Goal: Transaction & Acquisition: Purchase product/service

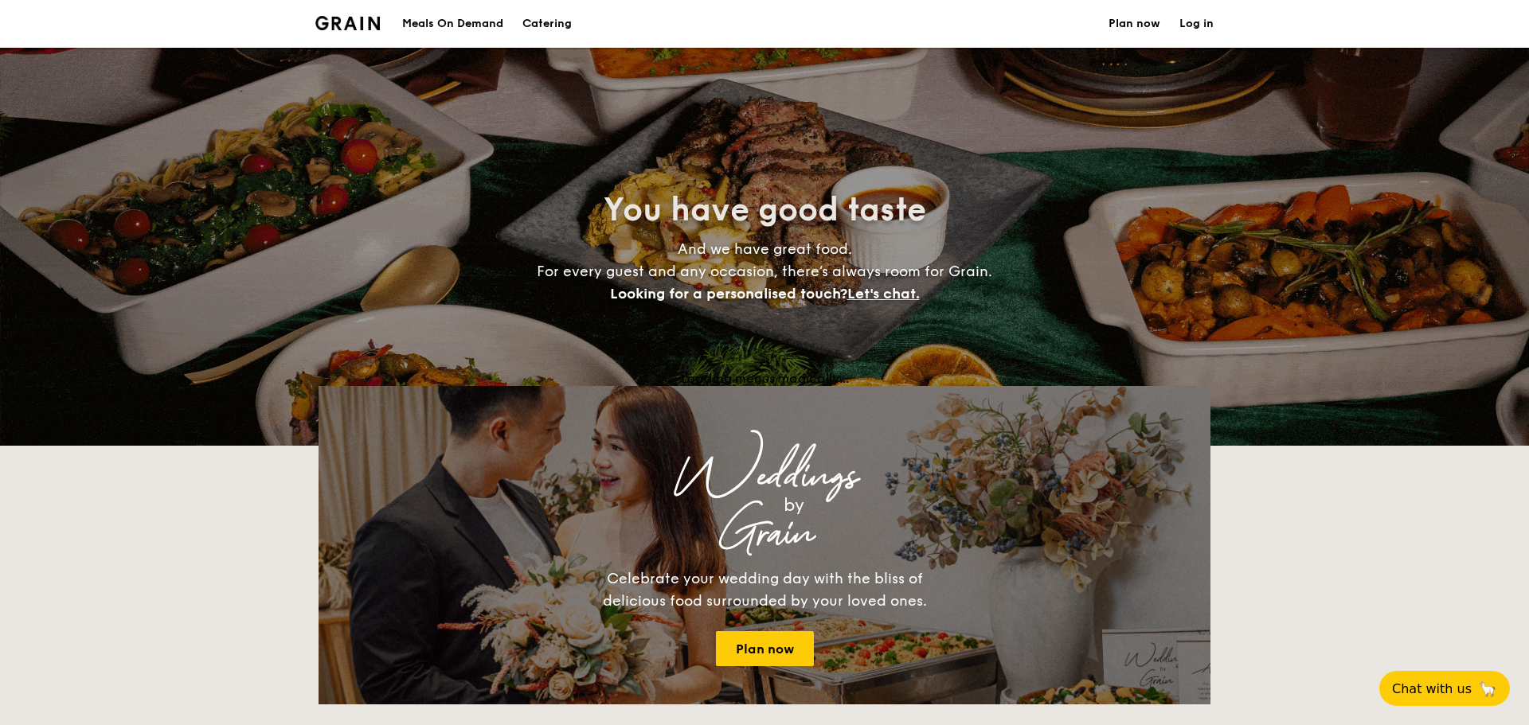
select select
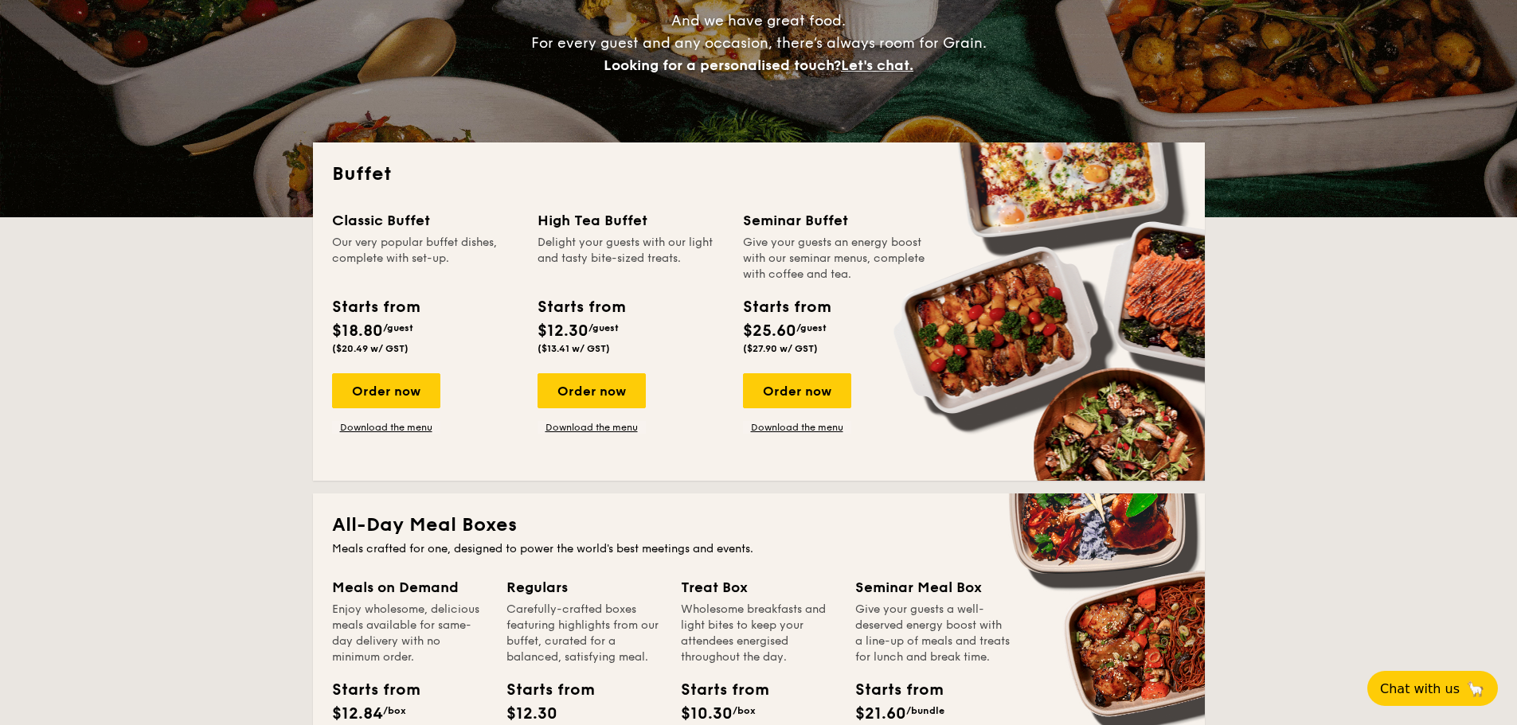
scroll to position [239, 0]
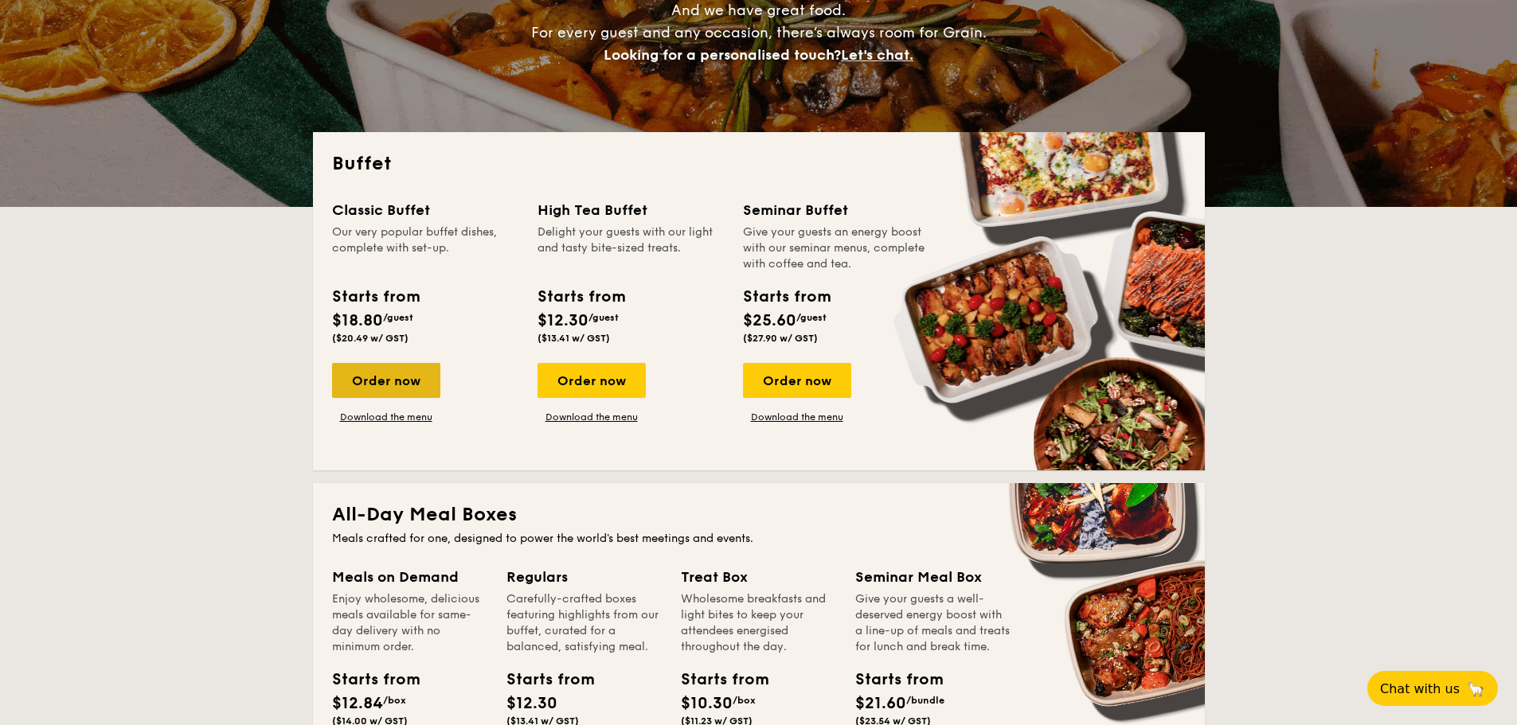
click at [387, 378] on div "Order now" at bounding box center [386, 380] width 108 height 35
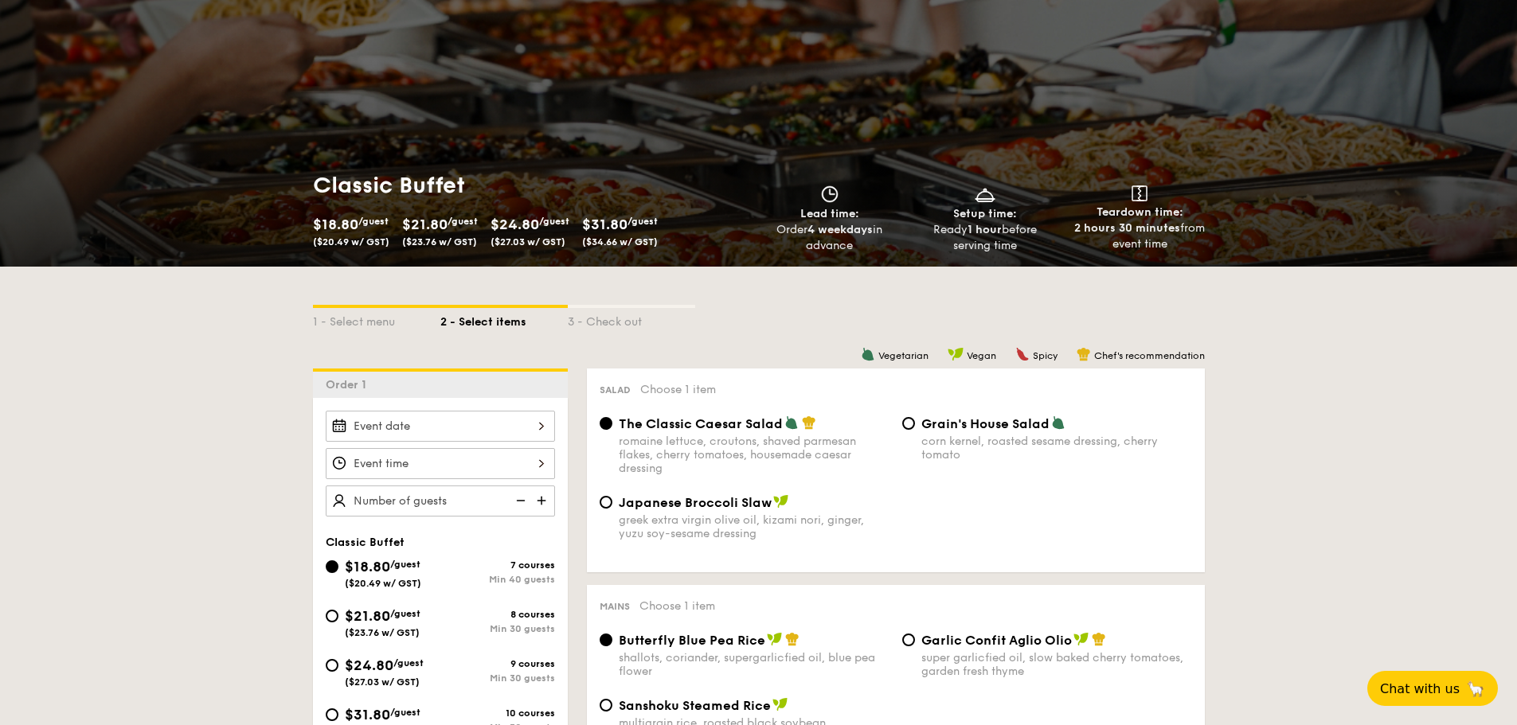
scroll to position [80, 0]
select select
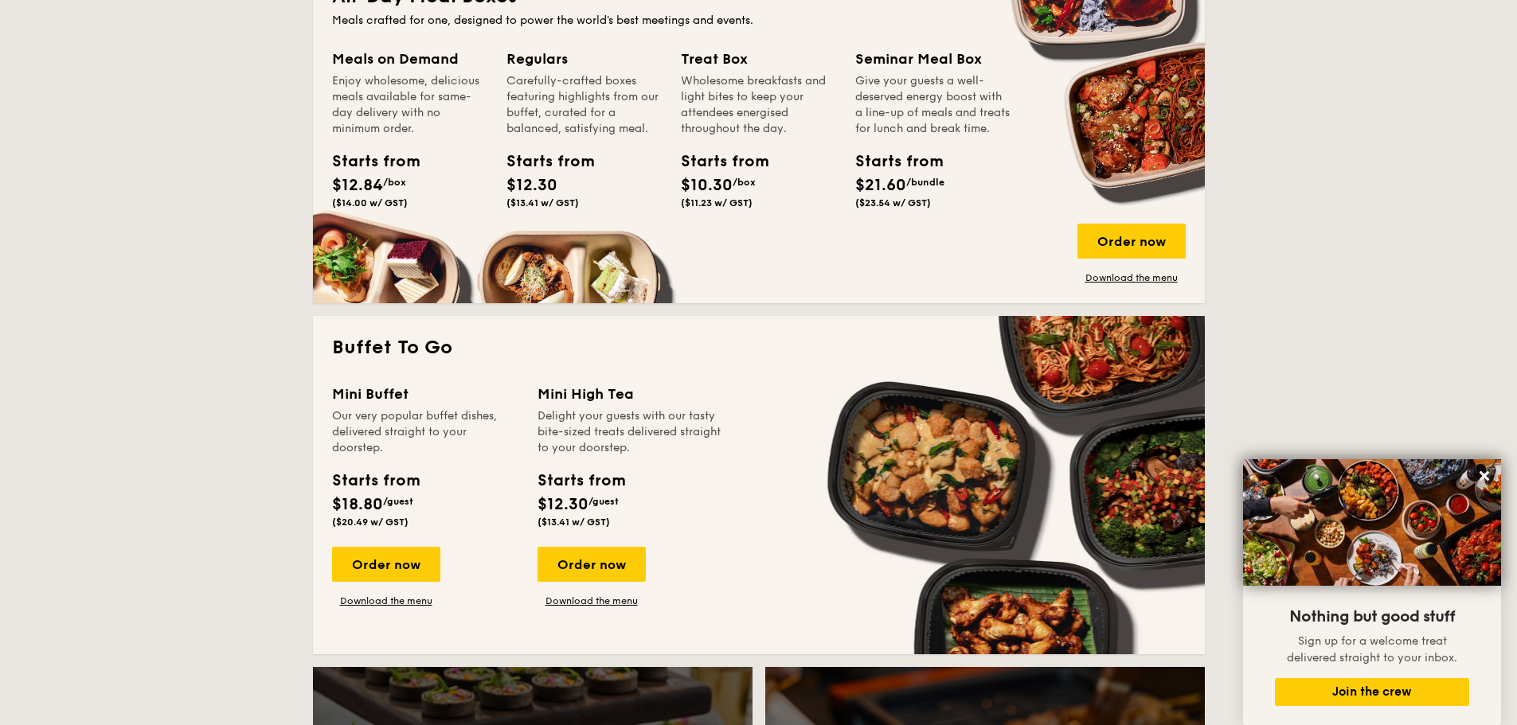
scroll to position [796, 0]
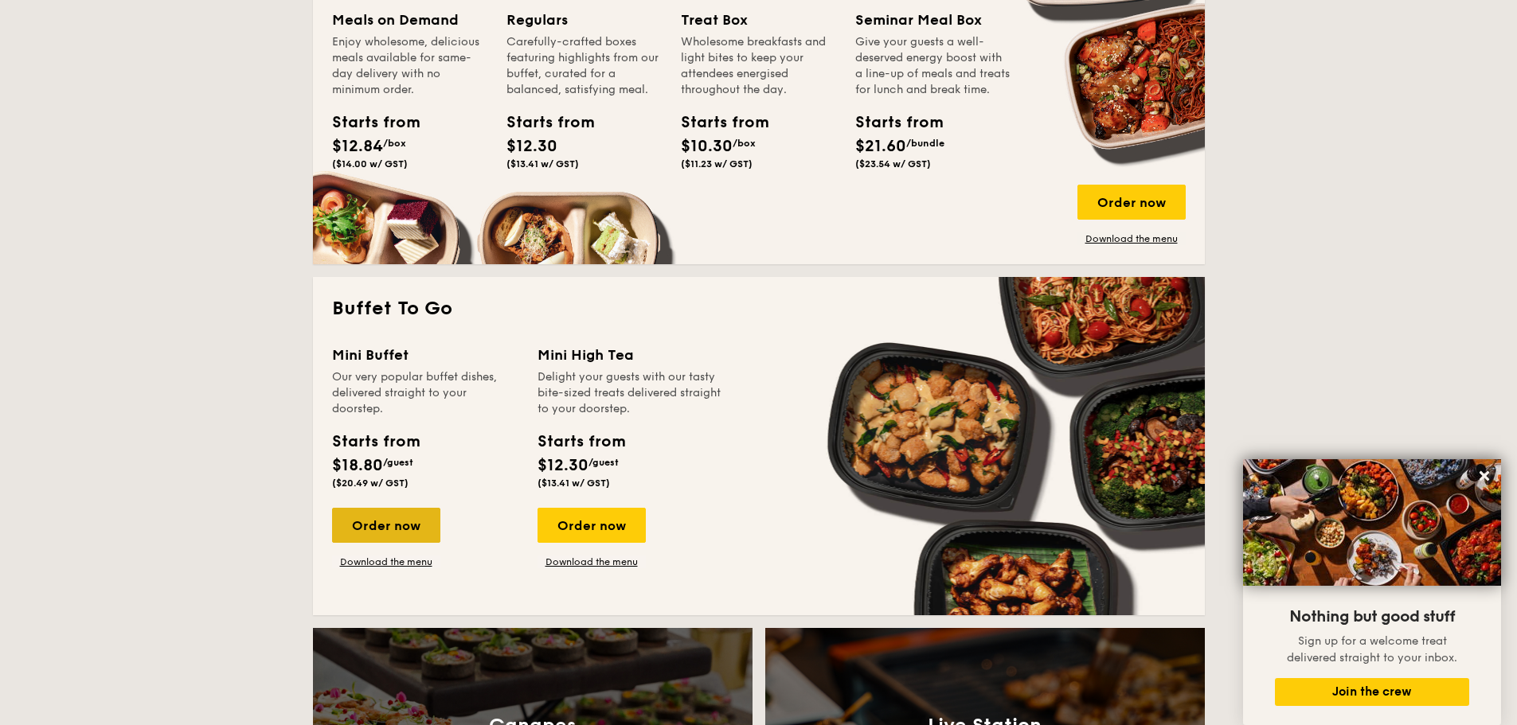
click at [357, 516] on div "Order now" at bounding box center [386, 525] width 108 height 35
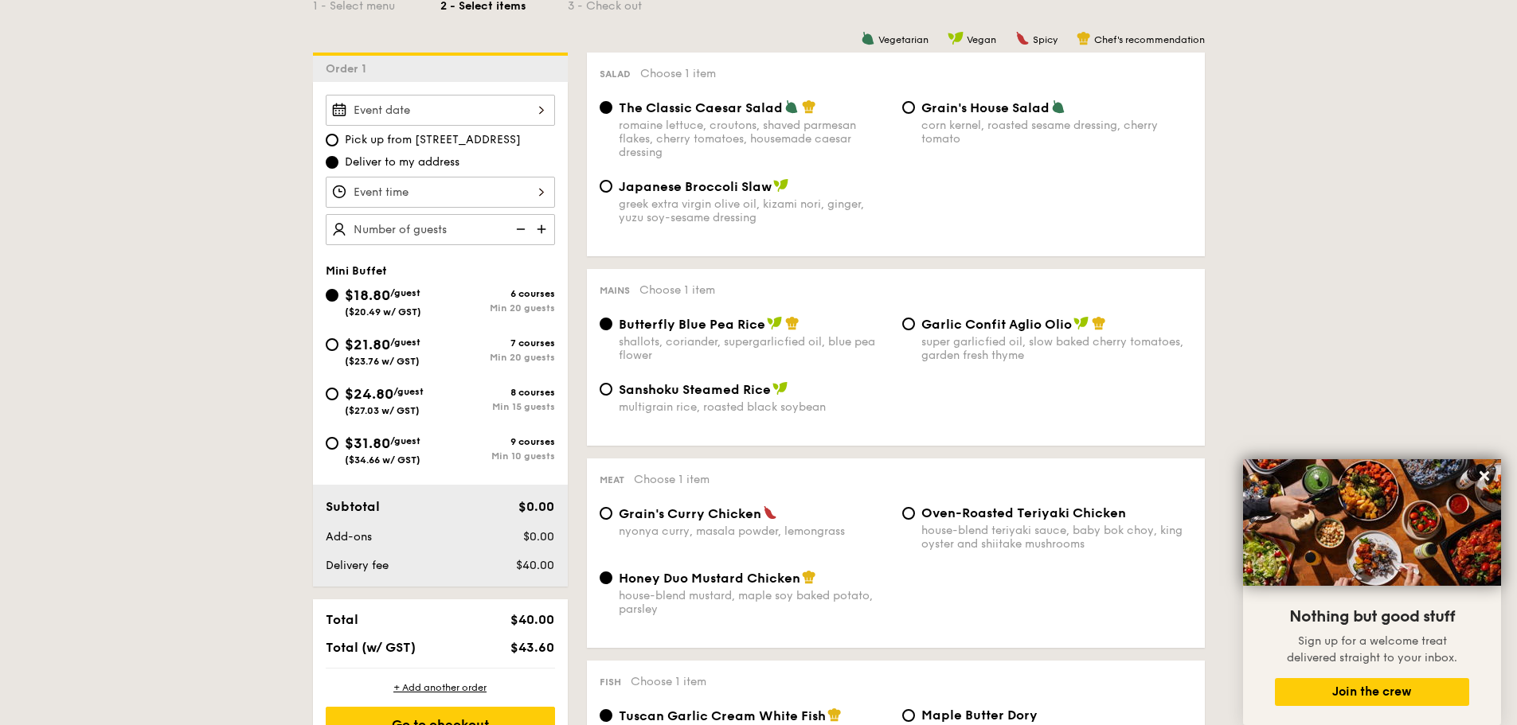
scroll to position [398, 0]
click at [546, 227] on img at bounding box center [543, 228] width 24 height 30
click at [513, 231] on img at bounding box center [519, 228] width 24 height 30
type input "20 guests"
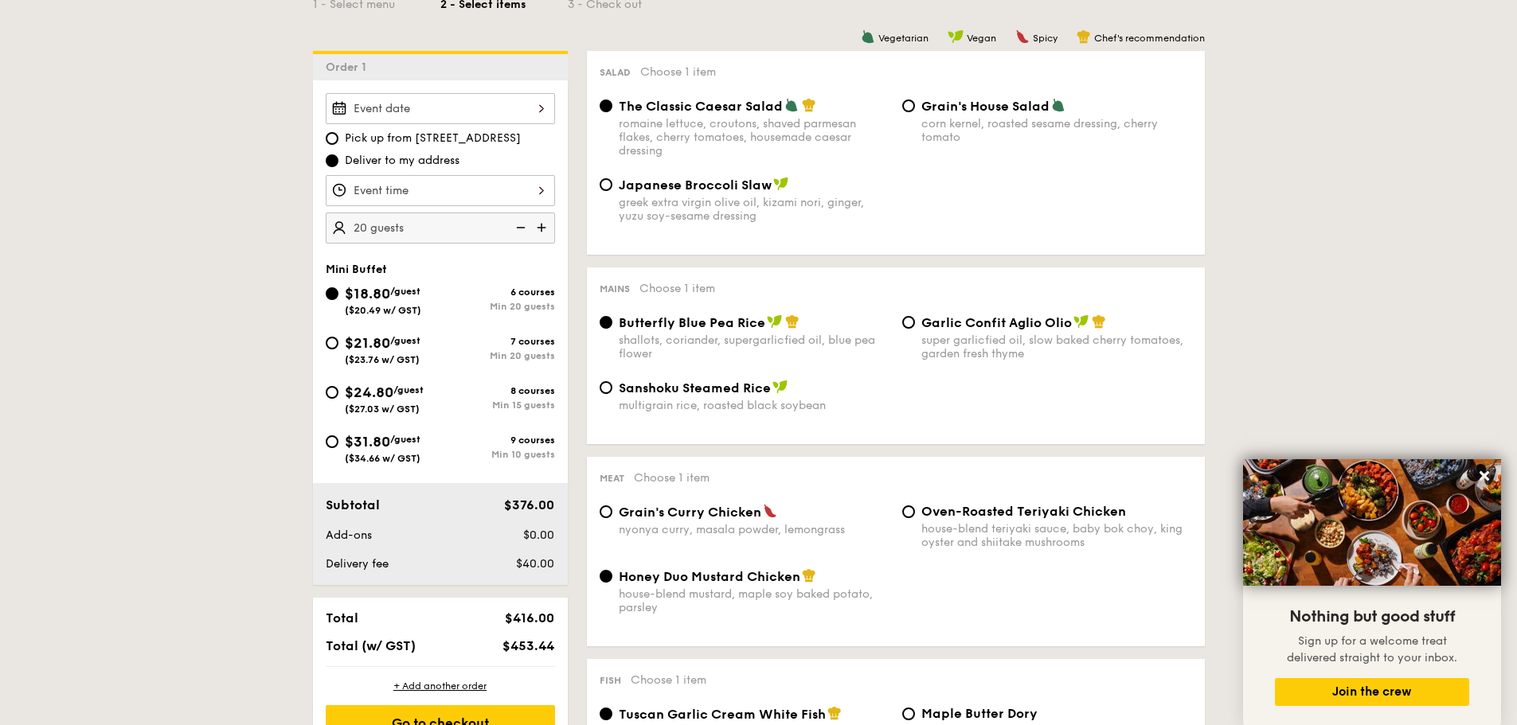
click at [389, 347] on span "$21.80" at bounding box center [367, 343] width 45 height 18
click at [338, 347] on input "$21.80 /guest ($23.76 w/ GST) 7 courses Min 20 guests" at bounding box center [332, 343] width 13 height 13
radio input "true"
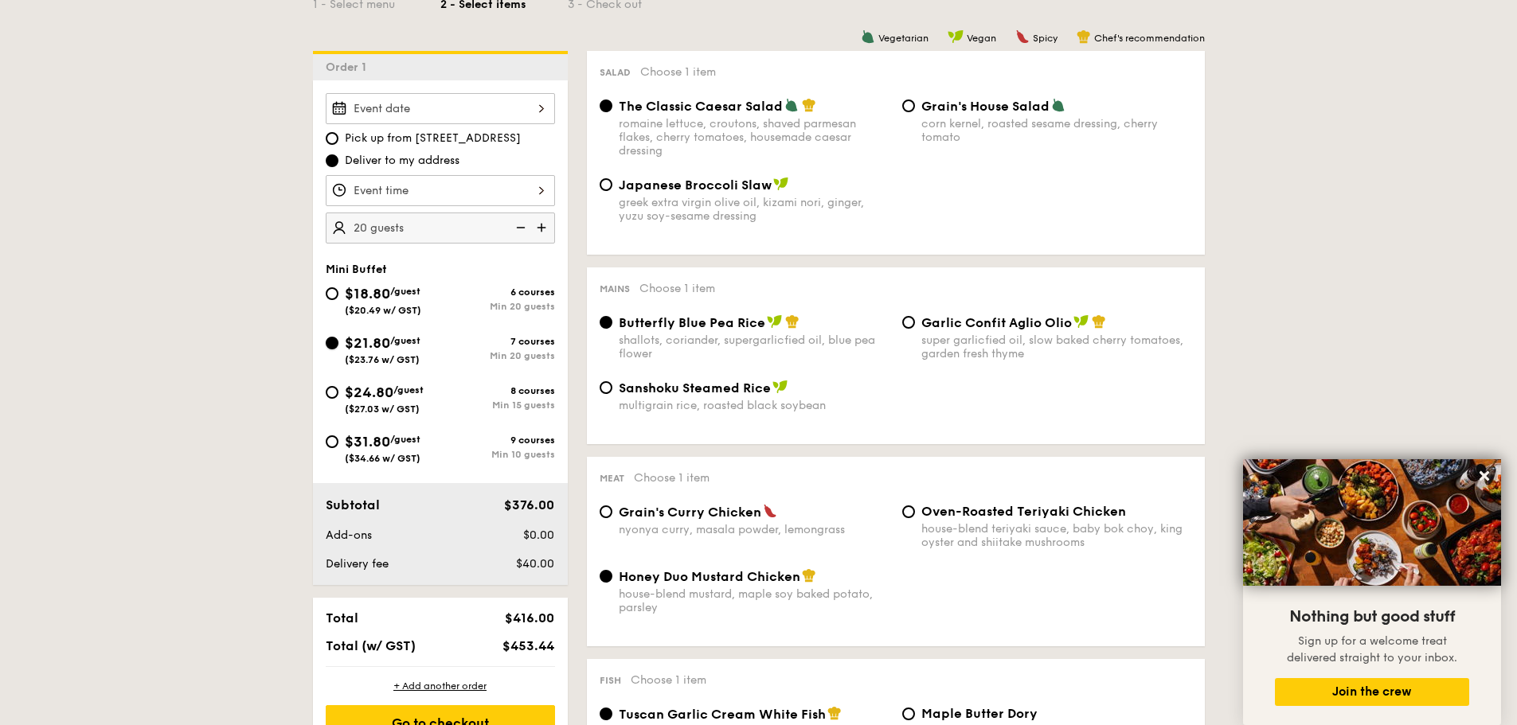
radio input "false"
radio input "true"
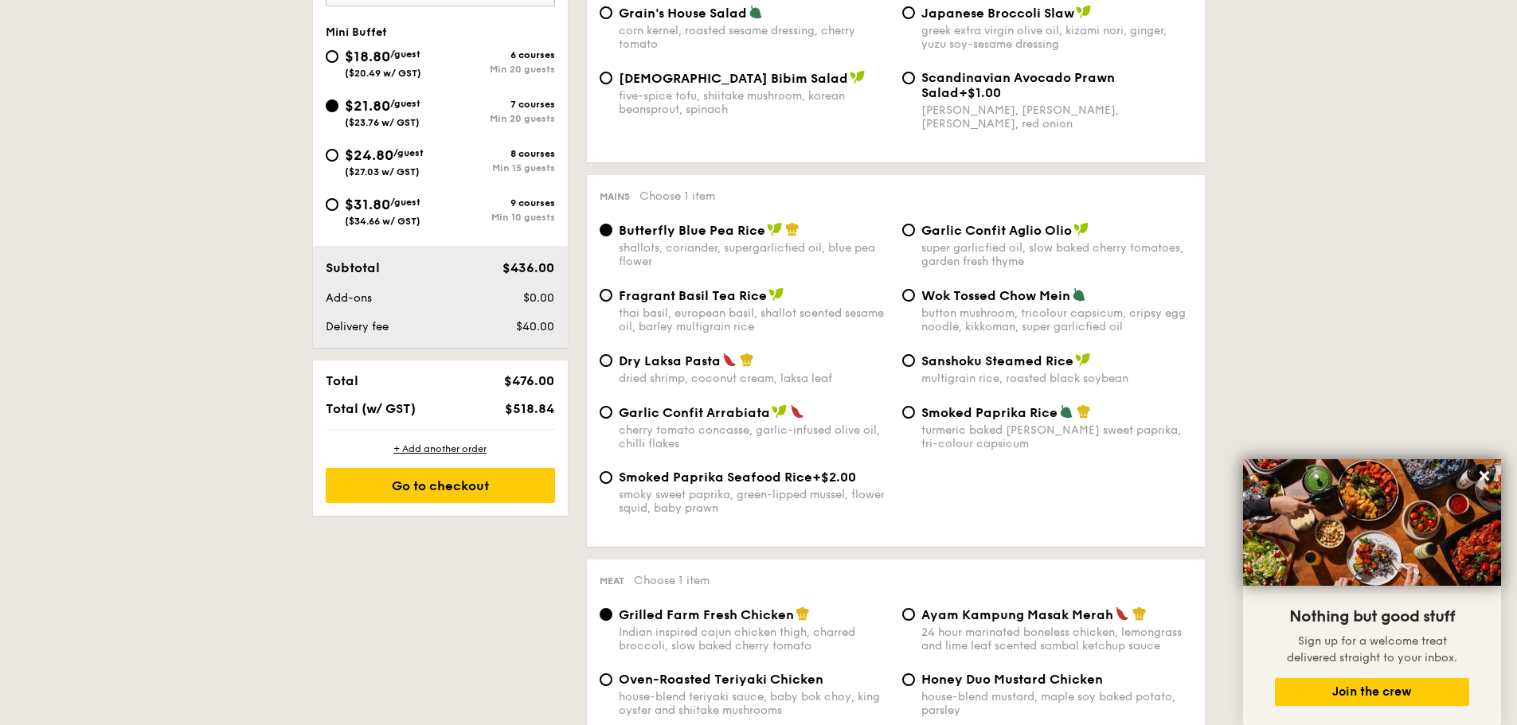
scroll to position [637, 0]
click at [911, 412] on input "Smoked Paprika Rice turmeric baked rice, smokey sweet paprika, tri-colour capsi…" at bounding box center [908, 411] width 13 height 13
radio input "true"
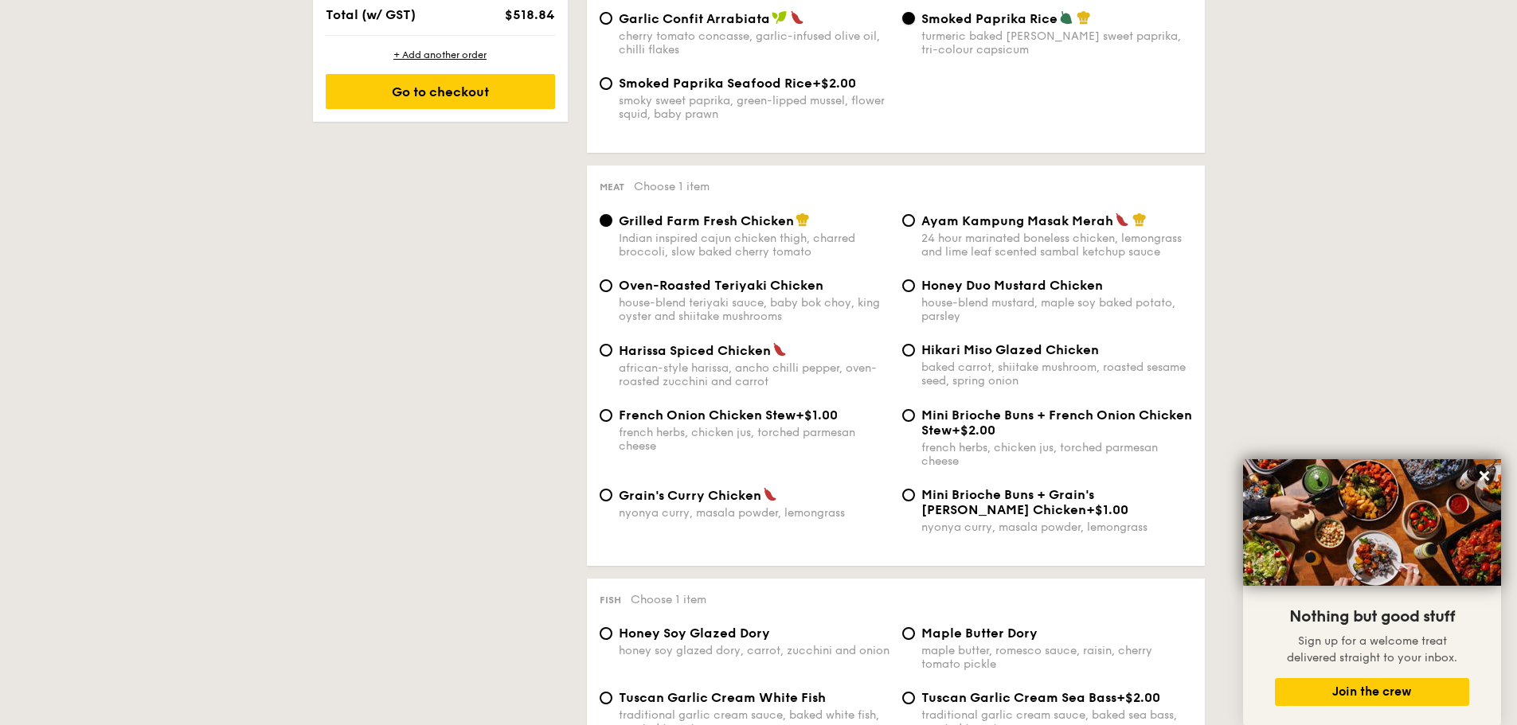
scroll to position [1035, 0]
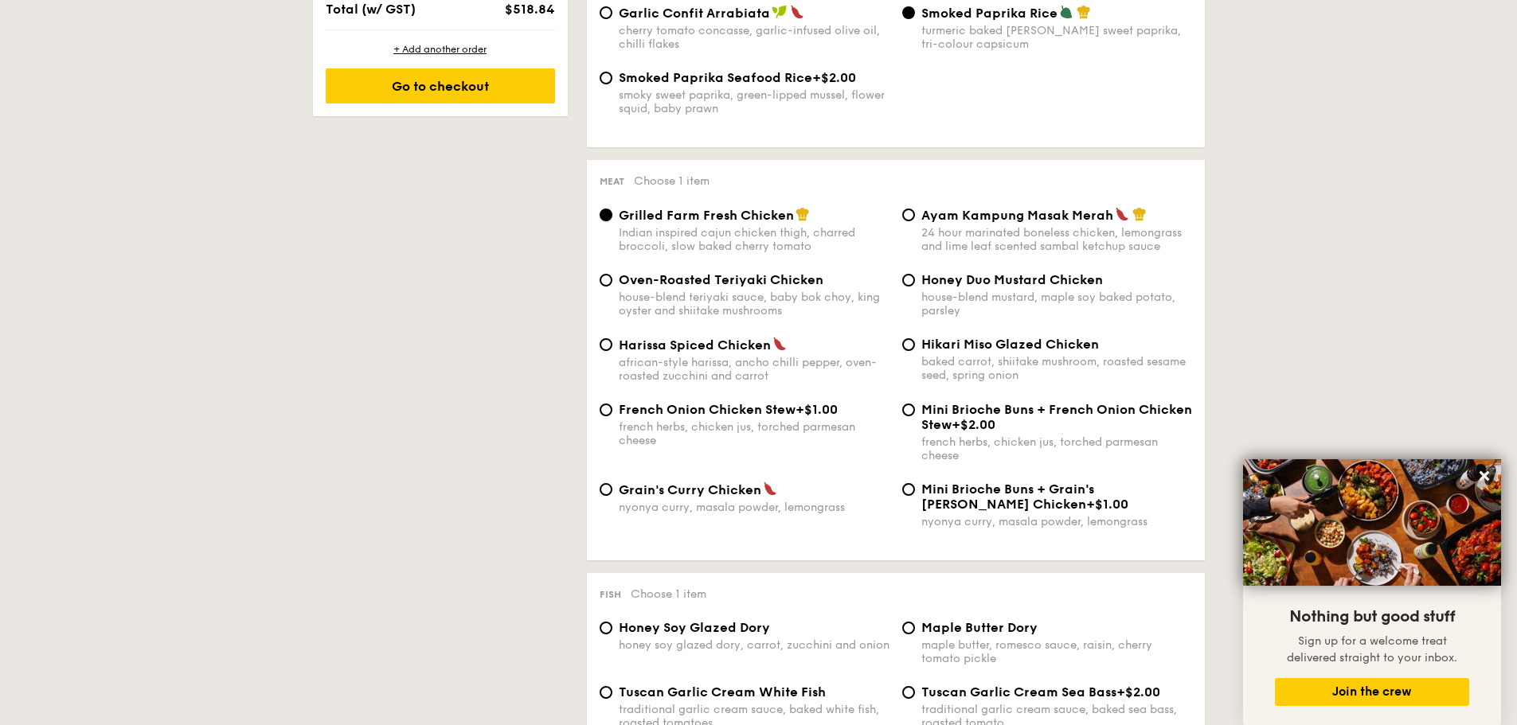
click at [607, 217] on input "Grilled Farm Fresh Chicken Indian inspired cajun chicken thigh, charred broccol…" at bounding box center [606, 215] width 13 height 13
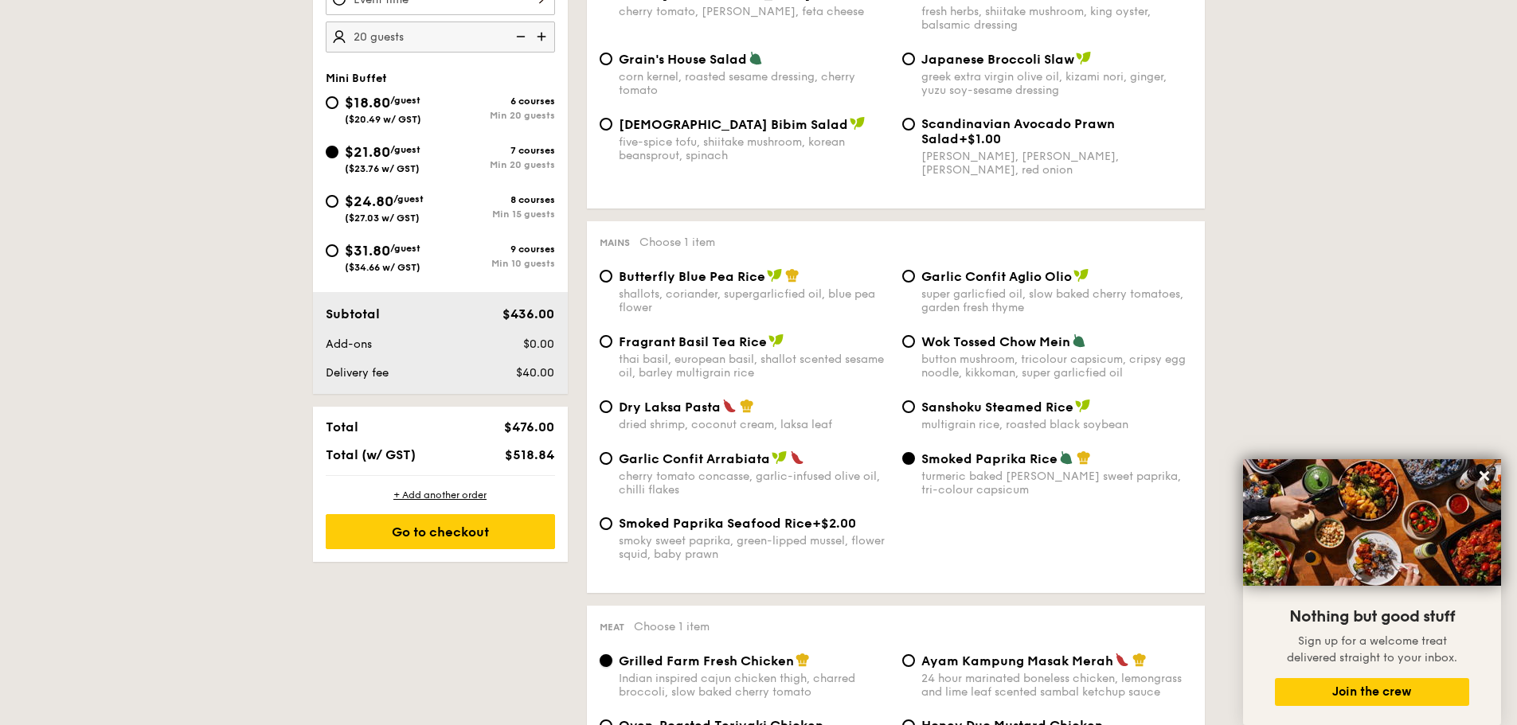
scroll to position [557, 0]
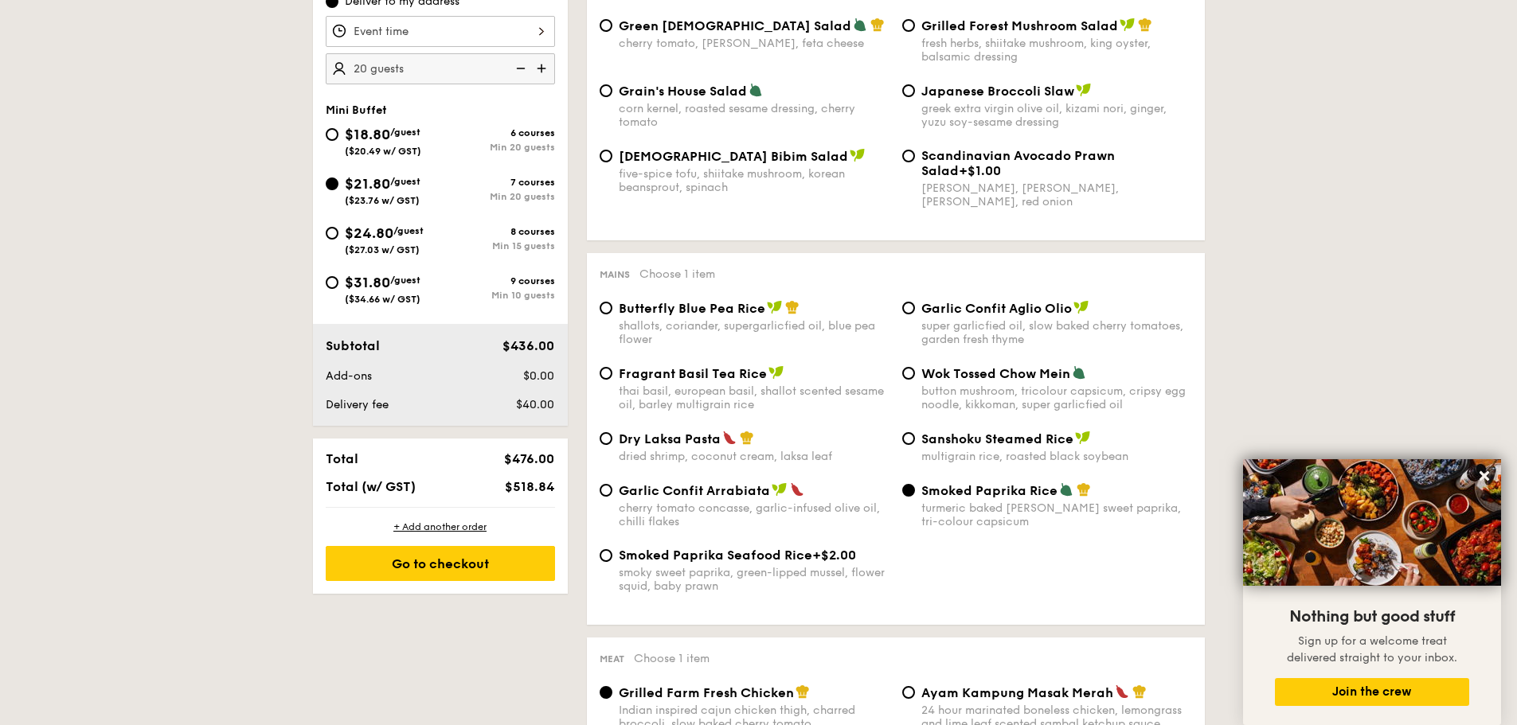
click at [470, 140] on div "6 courses Min 20 guests" at bounding box center [497, 139] width 115 height 25
click at [338, 140] on input "$18.80 /guest ($20.49 w/ GST) 6 courses Min 20 guests" at bounding box center [332, 134] width 13 height 13
radio input "true"
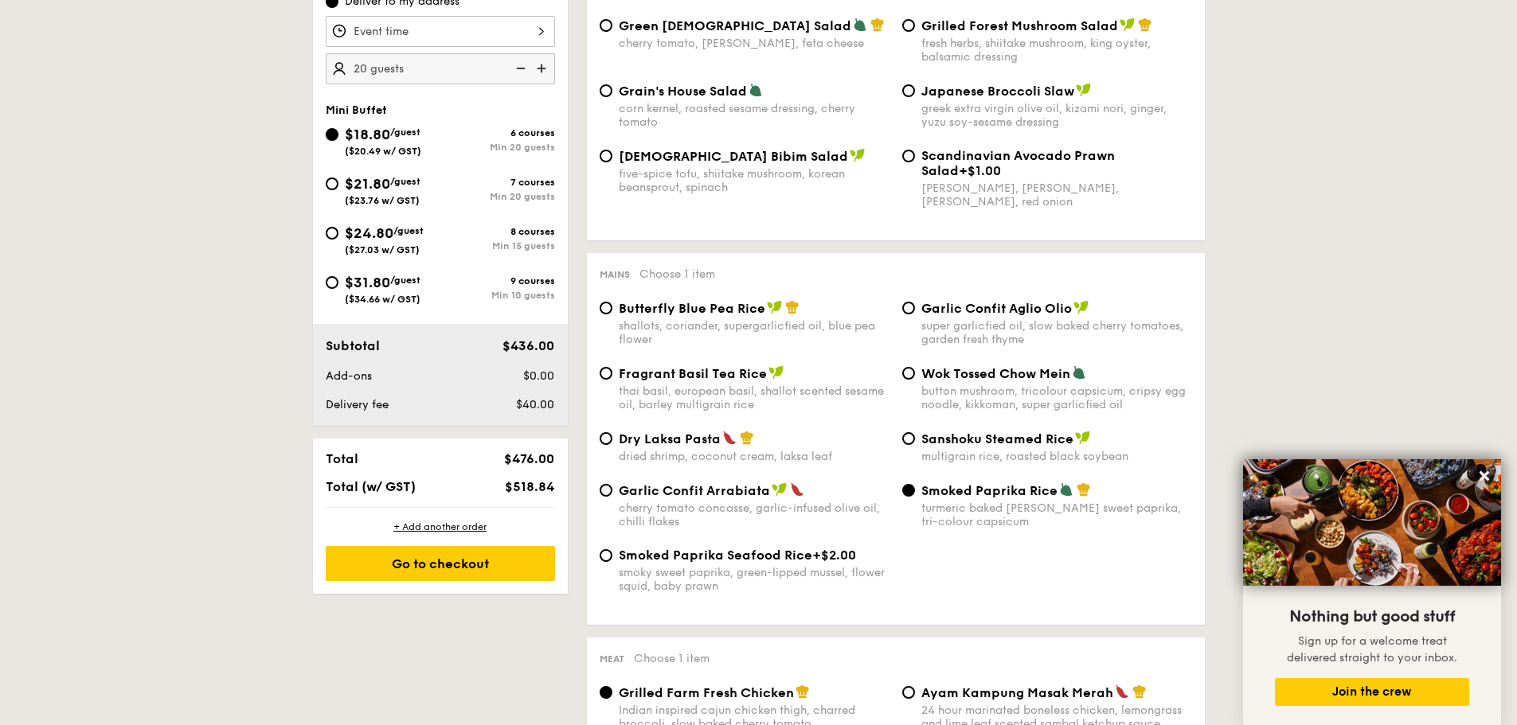
radio input "true"
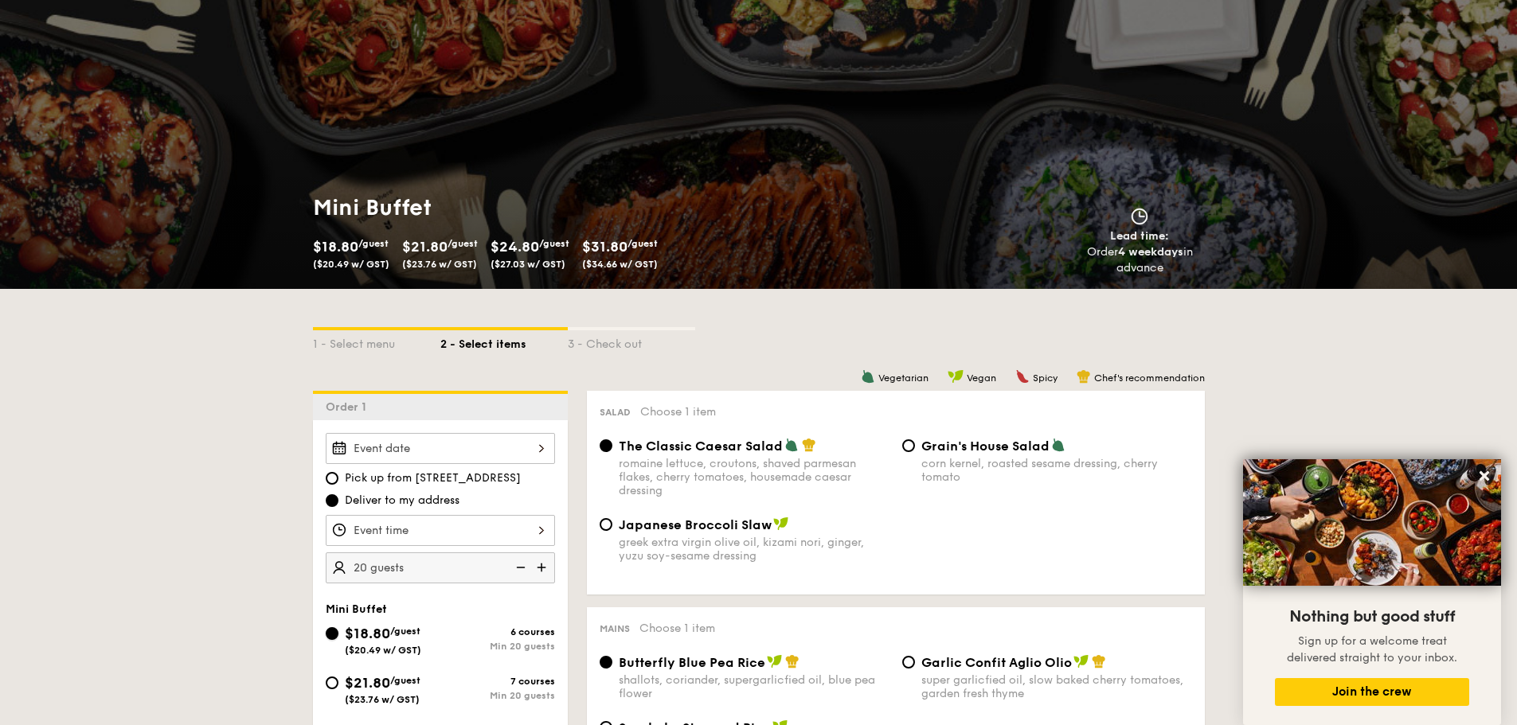
scroll to position [0, 0]
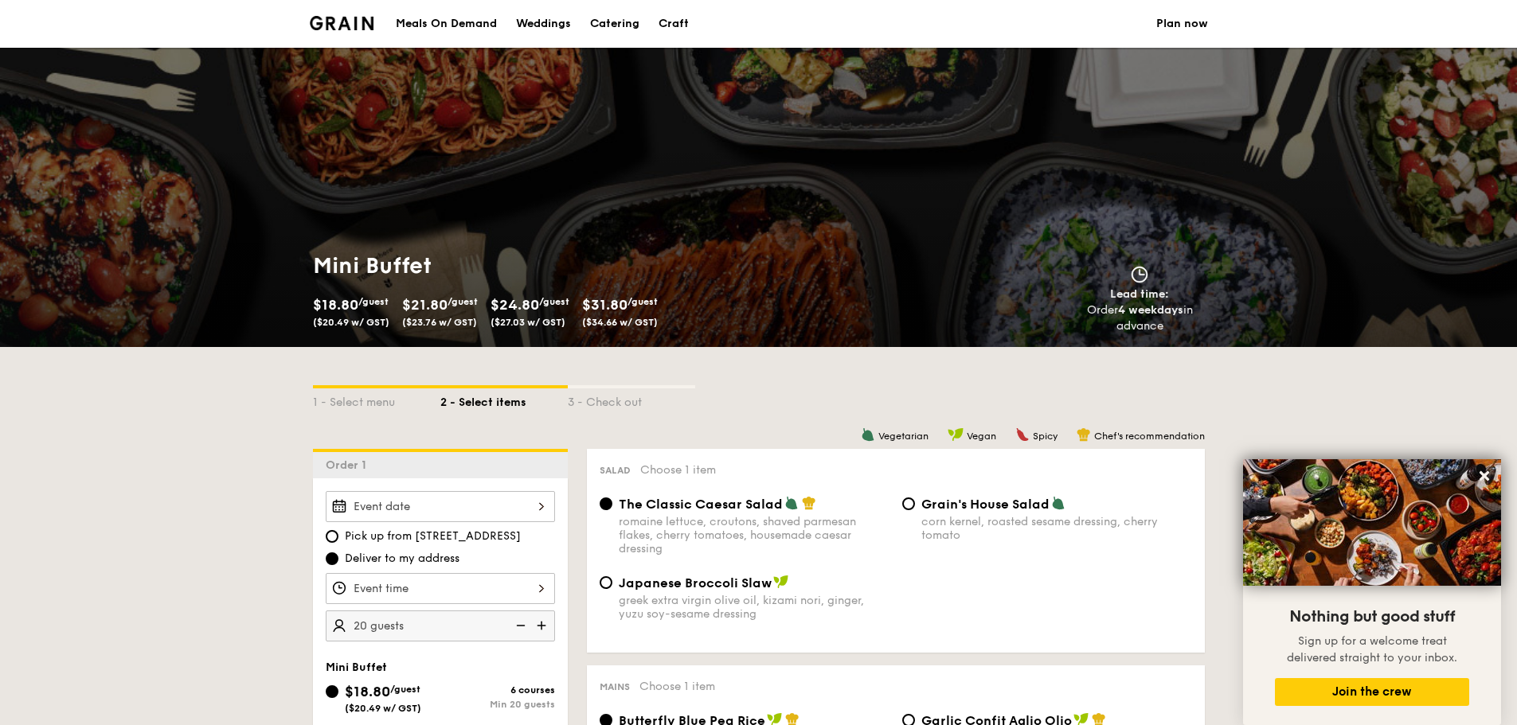
click at [441, 26] on div "Meals On Demand" at bounding box center [446, 24] width 101 height 48
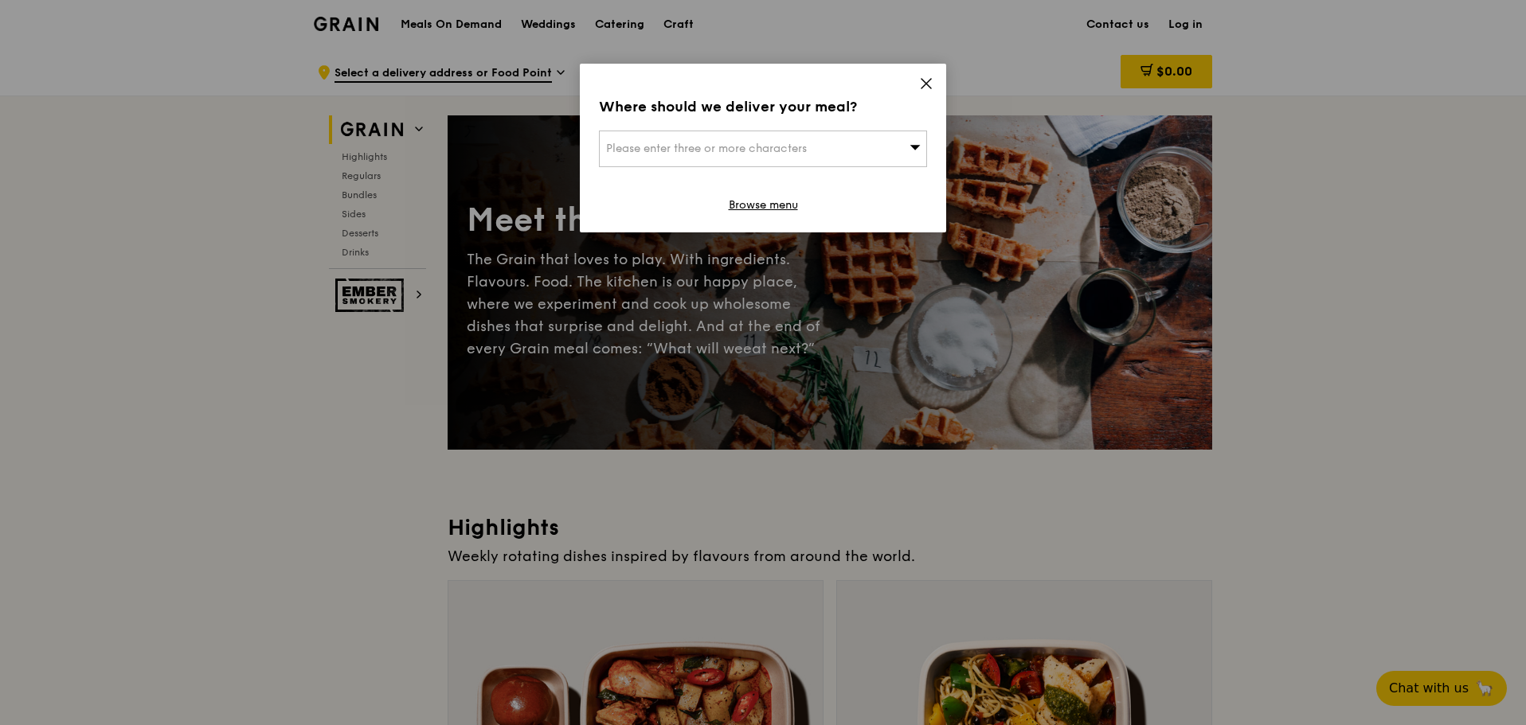
click at [924, 83] on icon at bounding box center [926, 83] width 14 height 14
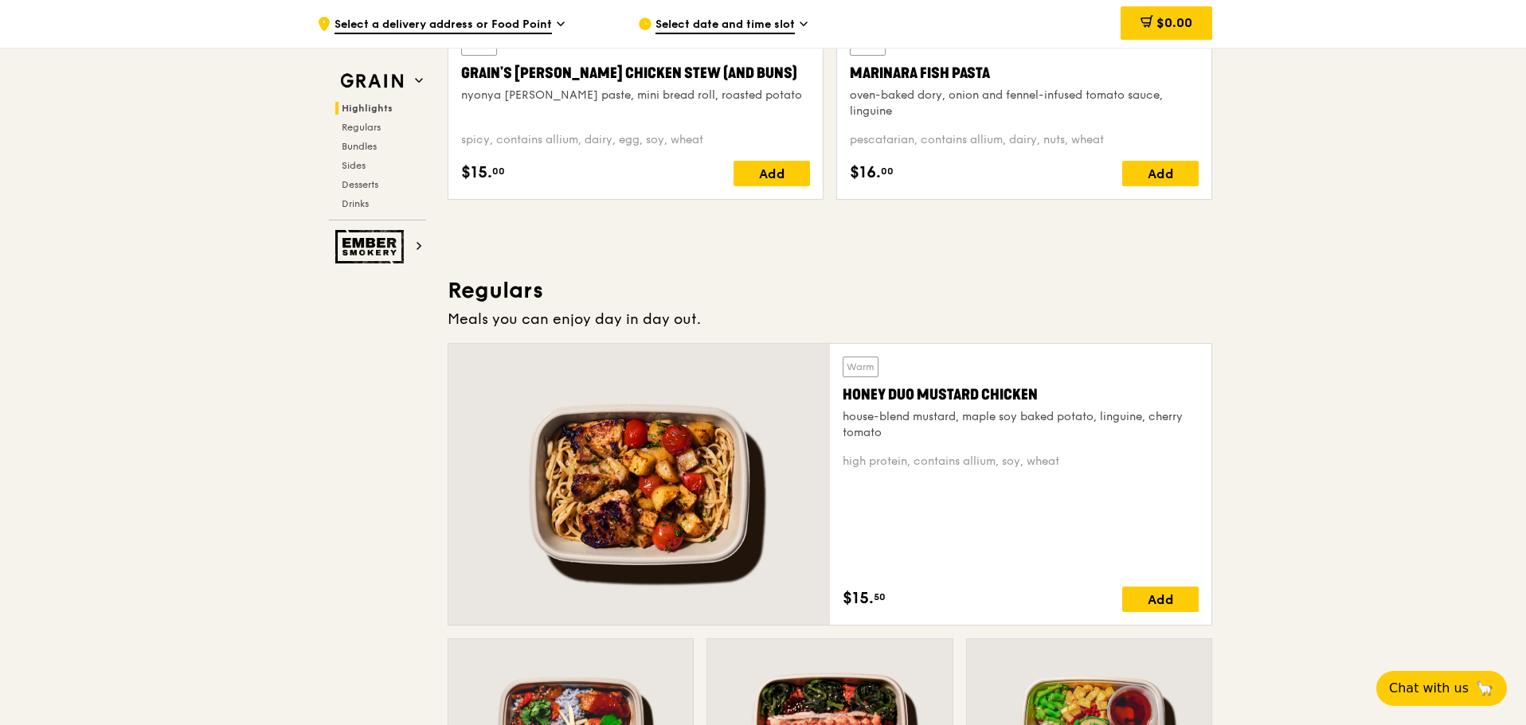
scroll to position [876, 0]
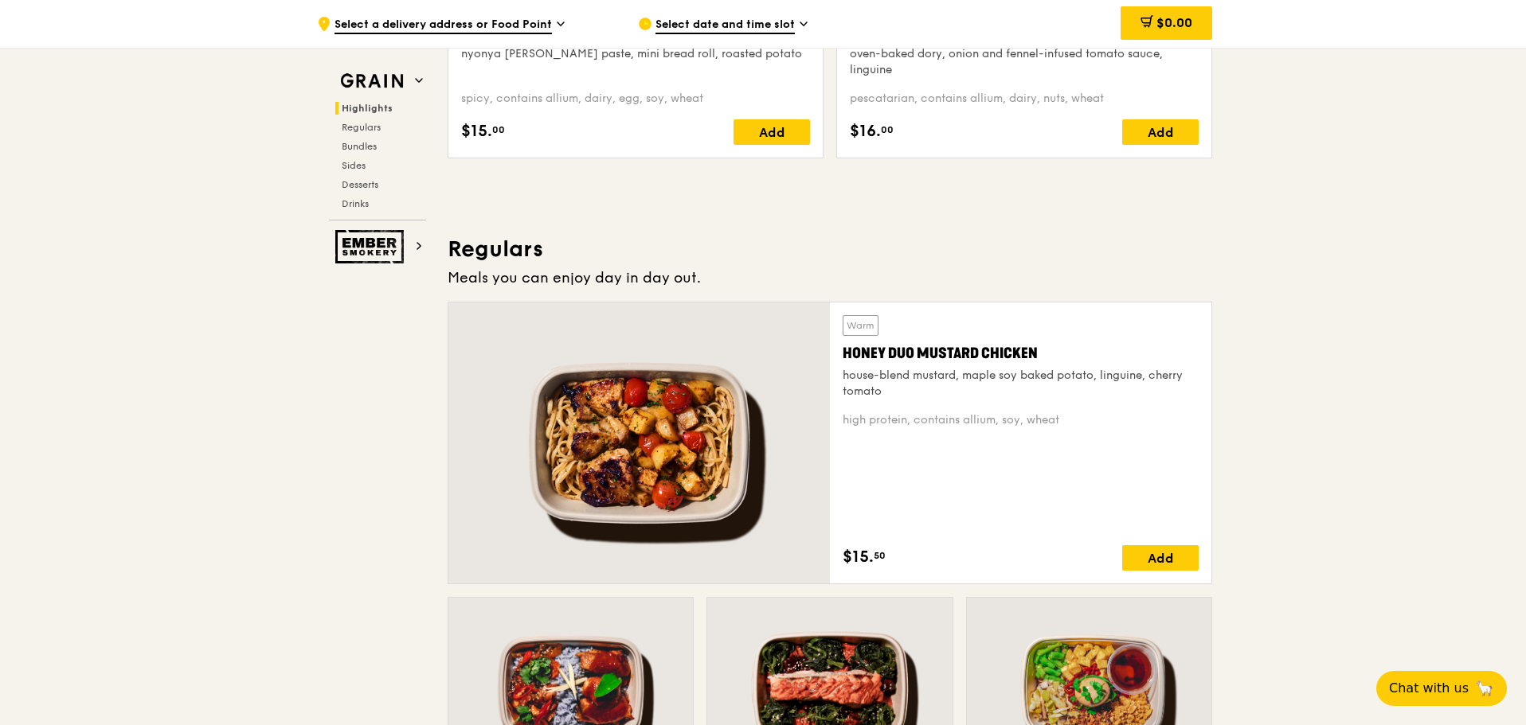
click at [792, 245] on h3 "Regulars" at bounding box center [830, 249] width 764 height 29
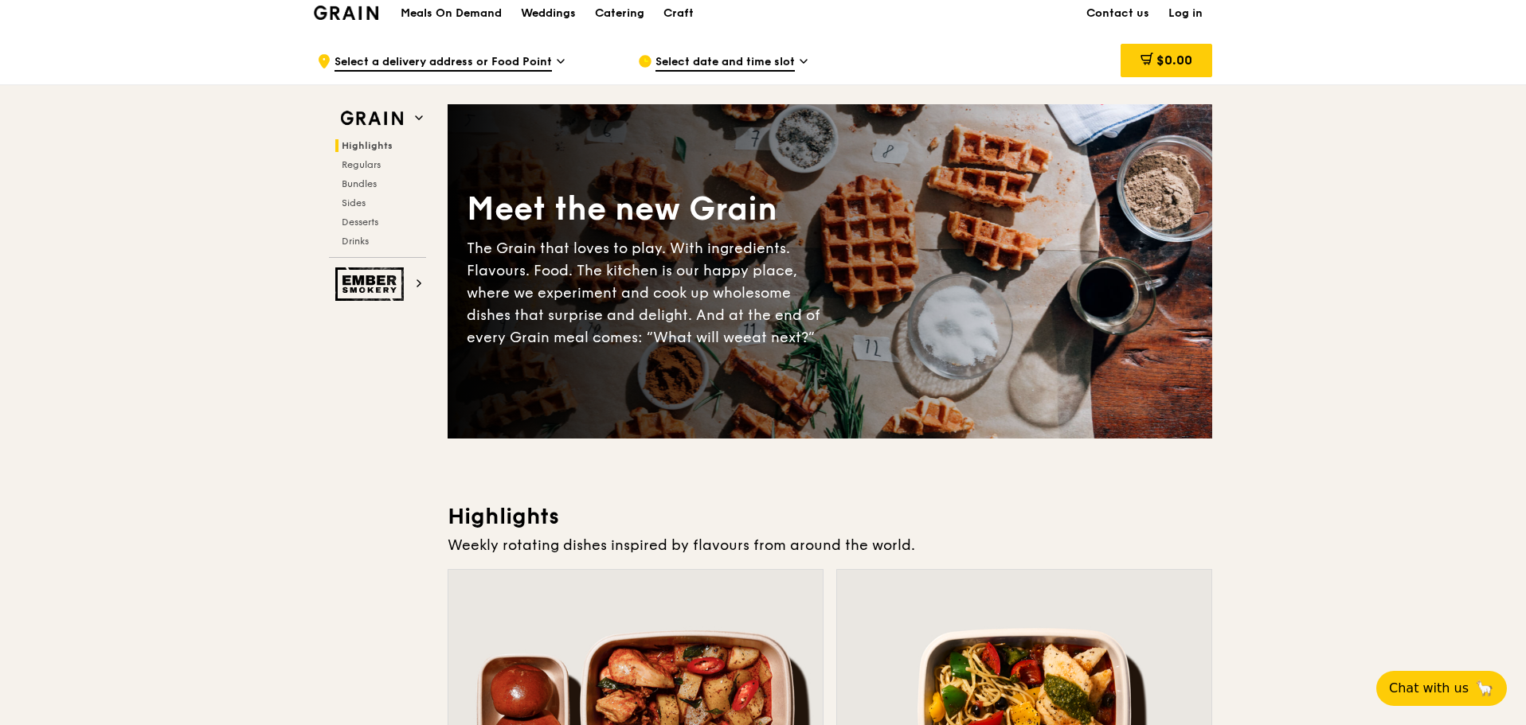
scroll to position [0, 0]
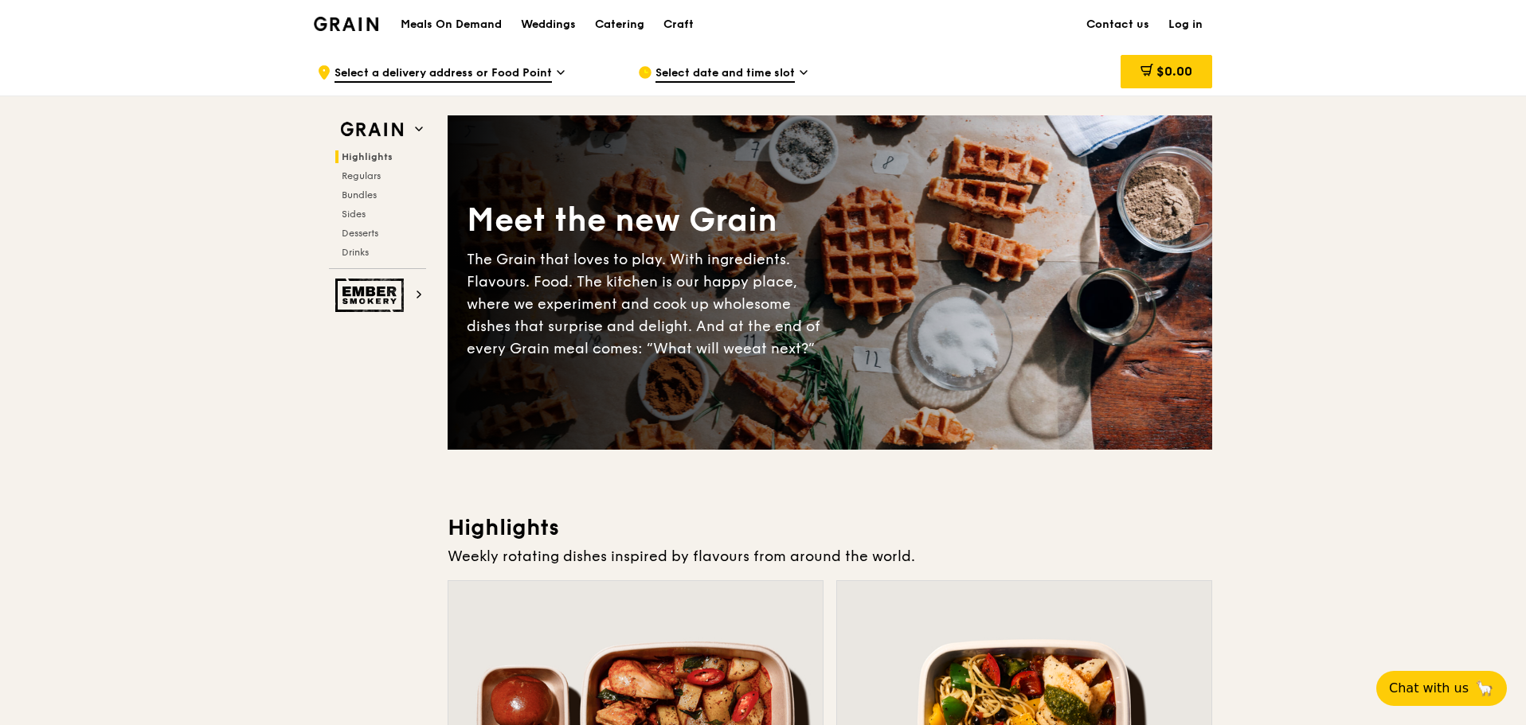
click at [733, 77] on span "Select date and time slot" at bounding box center [724, 74] width 139 height 18
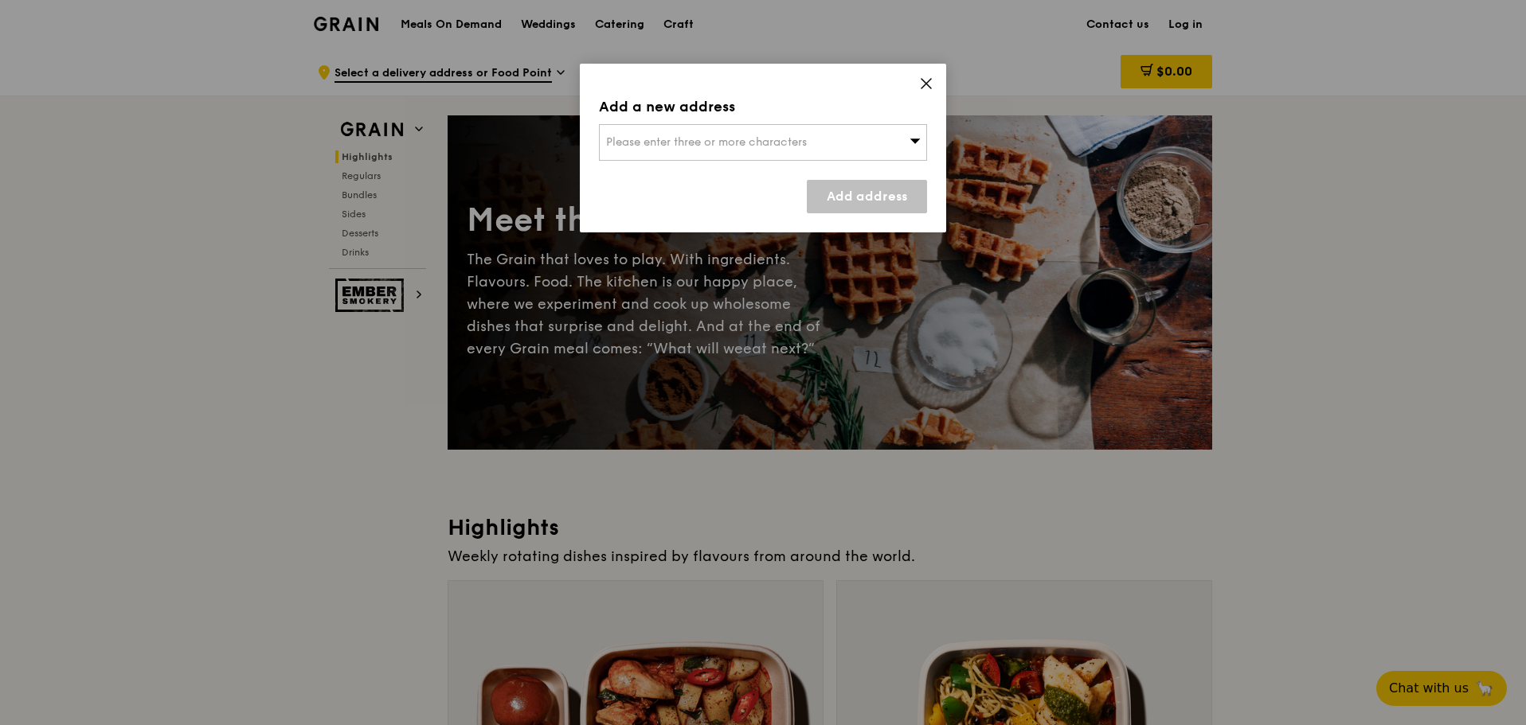
click at [933, 79] on icon at bounding box center [926, 83] width 14 height 14
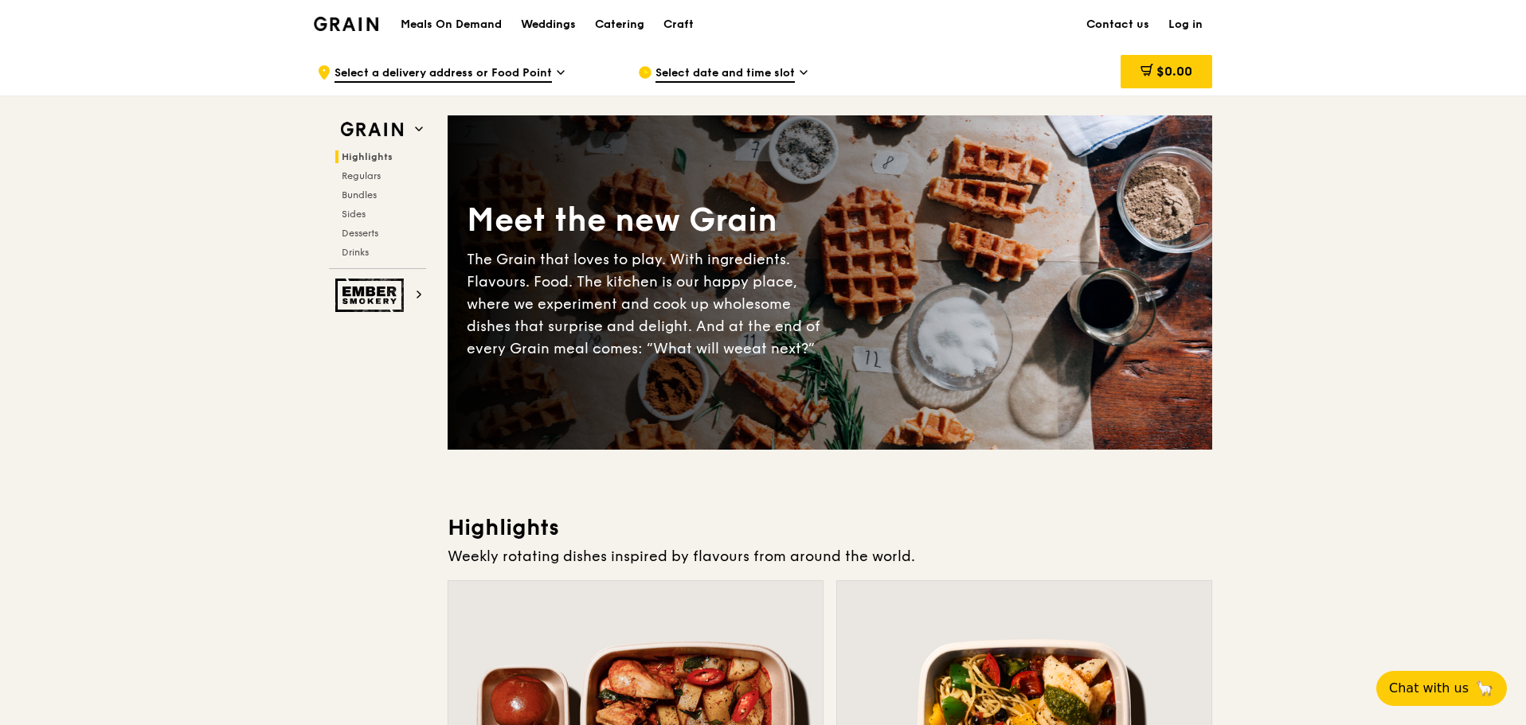
click at [530, 22] on div "Weddings" at bounding box center [548, 25] width 55 height 48
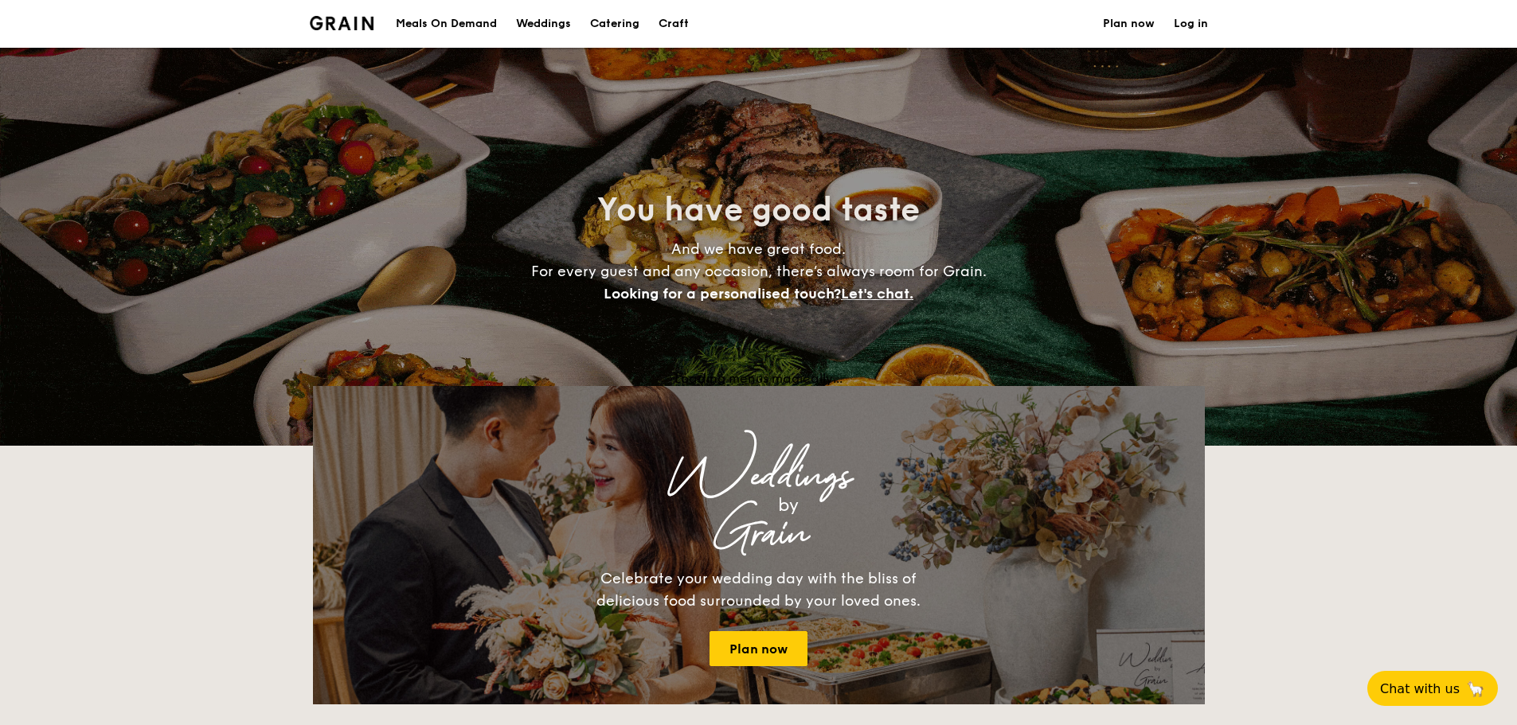
select select
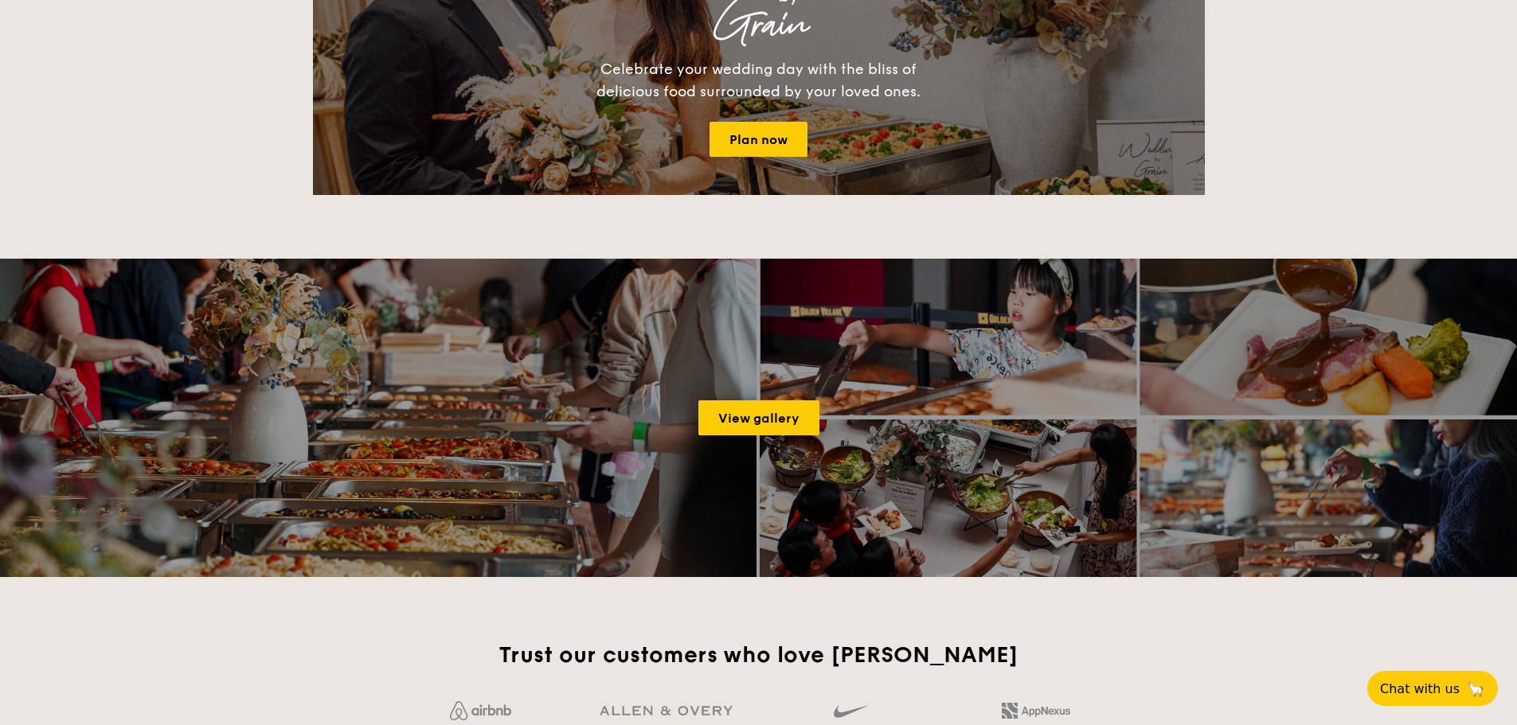
scroll to position [478, 0]
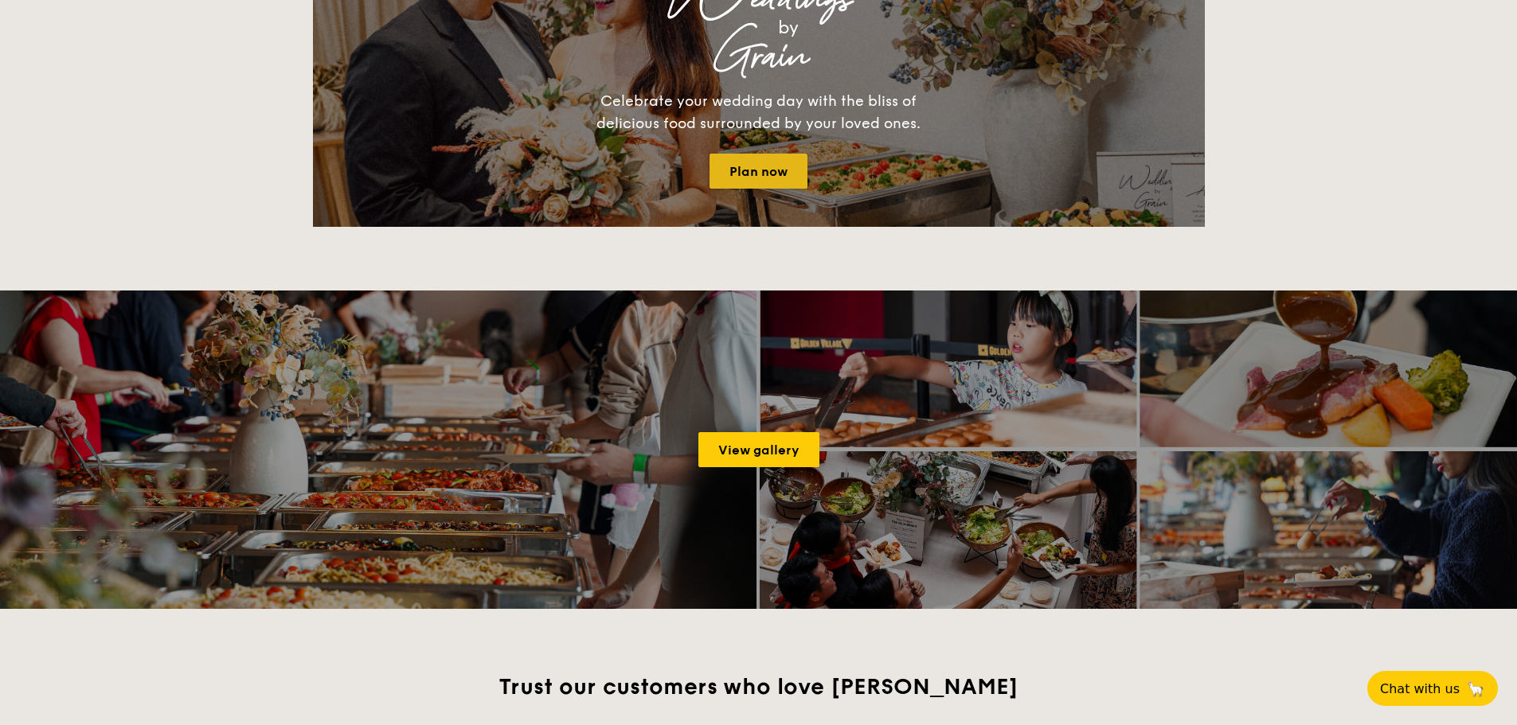
click at [758, 180] on link "Plan now" at bounding box center [759, 171] width 98 height 35
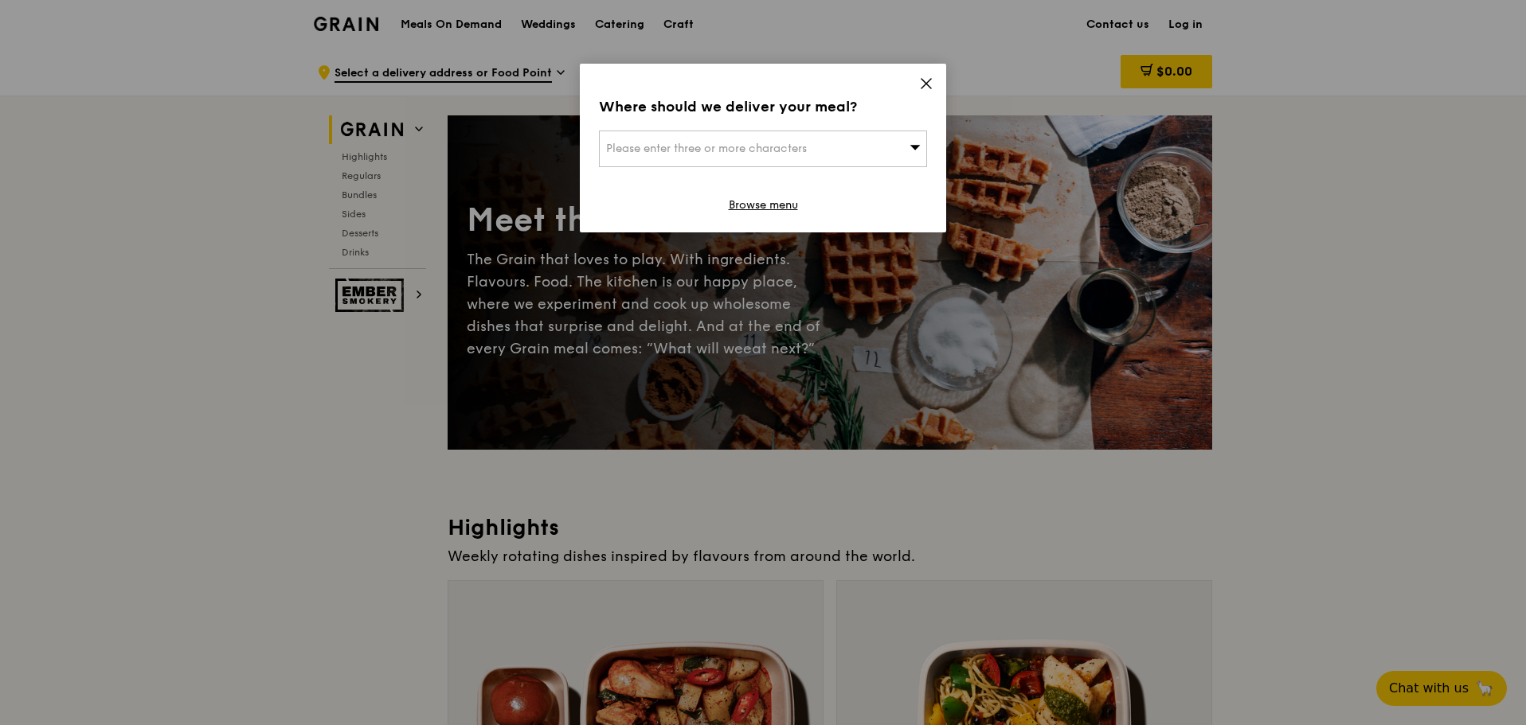
click at [929, 85] on icon at bounding box center [926, 83] width 14 height 14
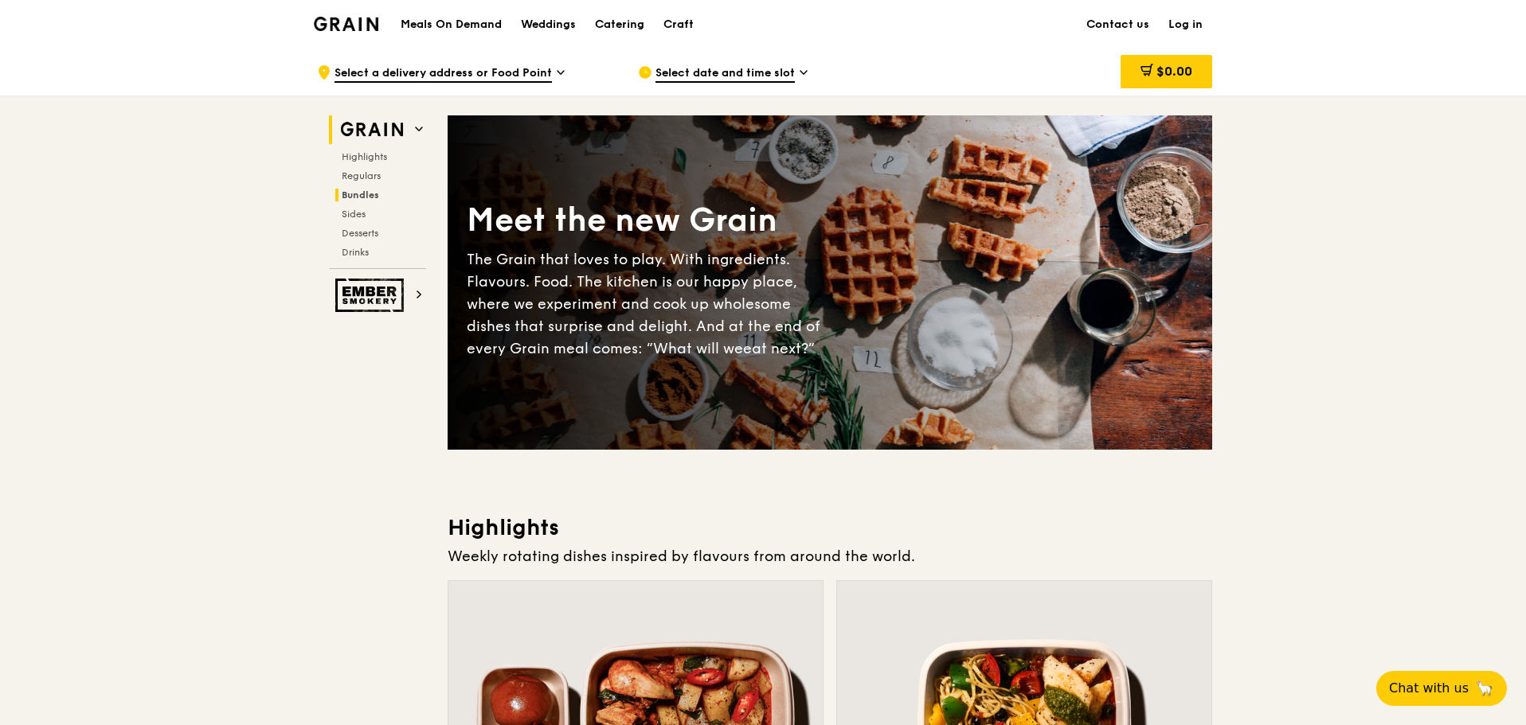
click at [379, 196] on h2 "Bundles" at bounding box center [380, 195] width 91 height 13
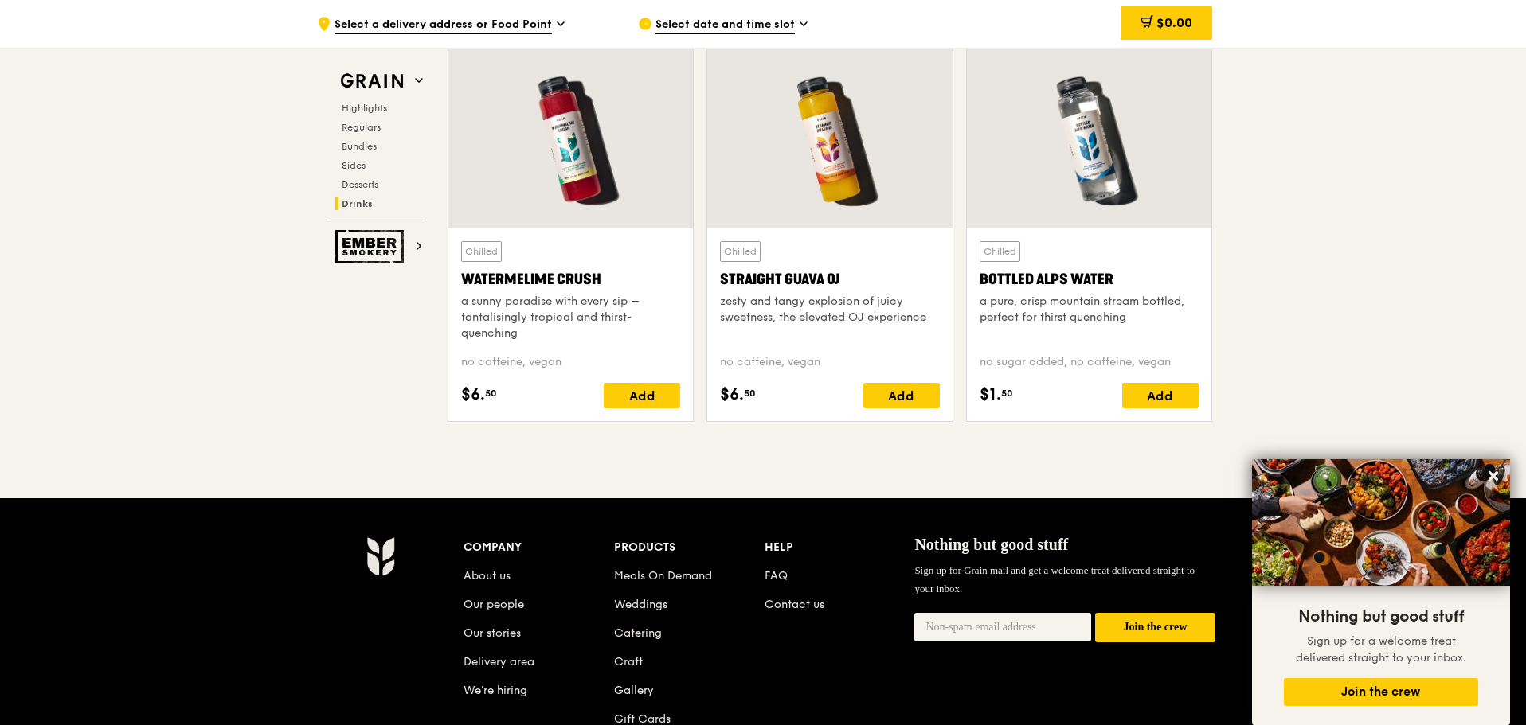
scroll to position [6582, 0]
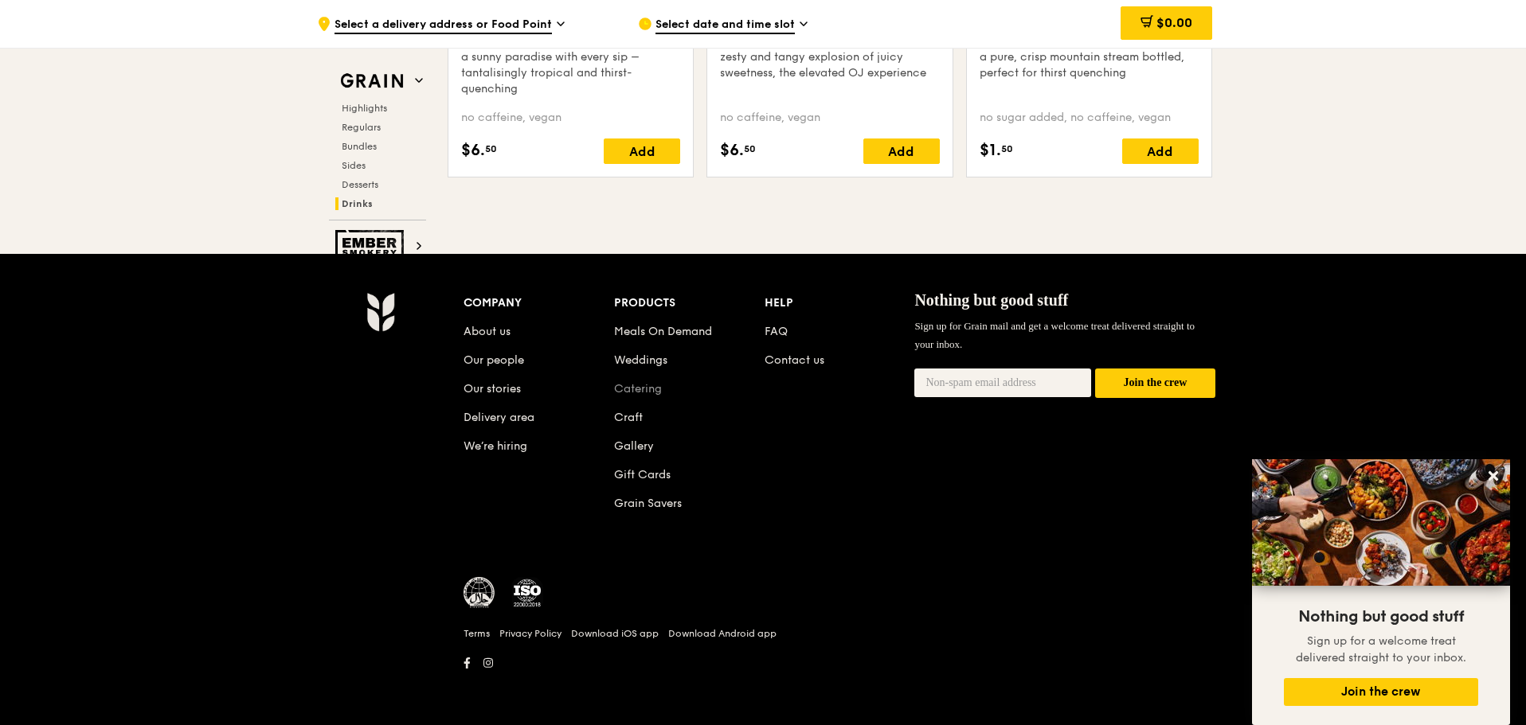
click at [626, 391] on link "Catering" at bounding box center [638, 389] width 48 height 14
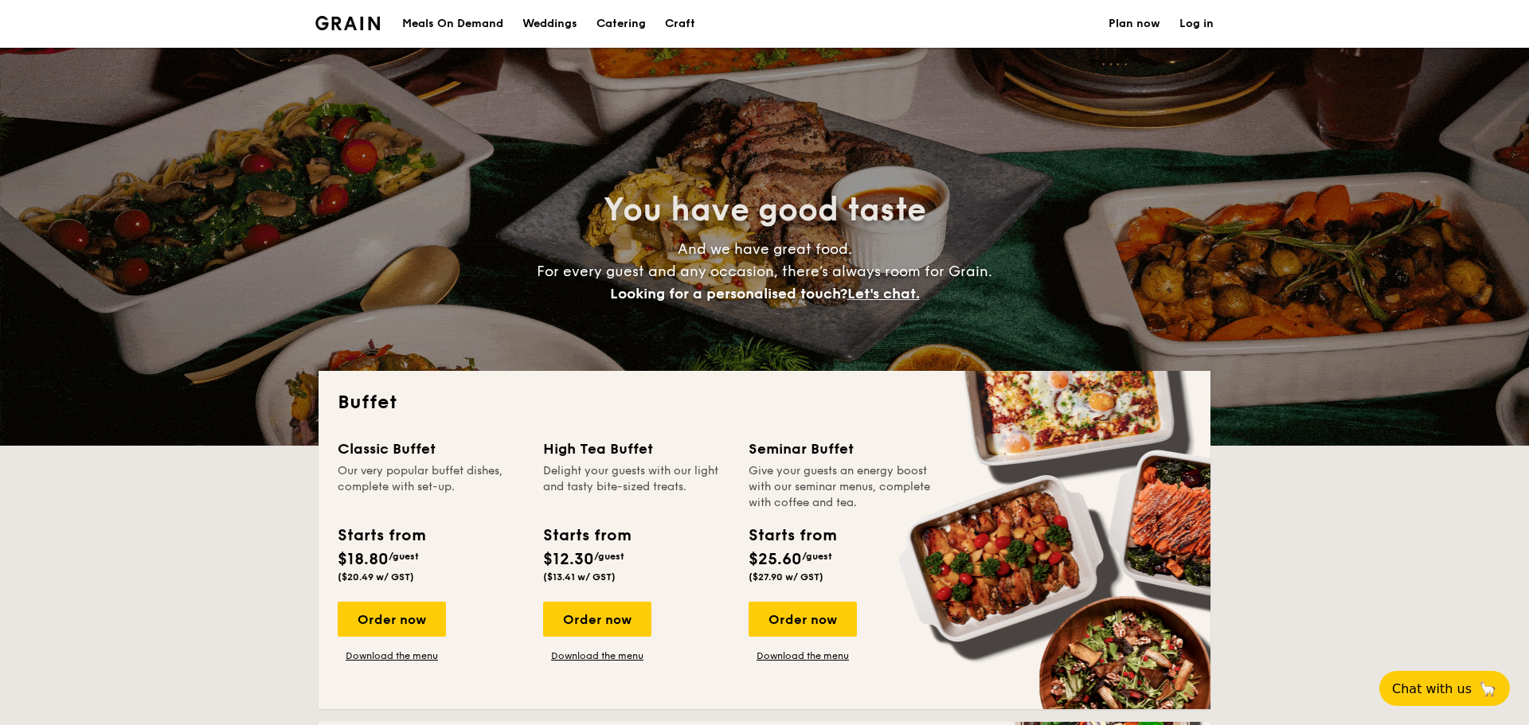
select select
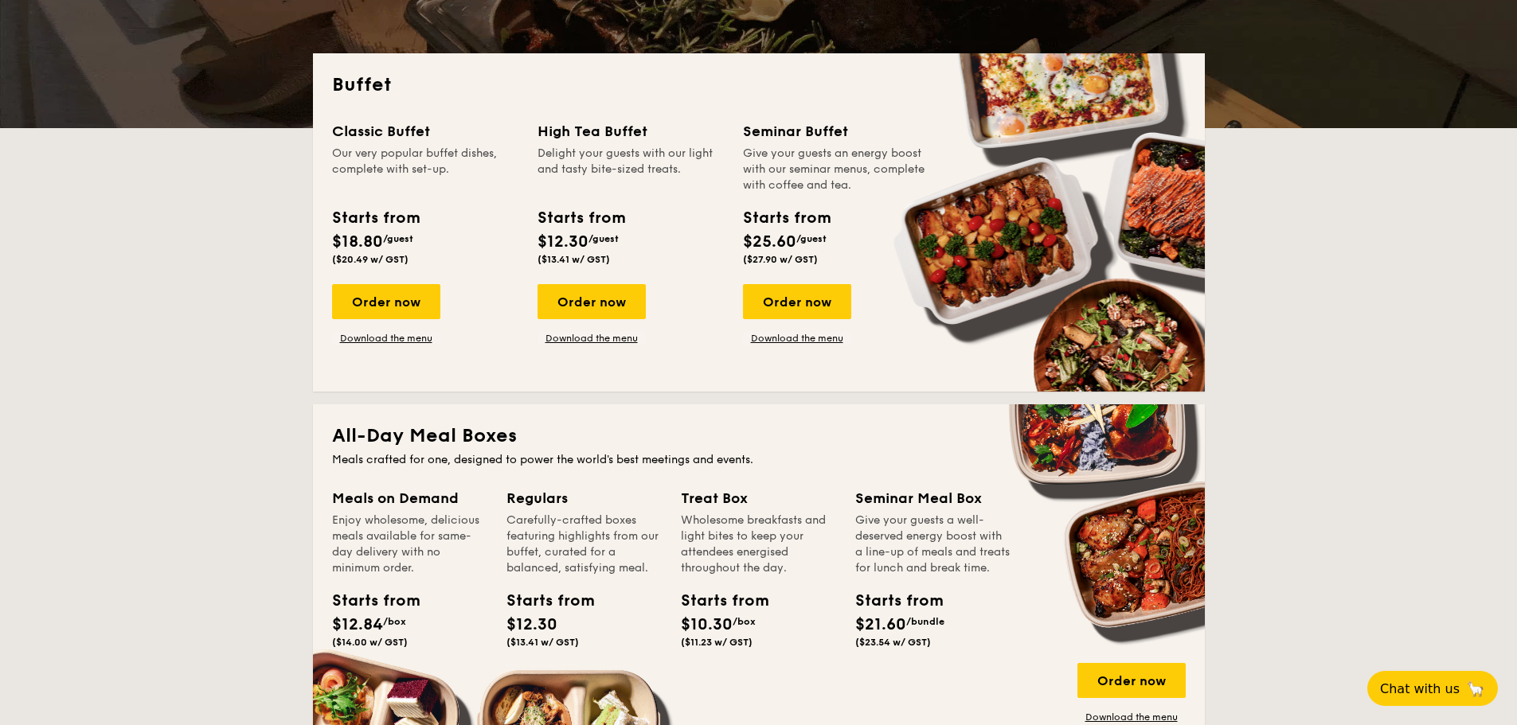
scroll to position [319, 0]
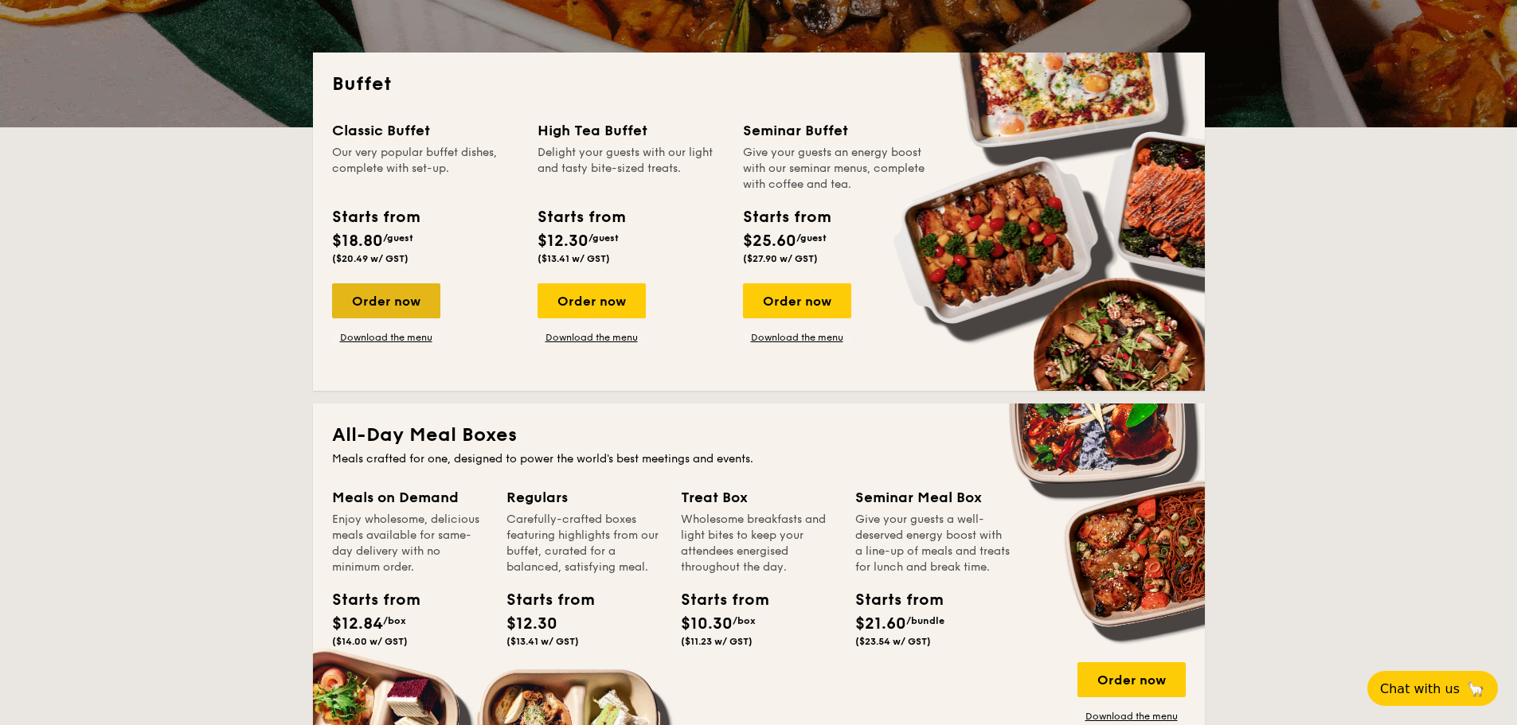
click at [418, 306] on div "Order now" at bounding box center [386, 300] width 108 height 35
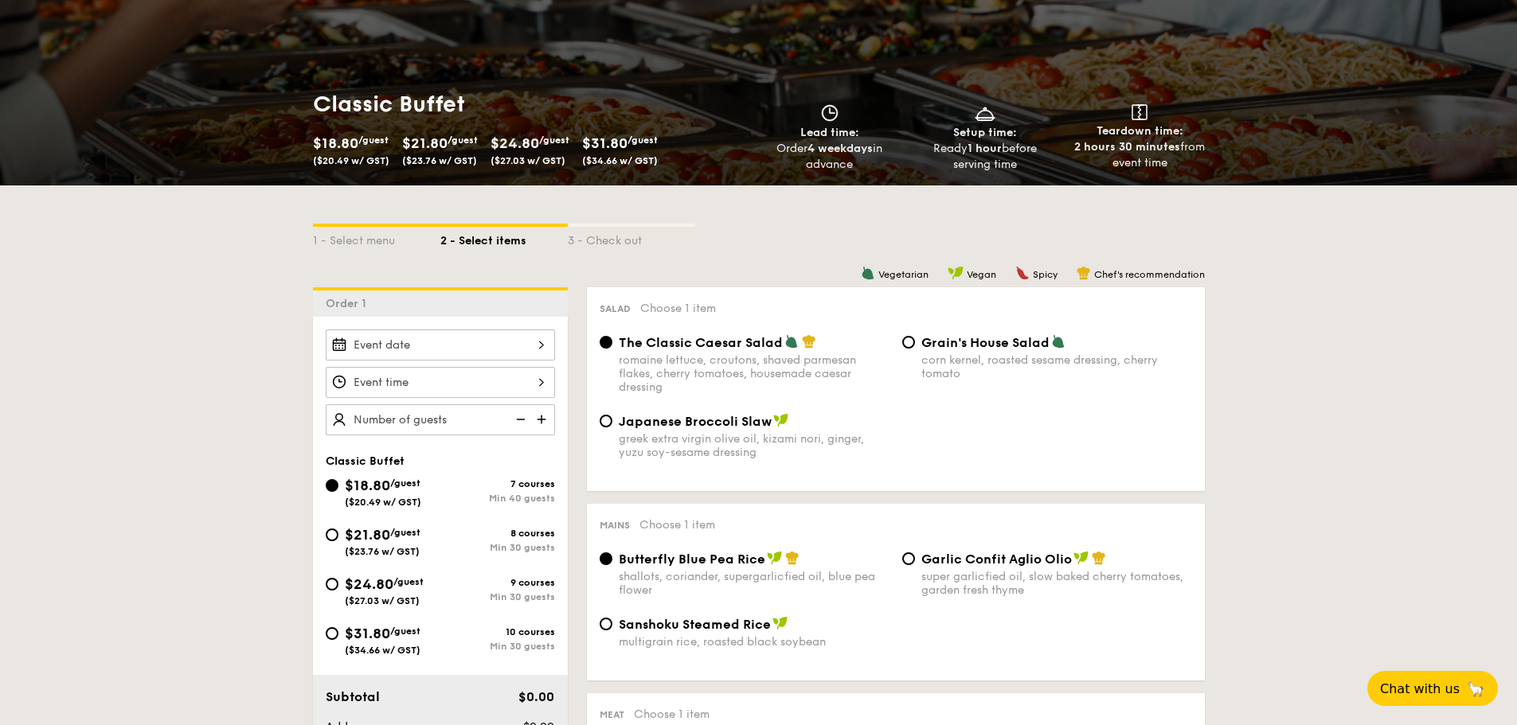
scroll to position [80, 0]
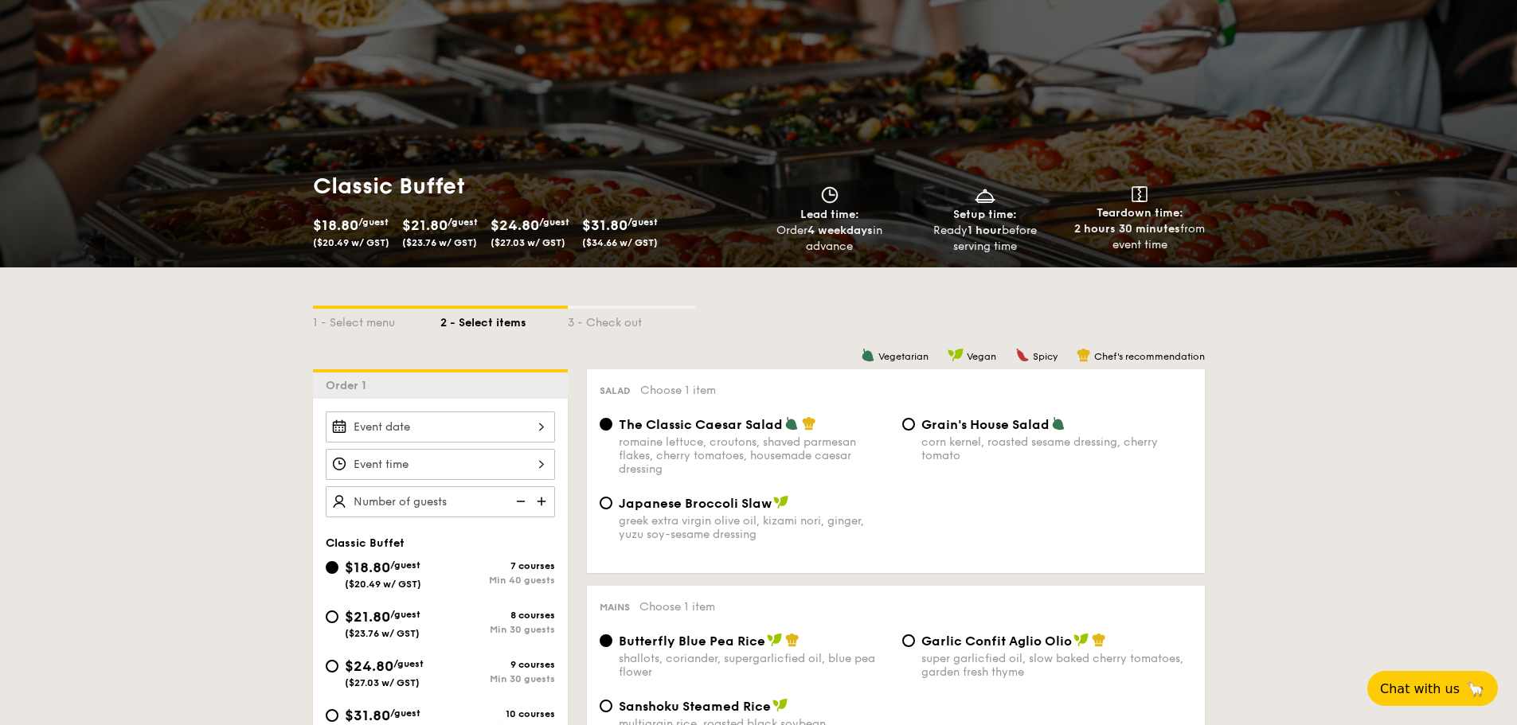
select select
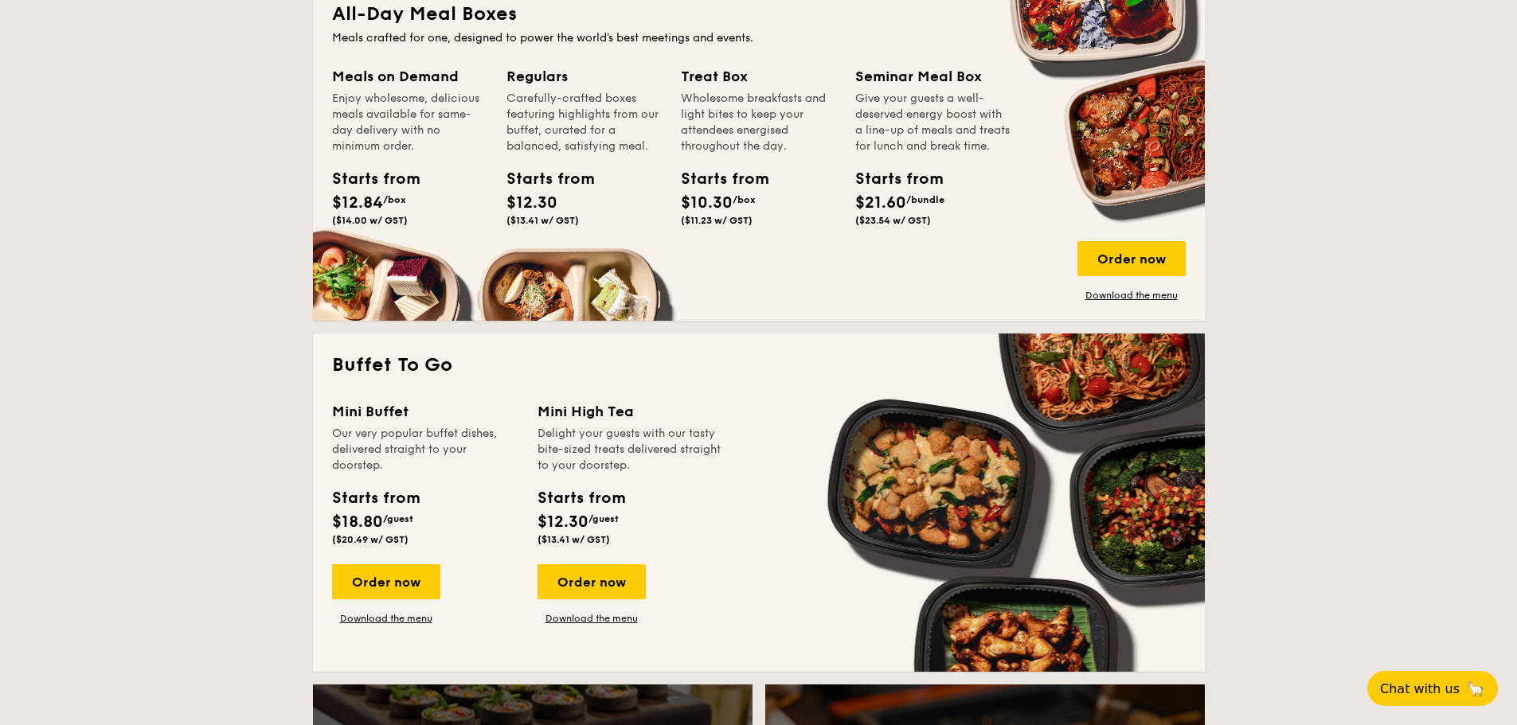
scroll to position [796, 0]
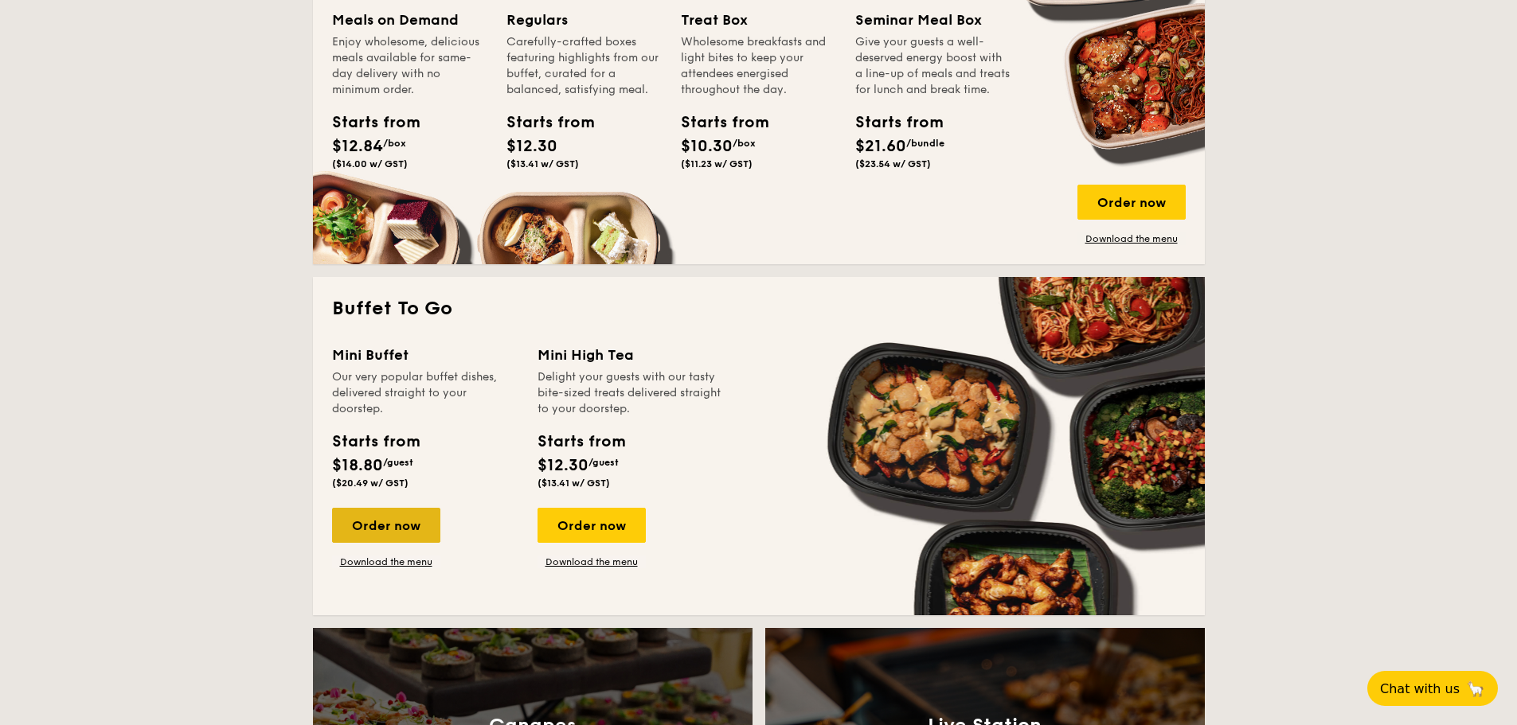
click at [399, 526] on div "Order now" at bounding box center [386, 525] width 108 height 35
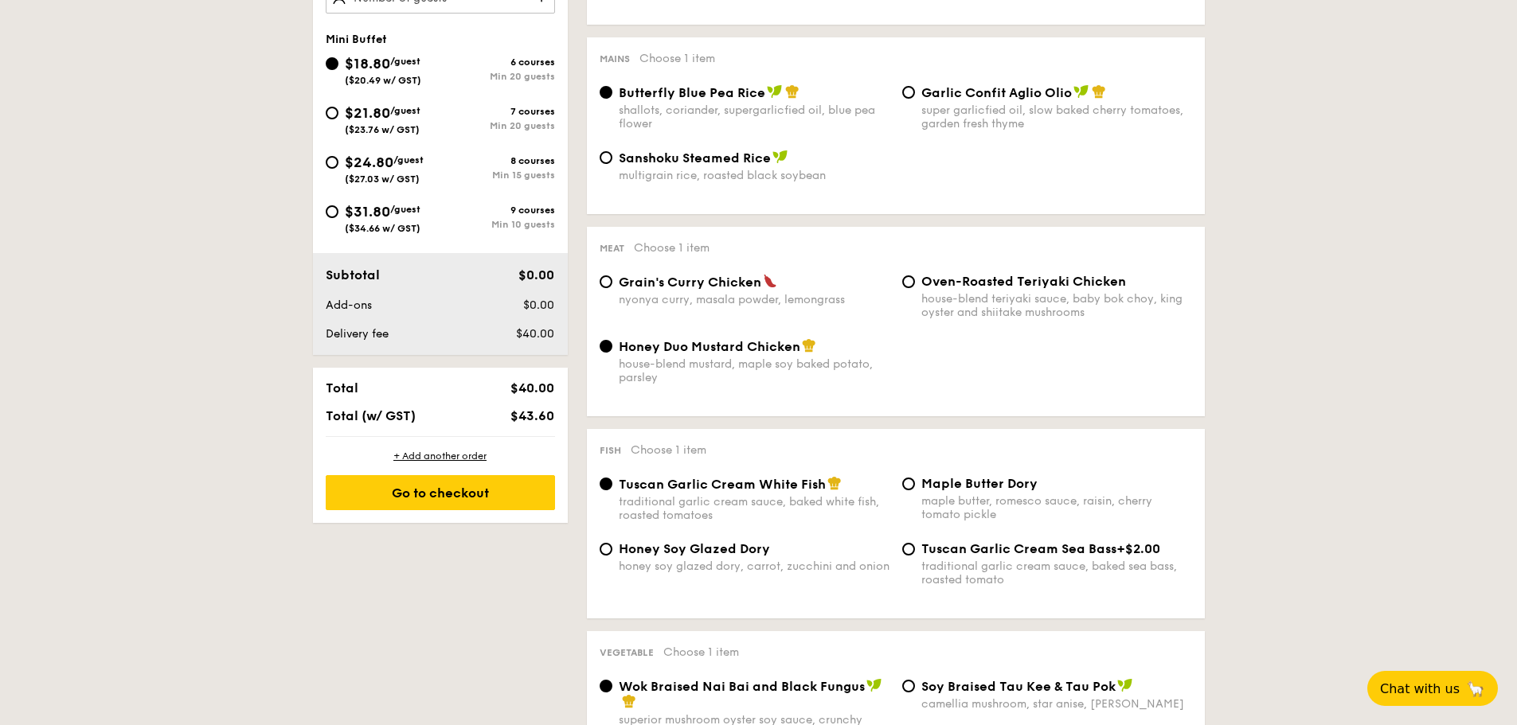
scroll to position [319, 0]
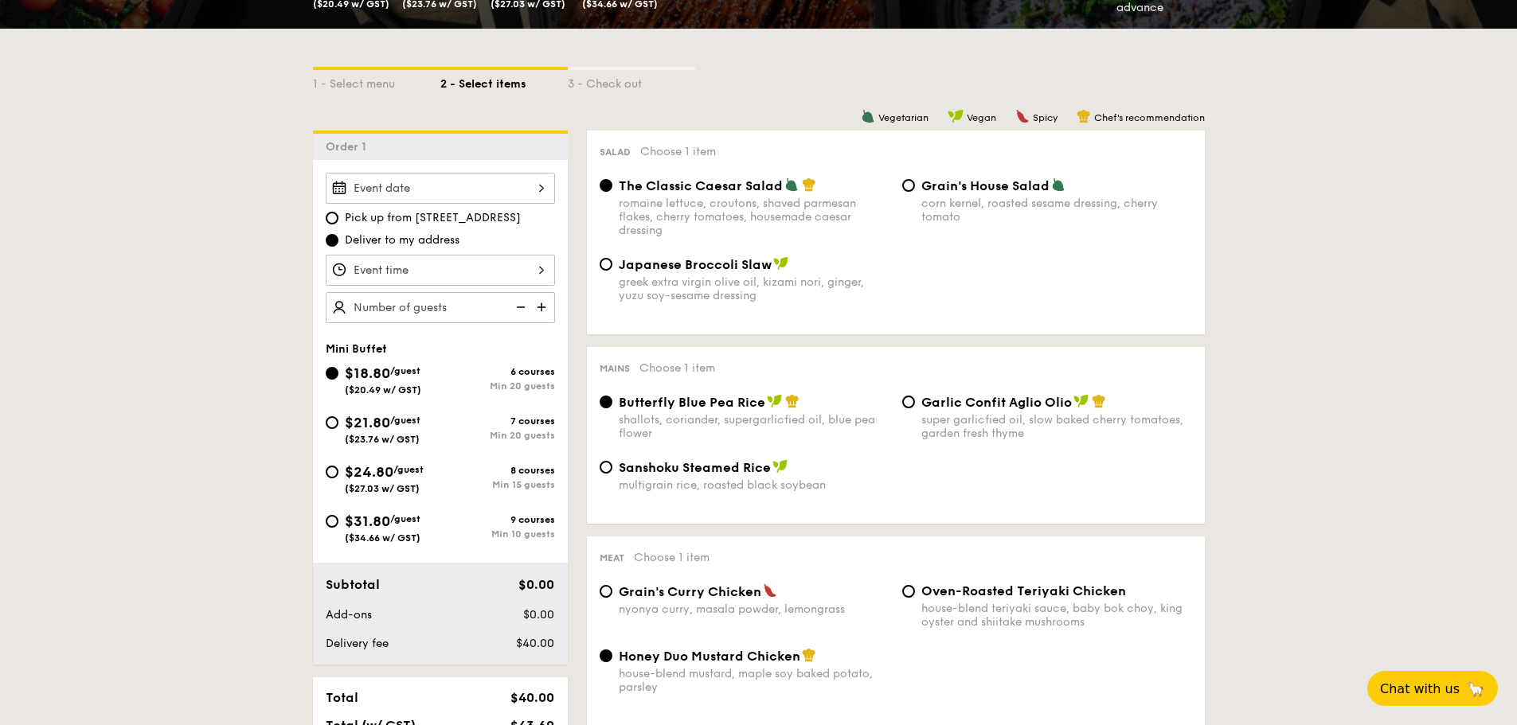
click at [409, 409] on div "$18.80 /guest ($20.49 w/ GST) 6 courses Min 20 guests $21.80 /guest ($23.76 w/ …" at bounding box center [440, 460] width 242 height 197
click at [418, 422] on span "/guest" at bounding box center [405, 420] width 30 height 11
click at [338, 422] on input "$21.80 /guest ($23.76 w/ GST) 7 courses Min 20 guests" at bounding box center [332, 422] width 13 height 13
radio input "true"
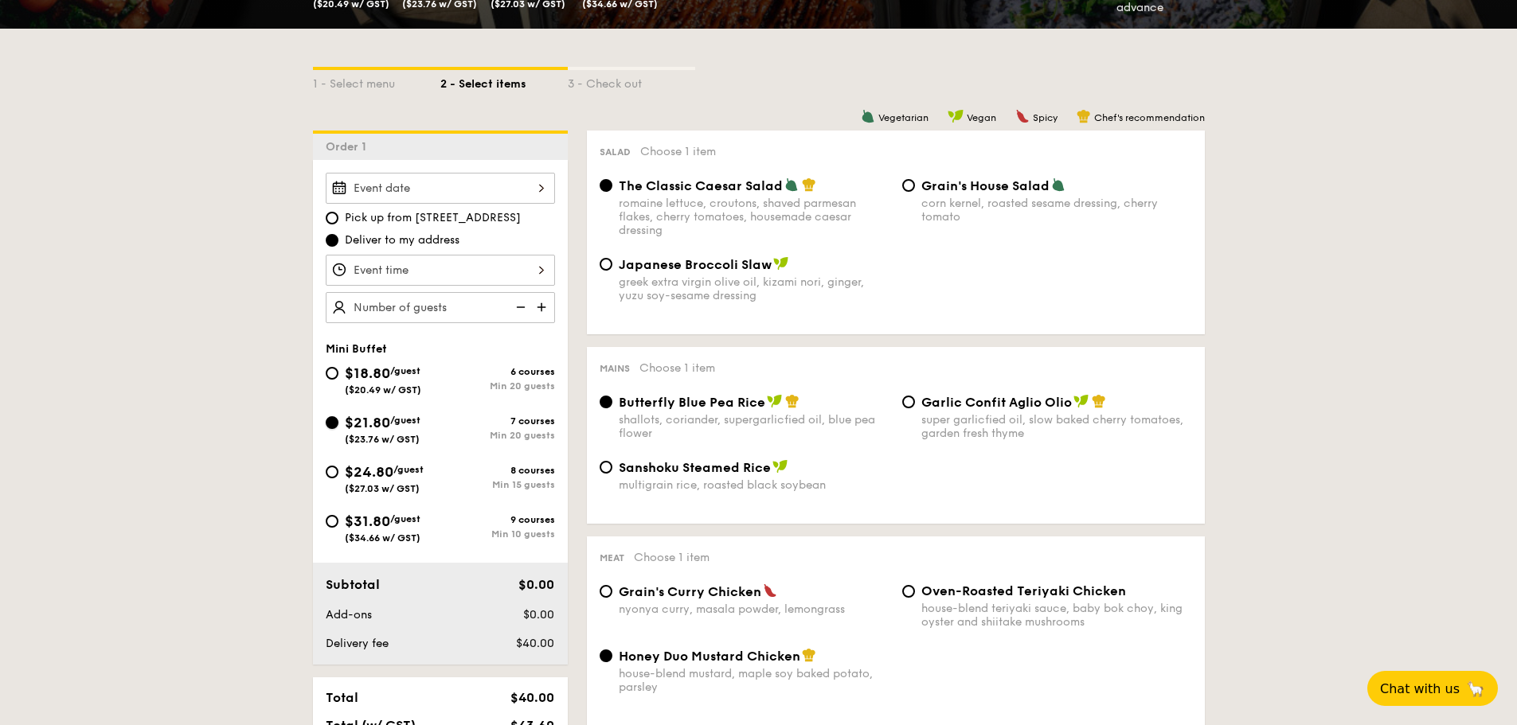
radio input "true"
radio input "false"
radio input "true"
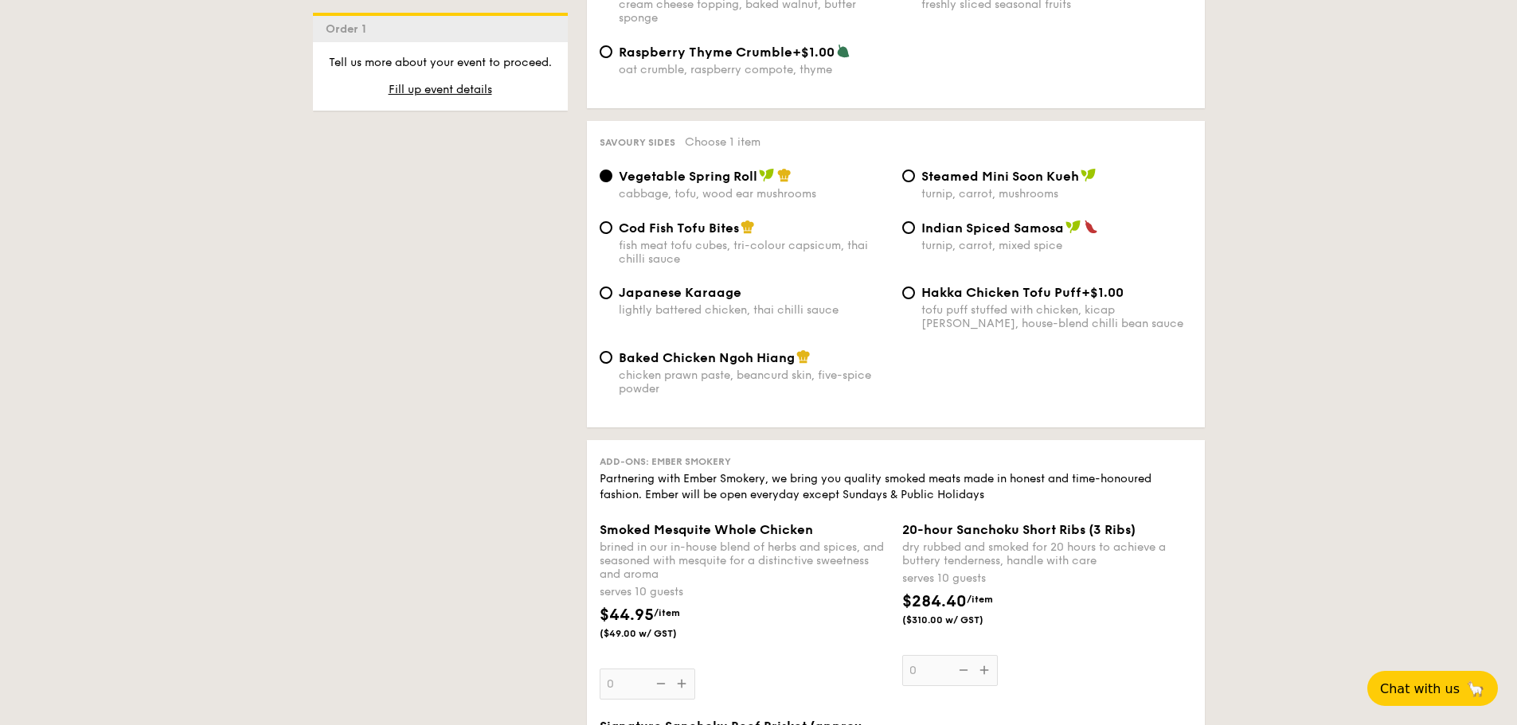
scroll to position [2628, 0]
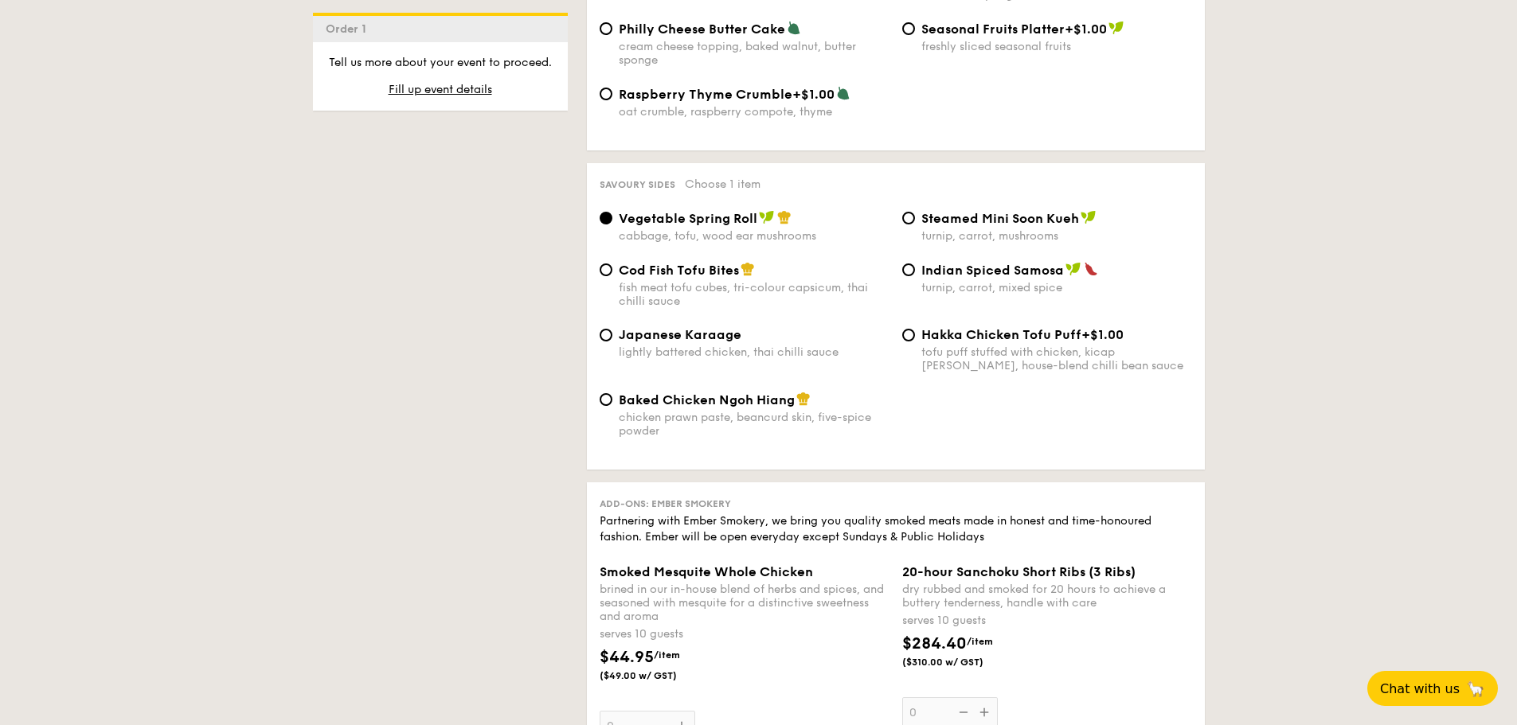
click at [1015, 267] on div "Indian Spiced Samosa turnip, carrot, mixed spice" at bounding box center [1056, 278] width 271 height 33
click at [915, 267] on input "Indian Spiced Samosa turnip, carrot, mixed spice" at bounding box center [908, 270] width 13 height 13
radio input "true"
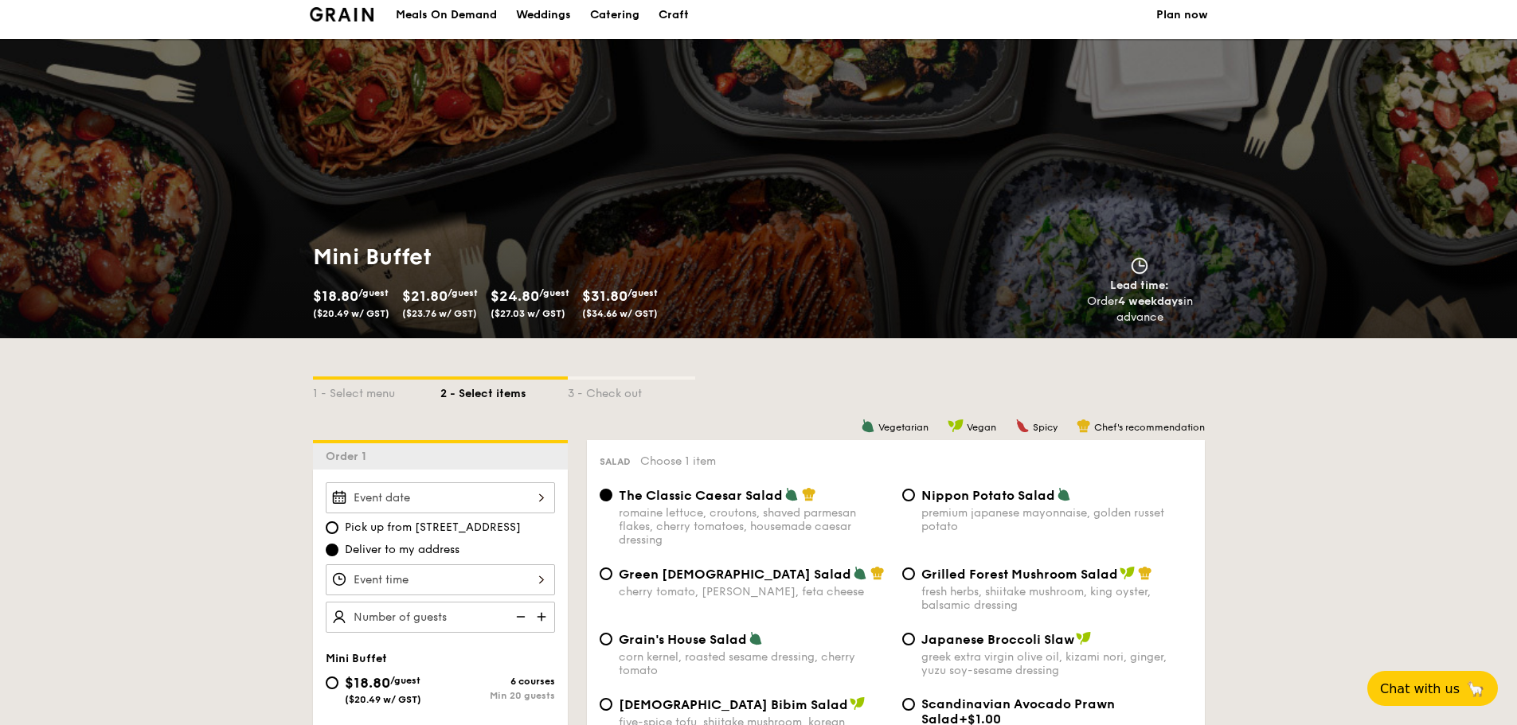
scroll to position [0, 0]
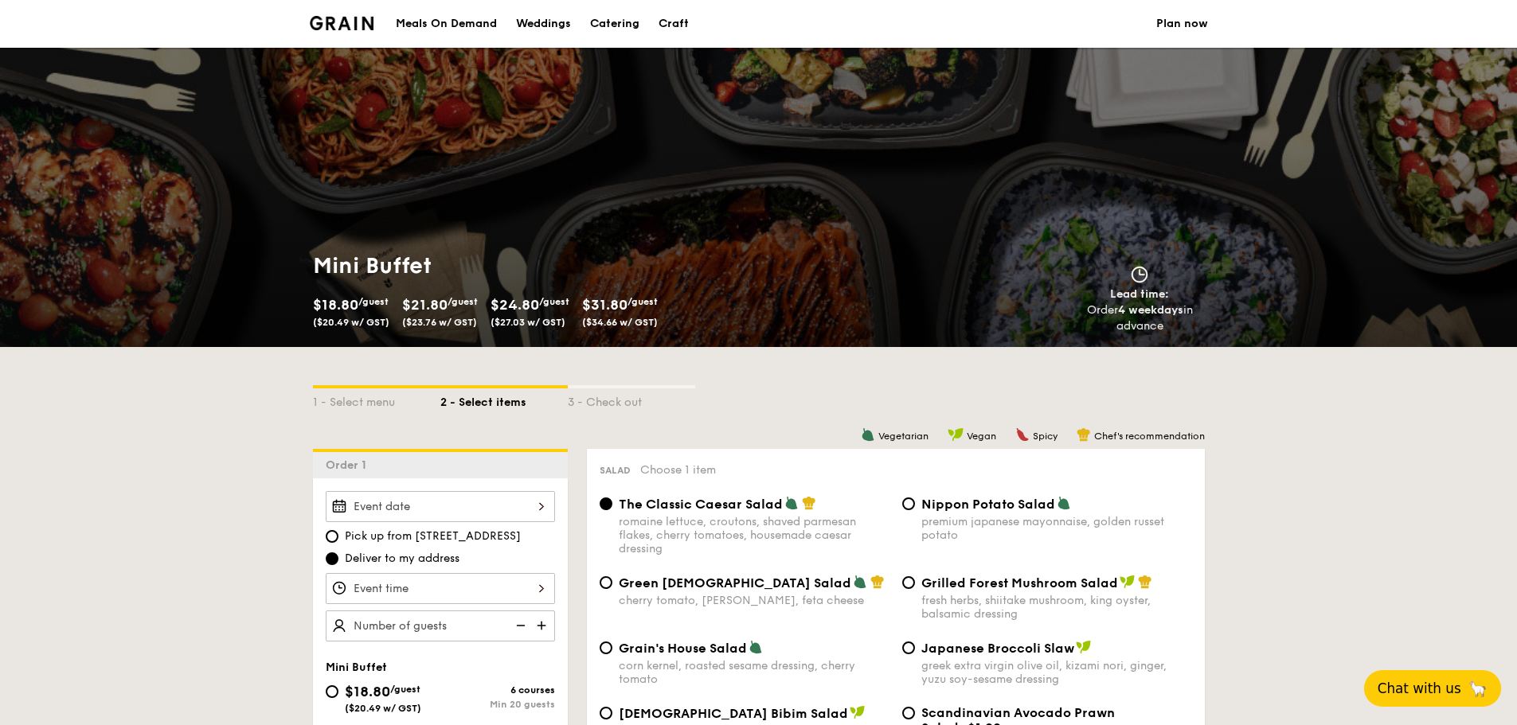
click at [1445, 690] on span "Chat with us" at bounding box center [1420, 689] width 84 height 16
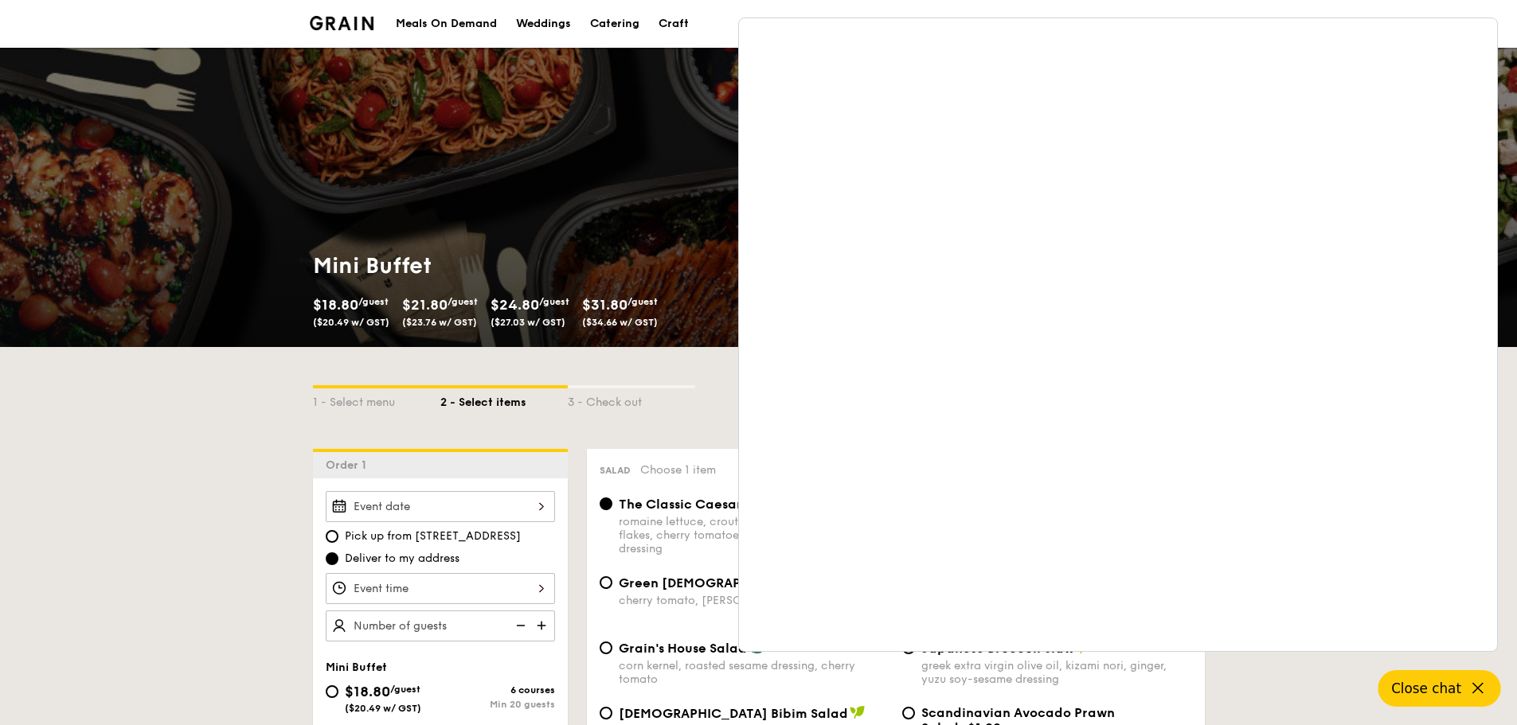
click at [483, 18] on div "Meals On Demand" at bounding box center [446, 24] width 101 height 48
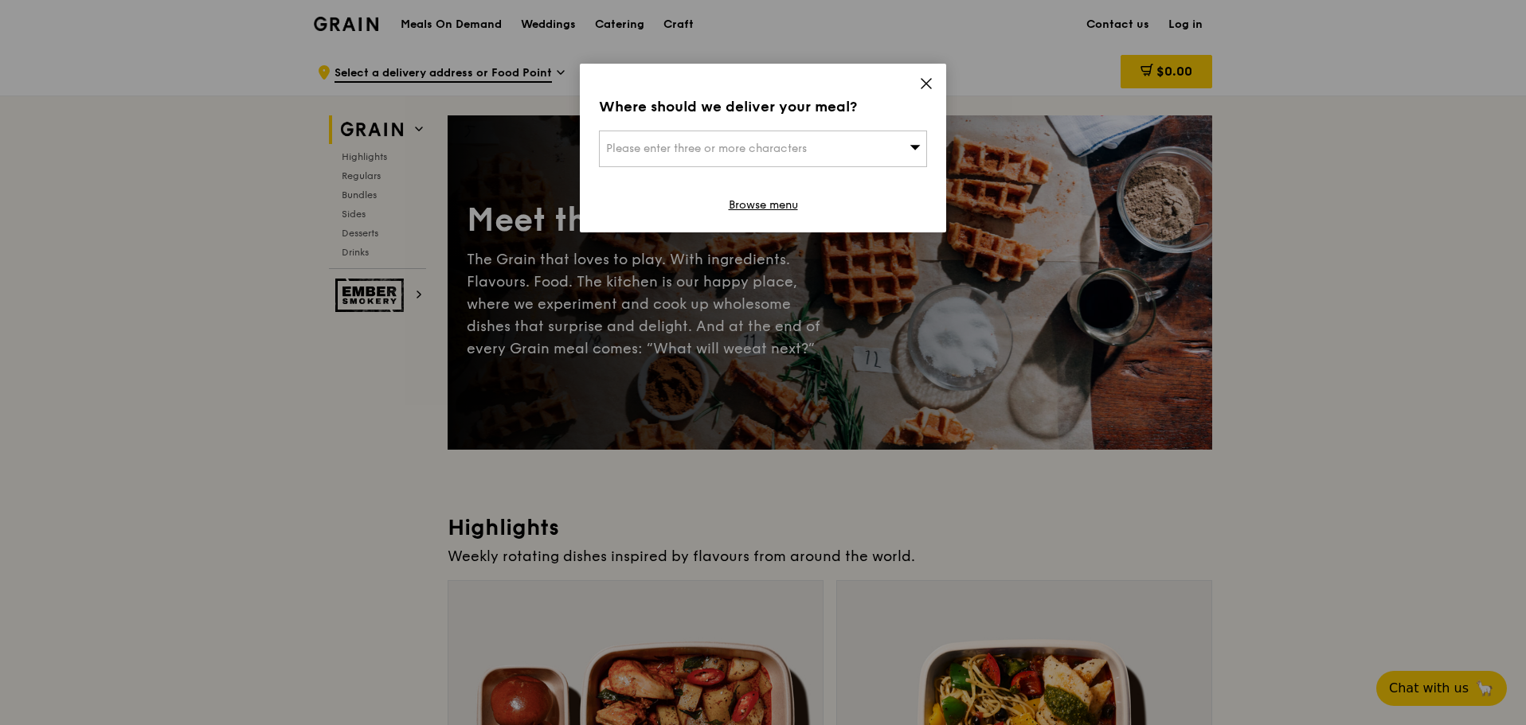
click at [909, 93] on div "Where should we deliver your meal? Please enter three or more characters Browse…" at bounding box center [763, 148] width 366 height 169
click at [922, 90] on icon at bounding box center [926, 83] width 14 height 14
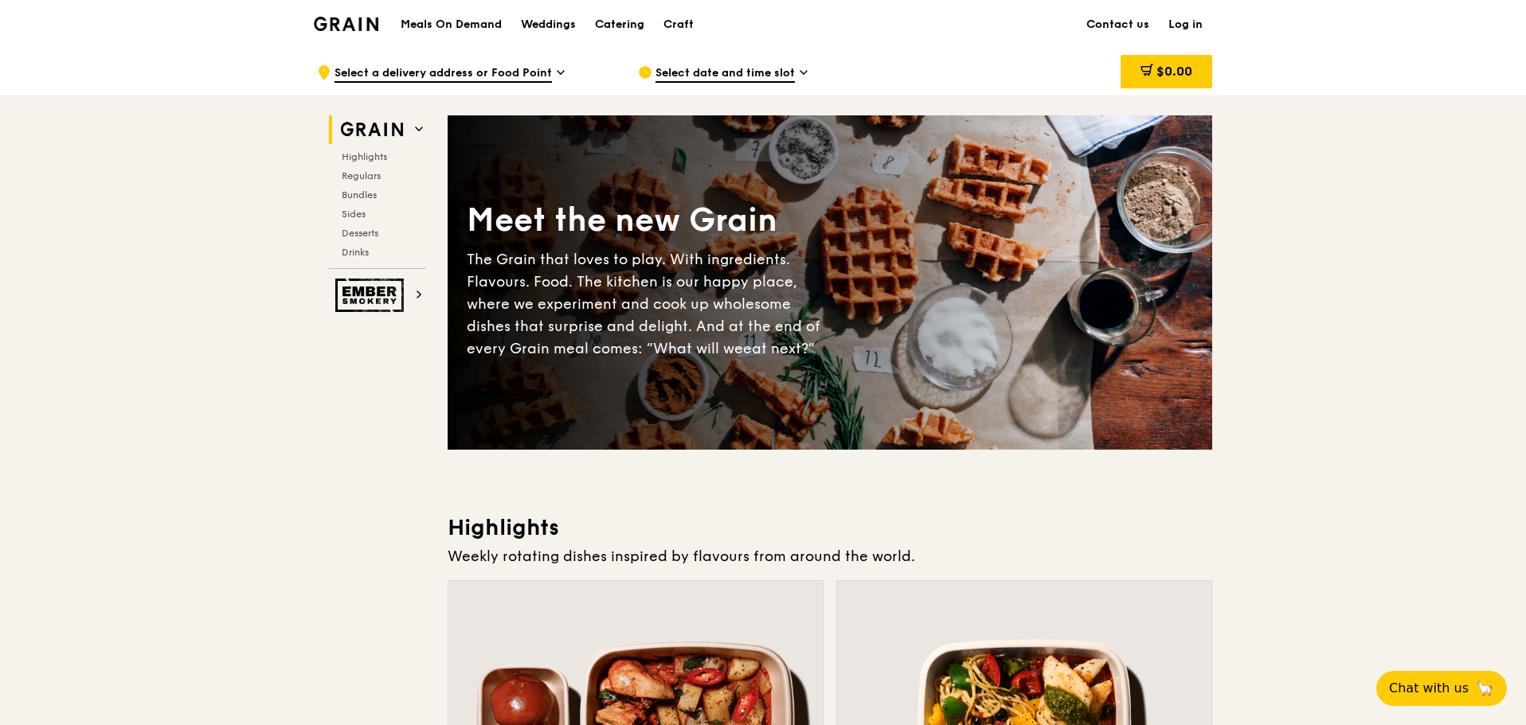
click at [624, 26] on div "Catering" at bounding box center [619, 25] width 49 height 48
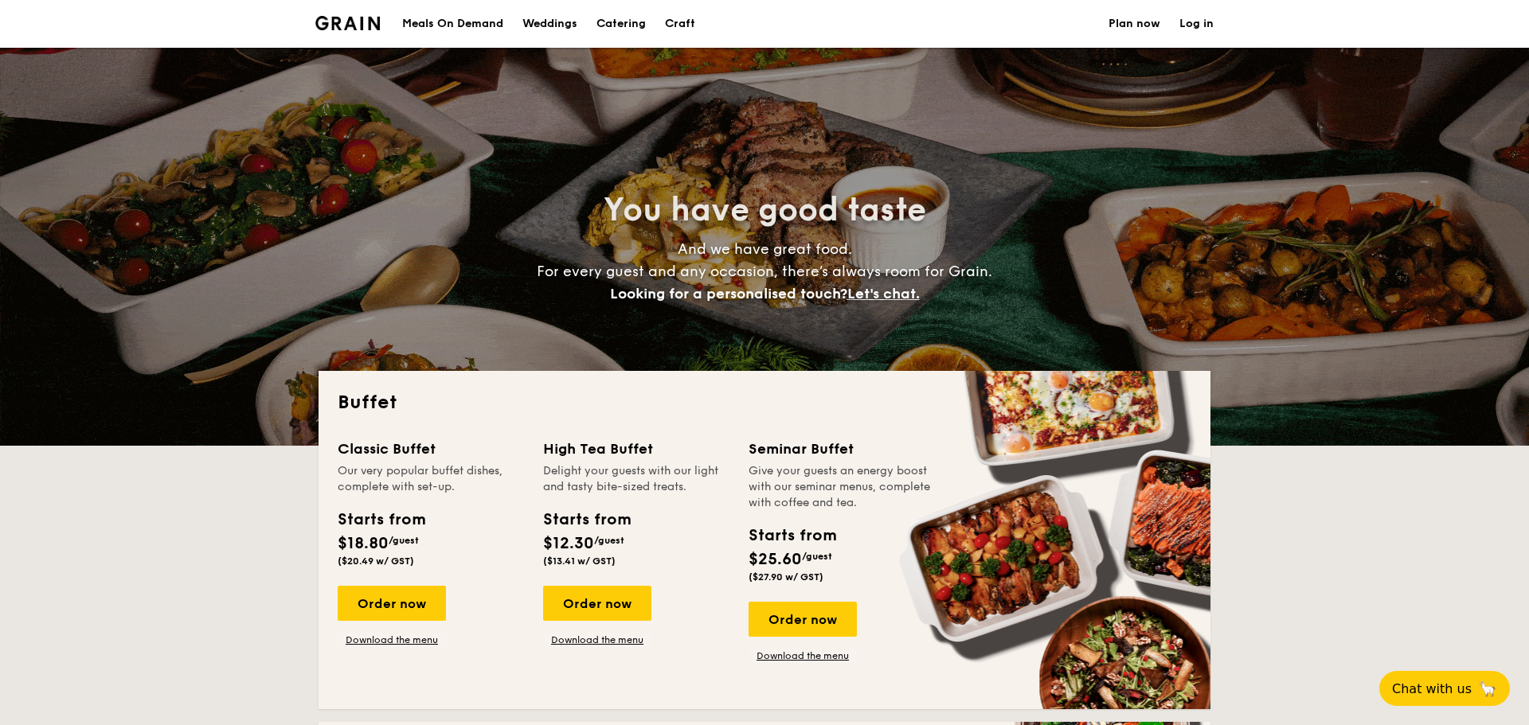
select select
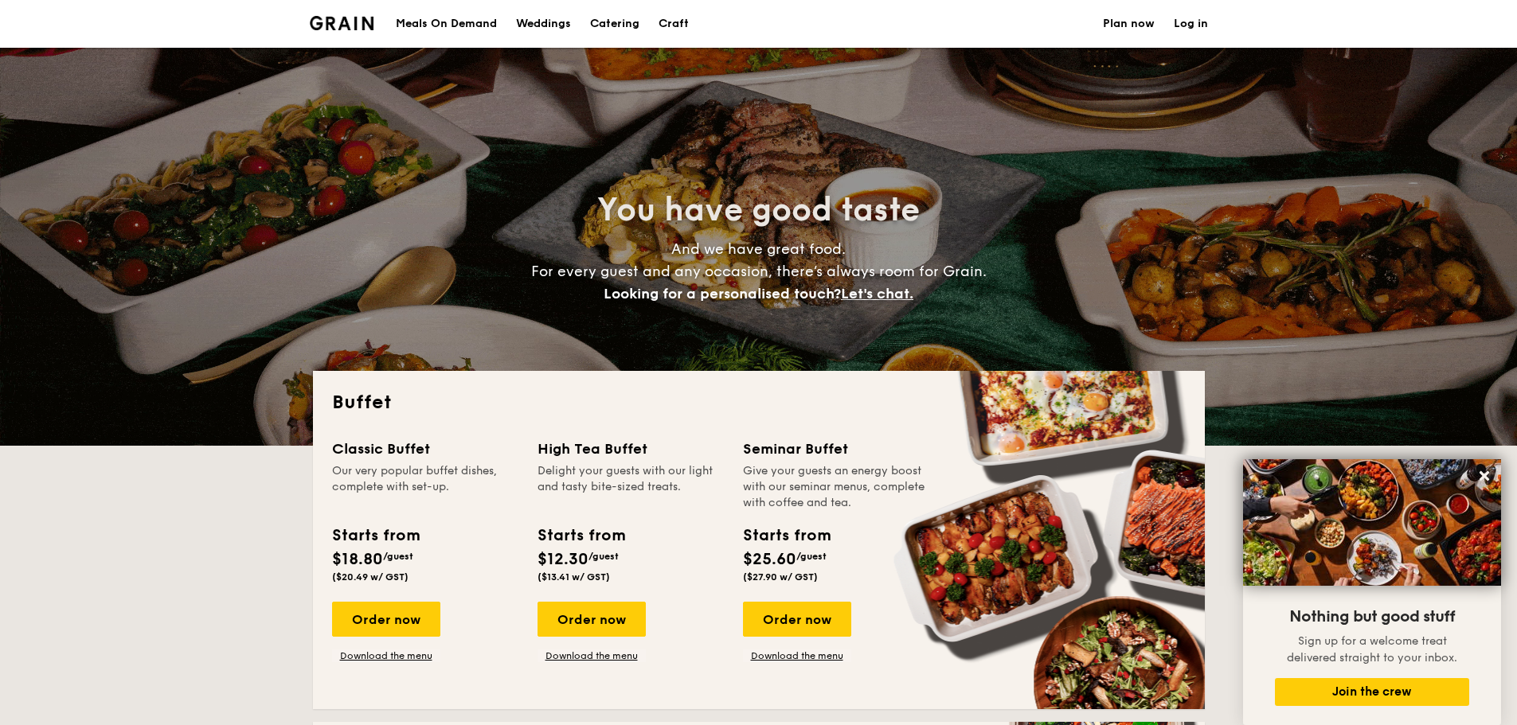
click at [443, 40] on div "Meals On Demand" at bounding box center [446, 24] width 101 height 48
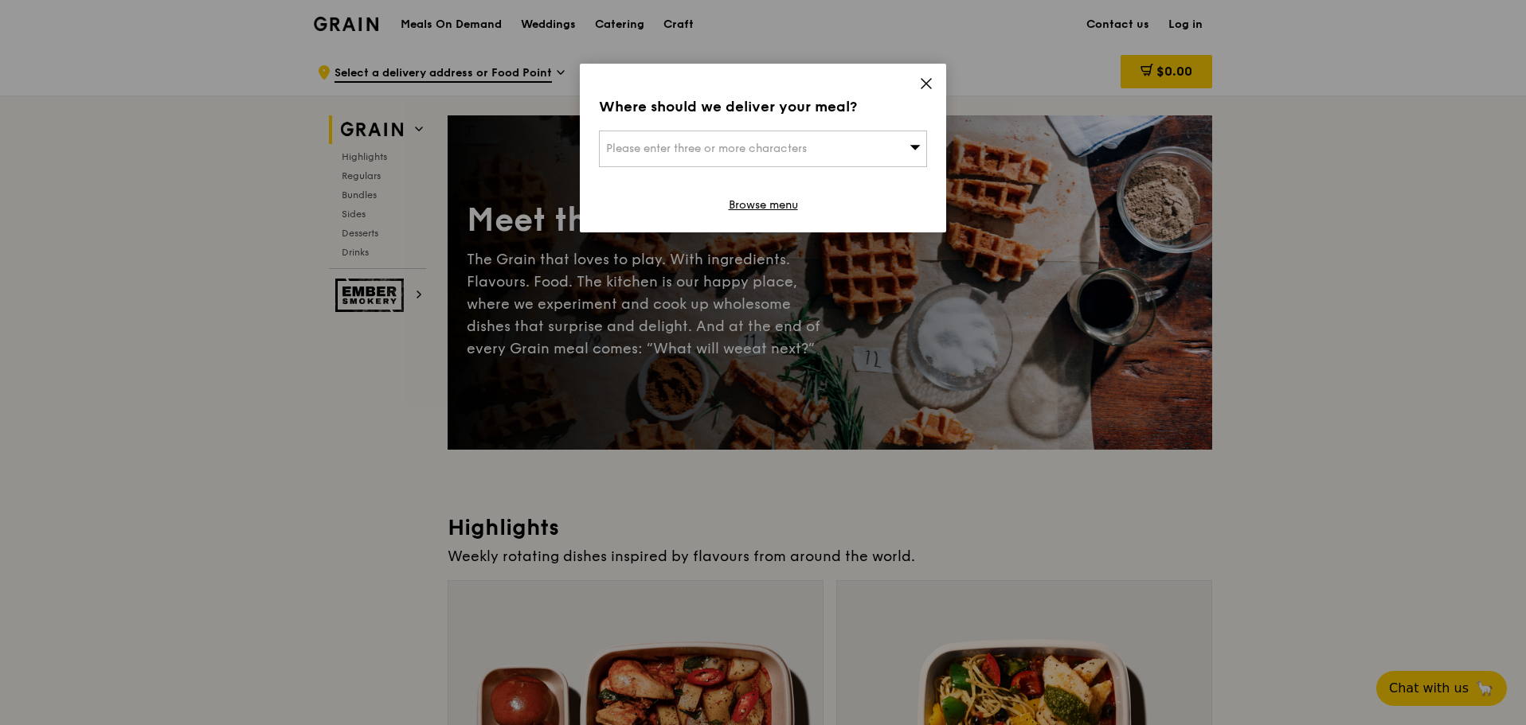
click at [924, 94] on span at bounding box center [926, 86] width 14 height 18
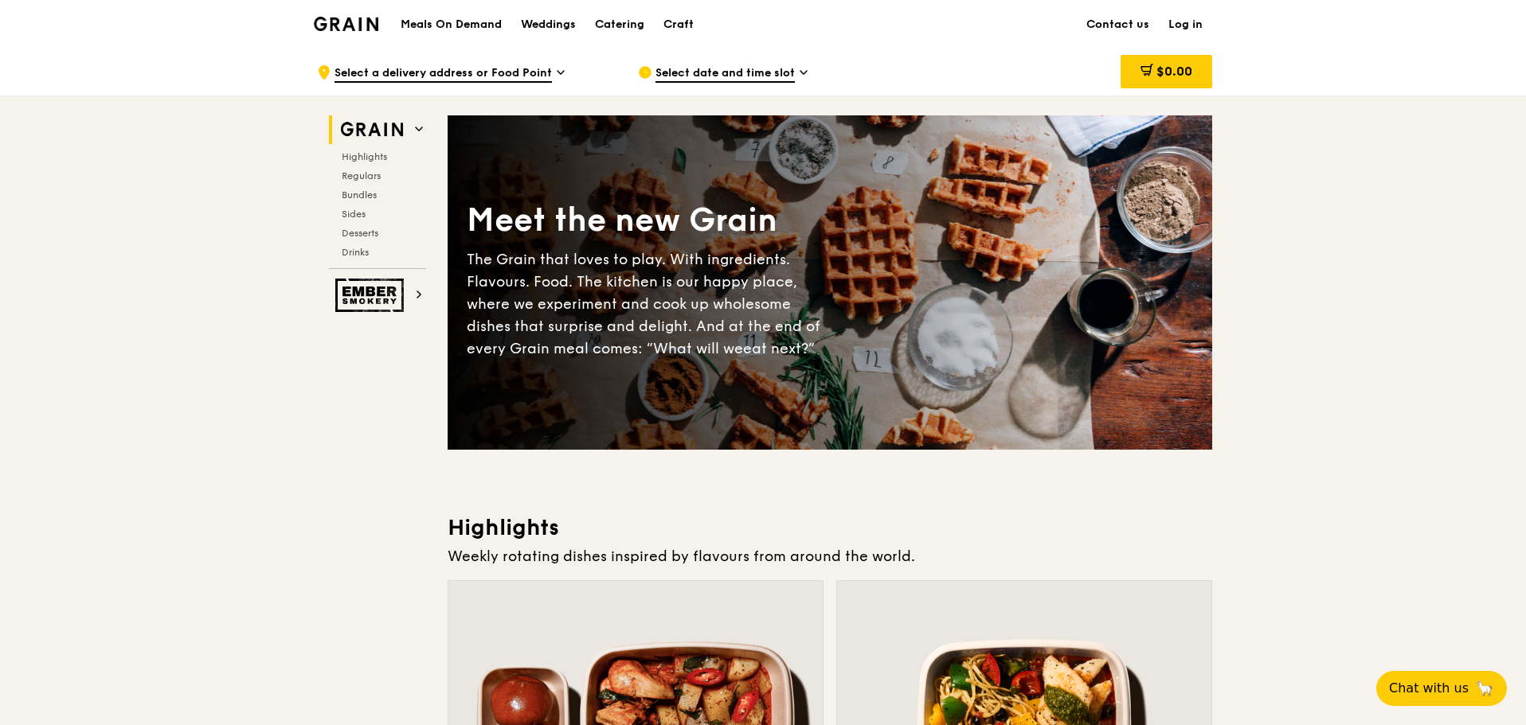
drag, startPoint x: 924, startPoint y: 94, endPoint x: 924, endPoint y: 85, distance: 8.8
click at [924, 85] on div "Select date and time slot" at bounding box center [785, 73] width 295 height 48
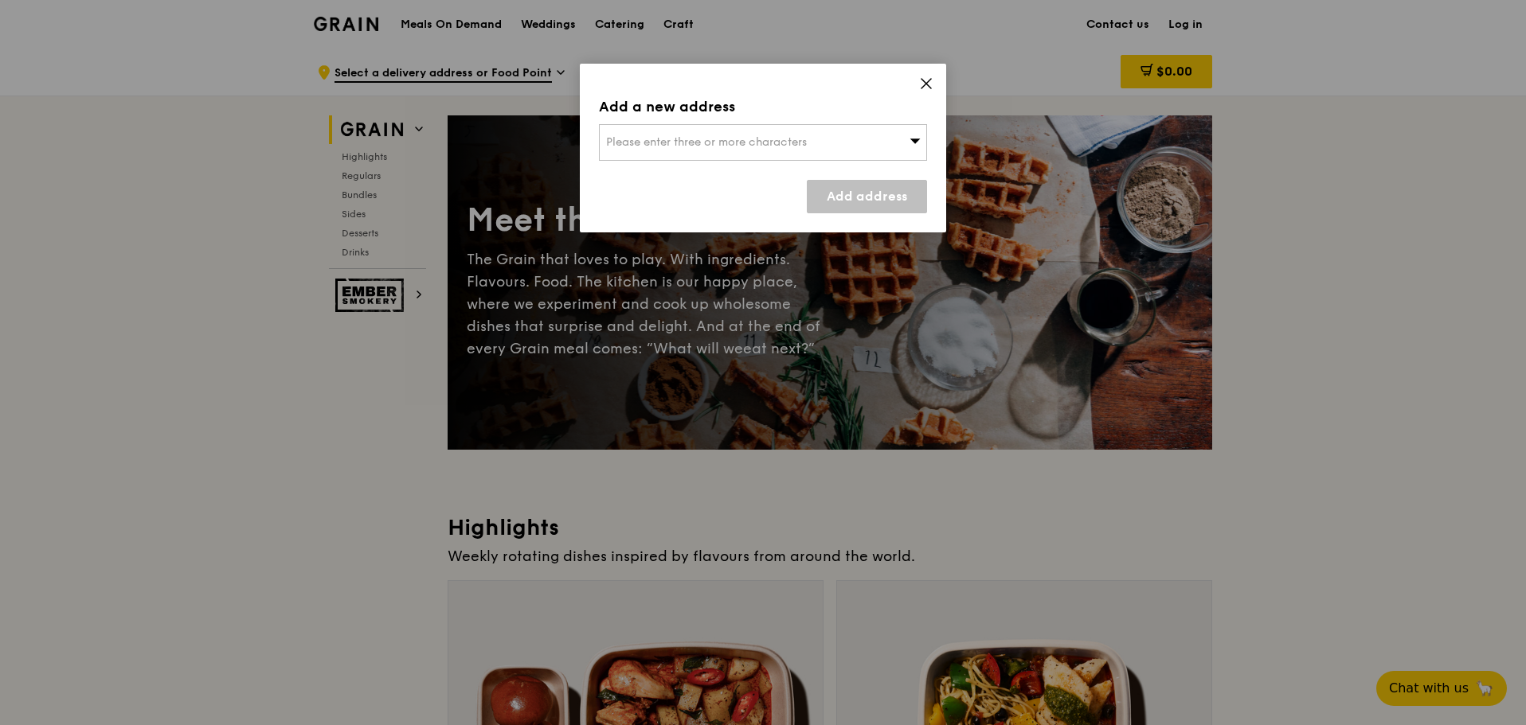
click at [932, 78] on div "Add a new address Please enter three or more characters Add address" at bounding box center [763, 148] width 366 height 169
click at [928, 81] on icon at bounding box center [926, 84] width 10 height 10
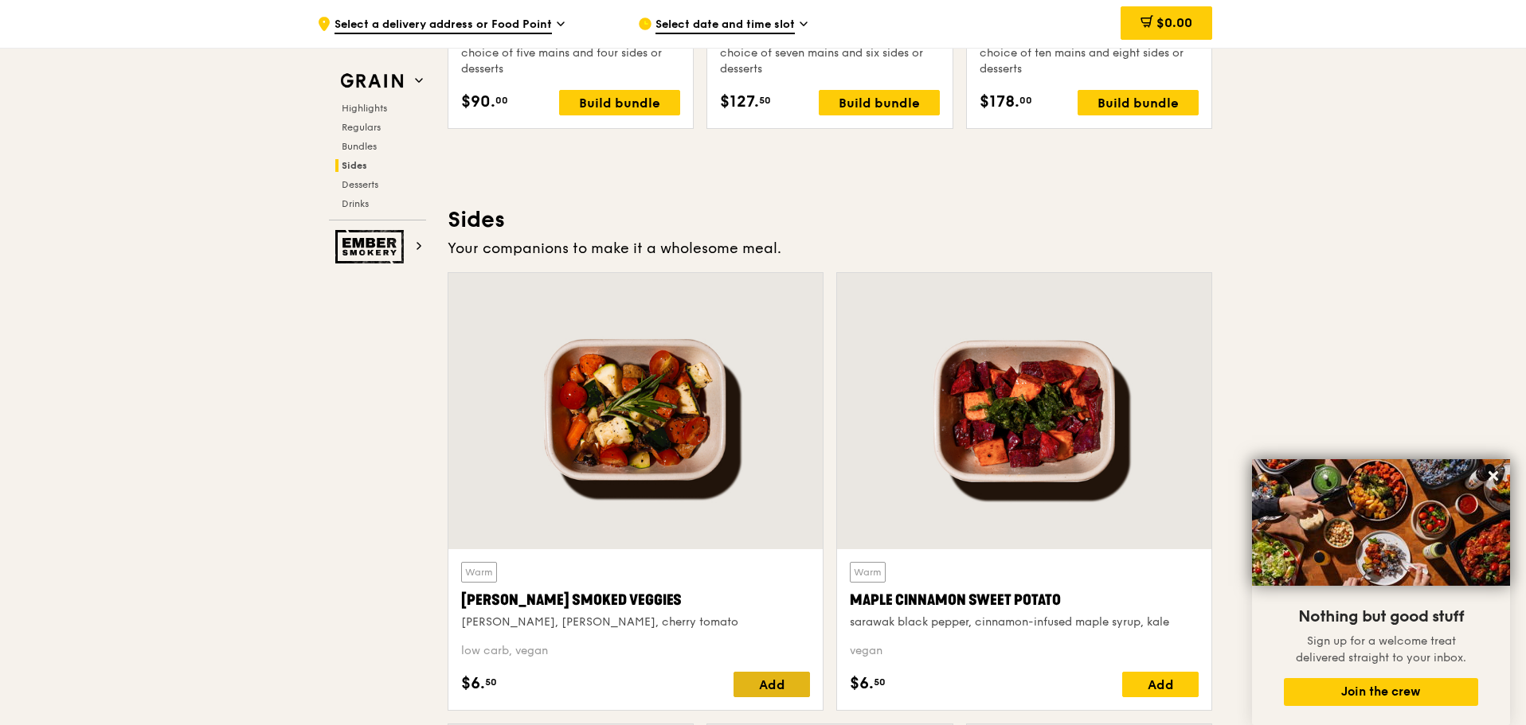
scroll to position [3345, 0]
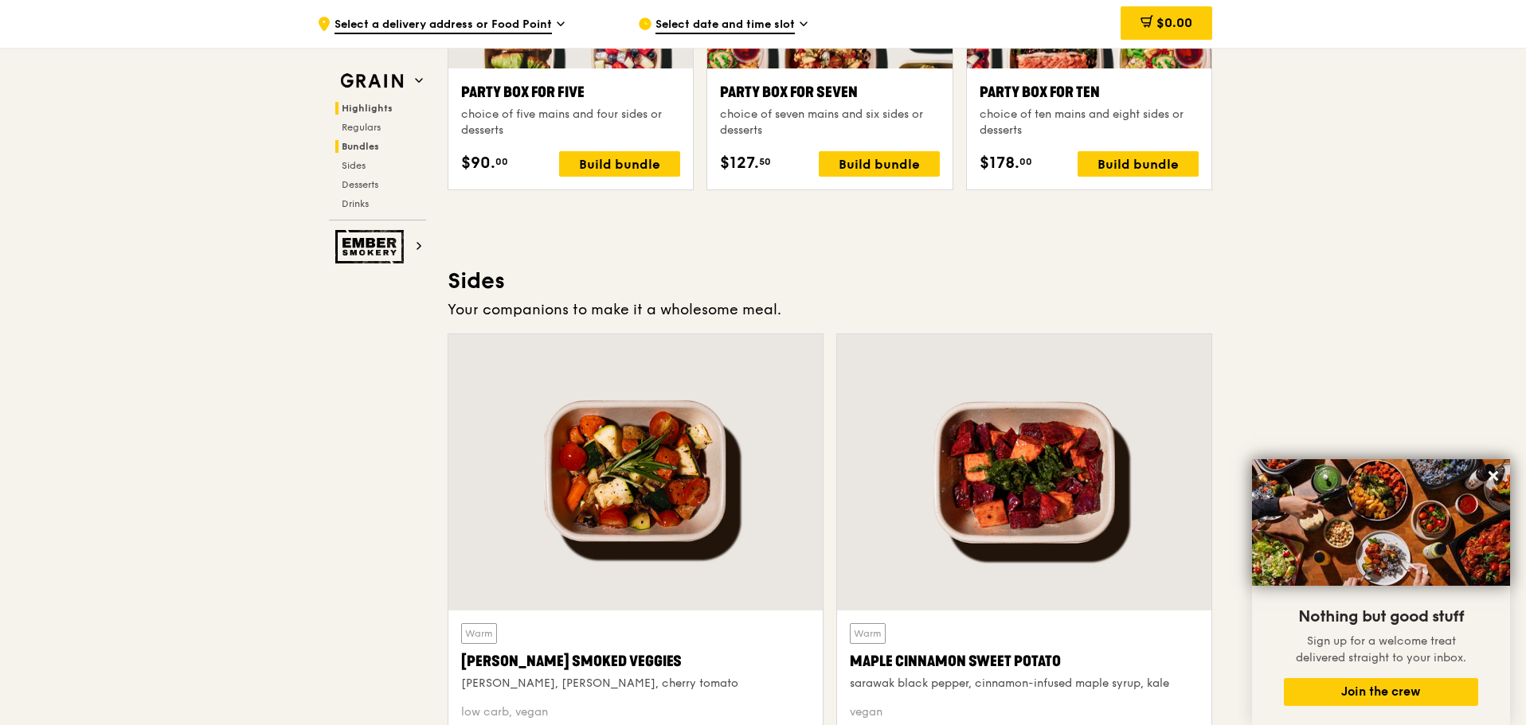
click at [366, 103] on span "Highlights" at bounding box center [367, 108] width 51 height 11
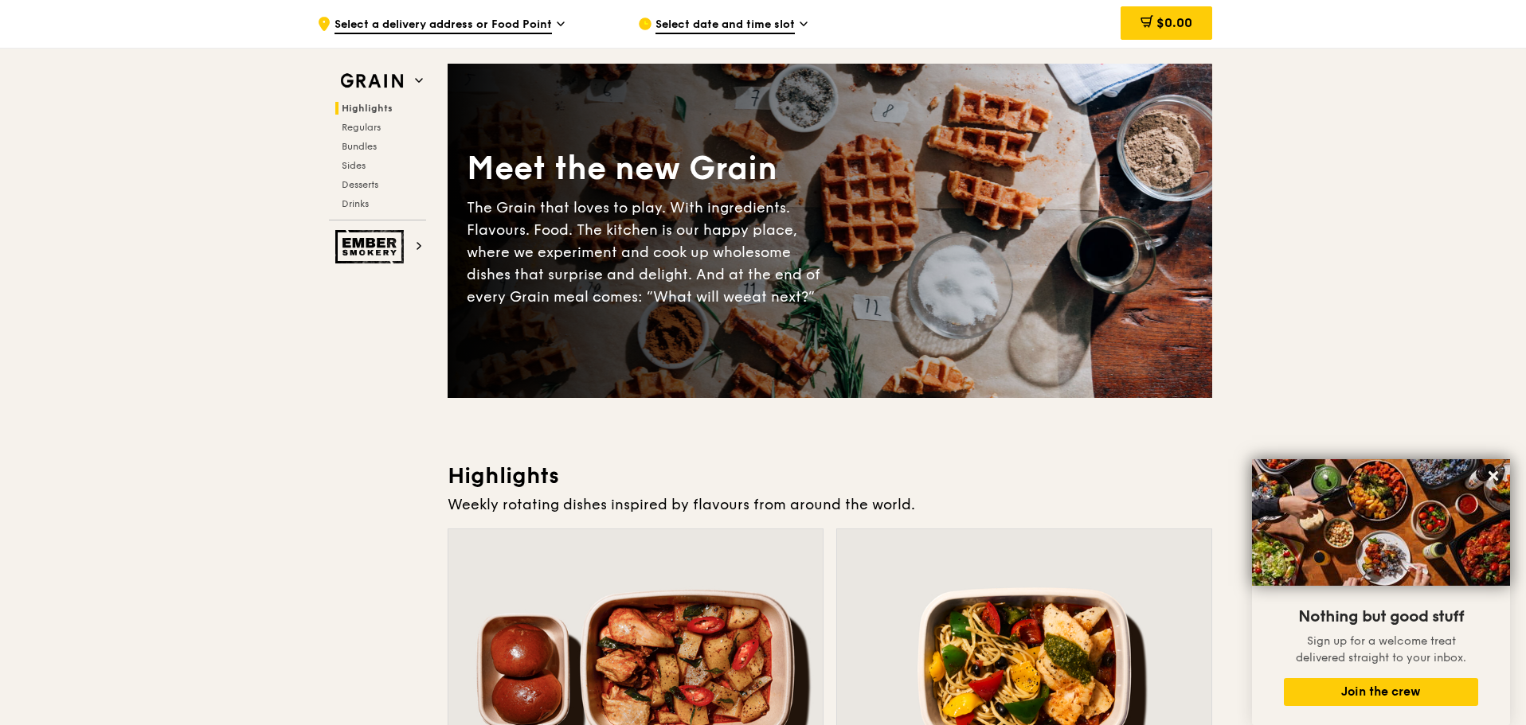
scroll to position [0, 0]
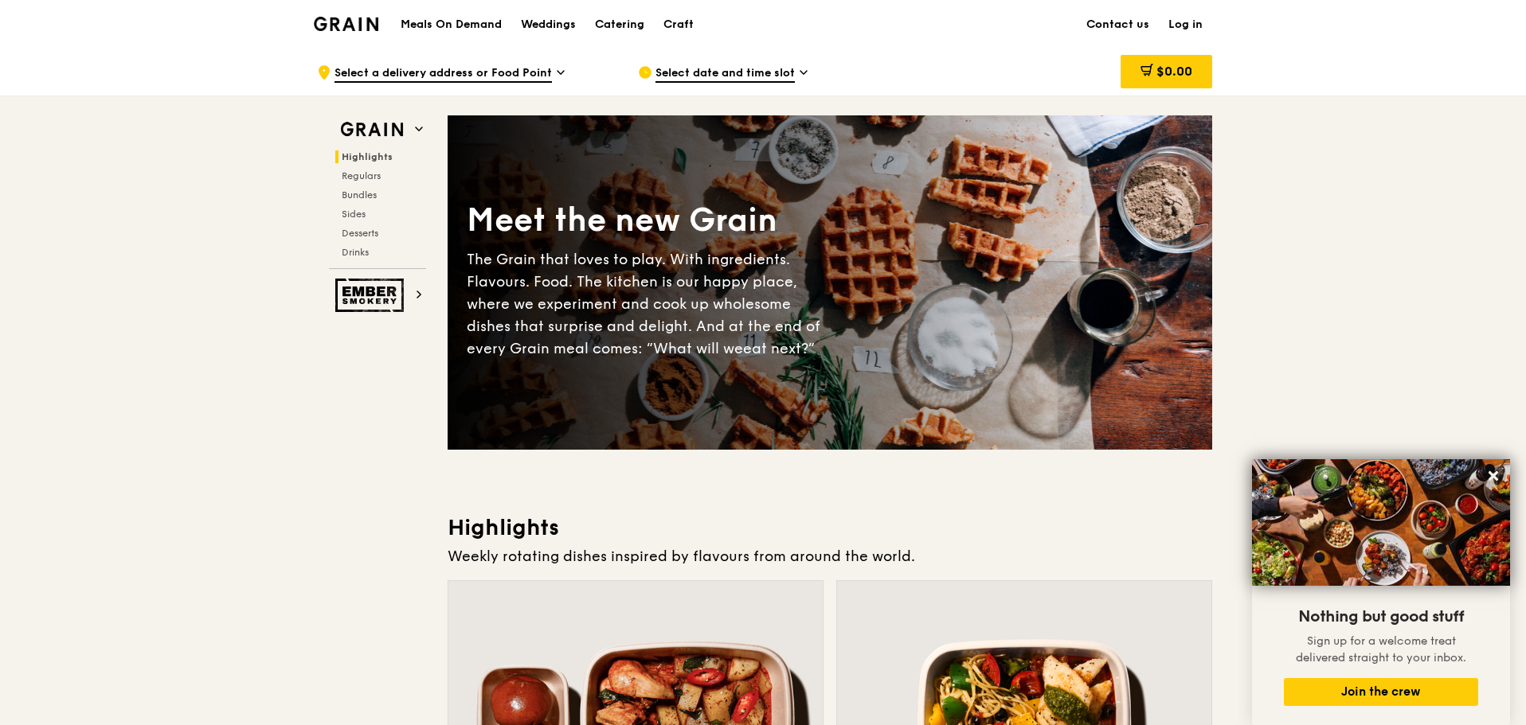
click at [487, 25] on h1 "Meals On Demand" at bounding box center [451, 25] width 101 height 16
click at [343, 34] on div "Grain logo" at bounding box center [346, 23] width 65 height 48
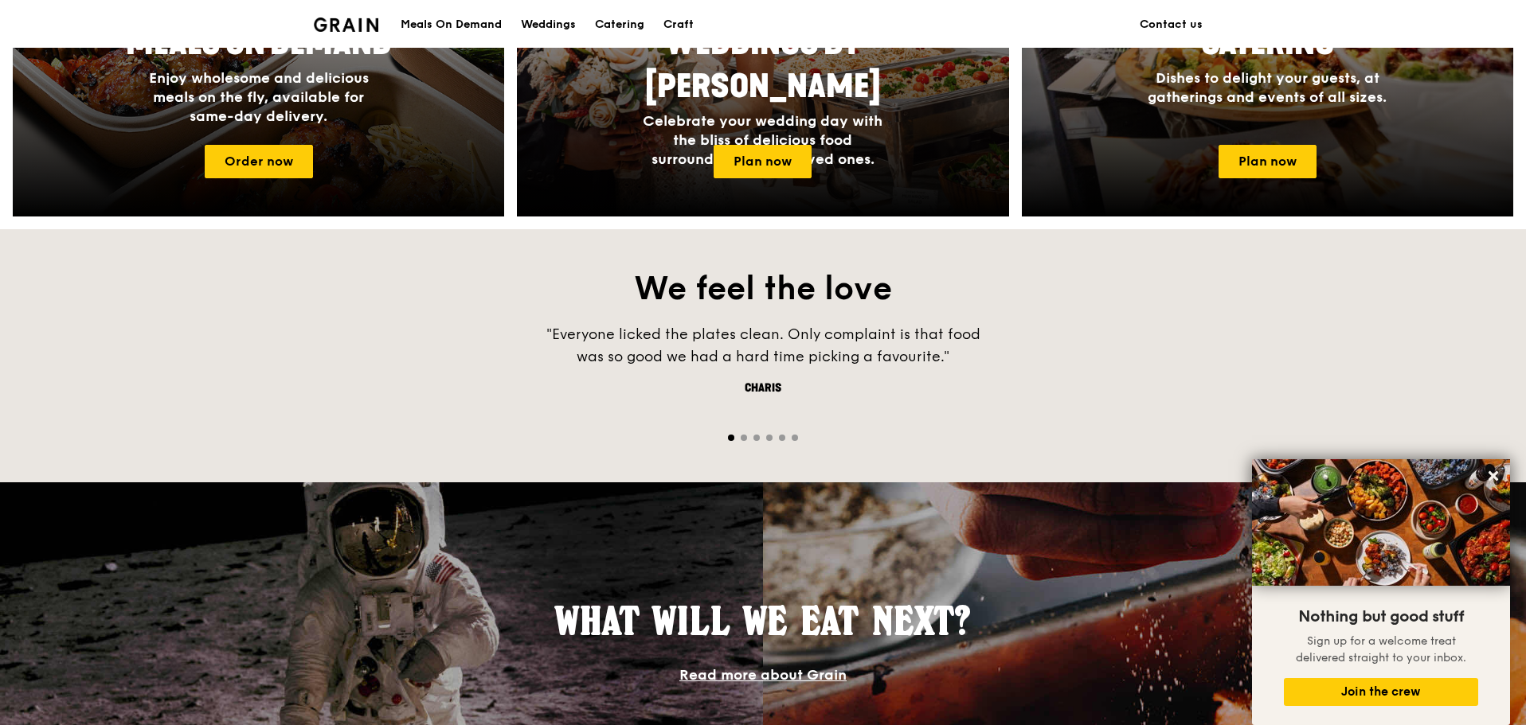
scroll to position [876, 0]
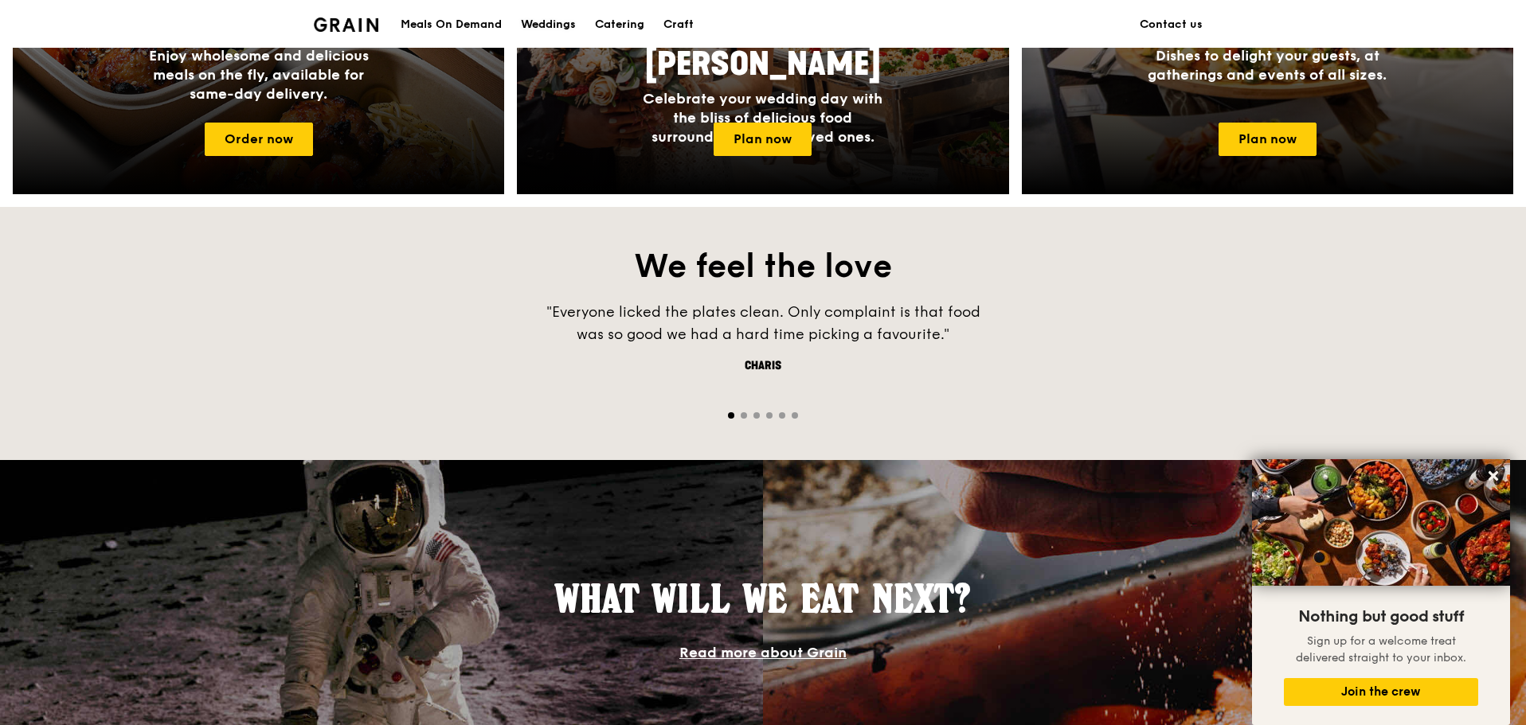
click at [560, 6] on div "Weddings" at bounding box center [548, 25] width 55 height 48
click at [493, 25] on div "Meals On Demand" at bounding box center [451, 25] width 101 height 48
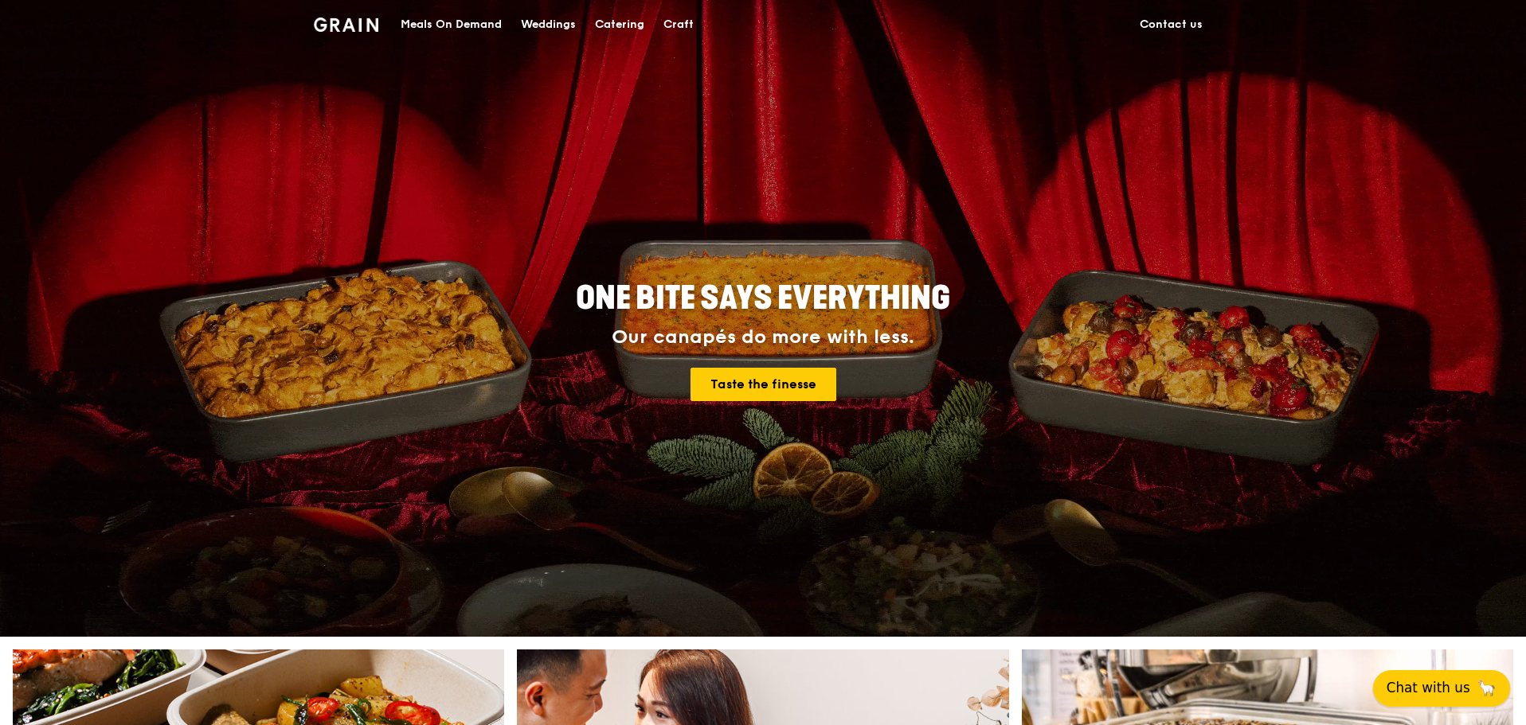
click at [1439, 680] on span "Chat with us" at bounding box center [1428, 688] width 84 height 20
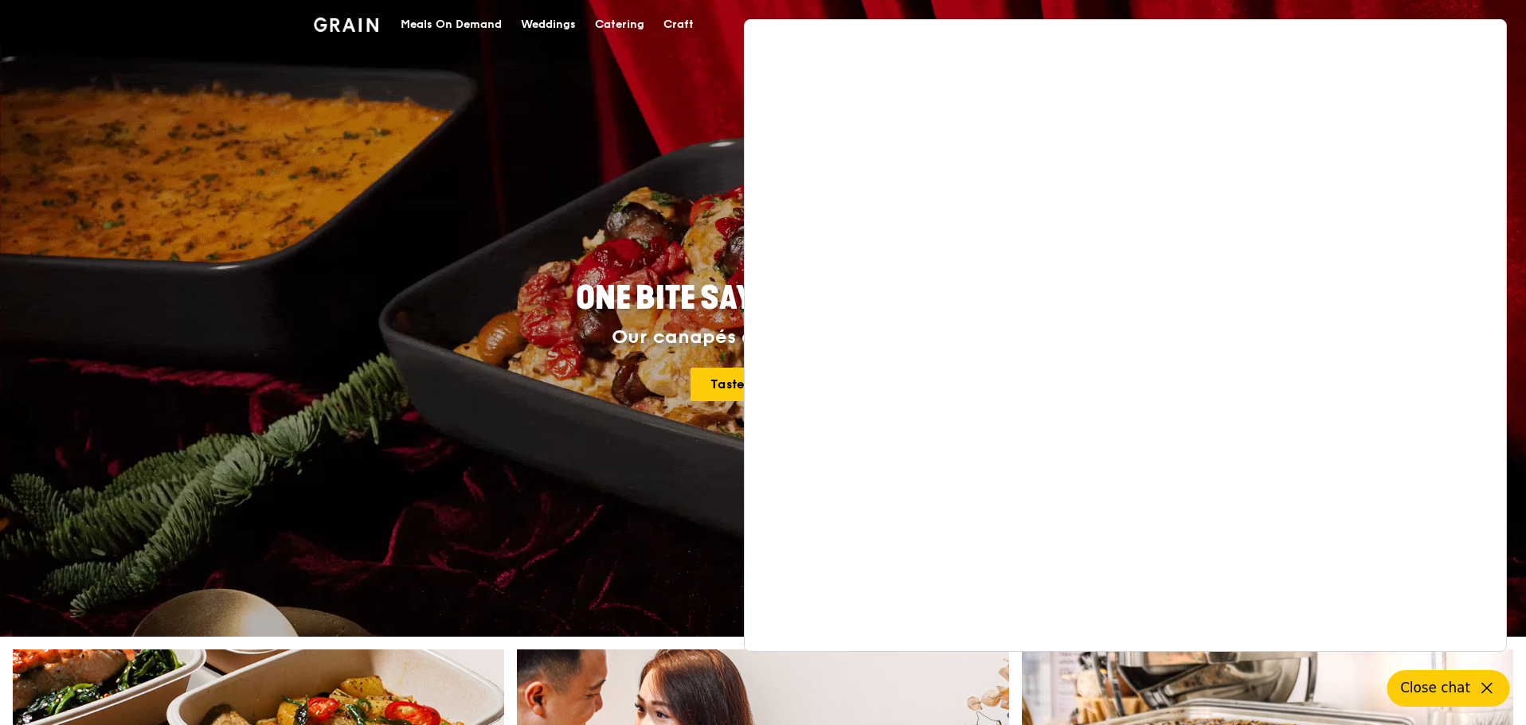
click at [696, 362] on h4 "Our canapés do more with less. Taste the finesse" at bounding box center [763, 364] width 717 height 75
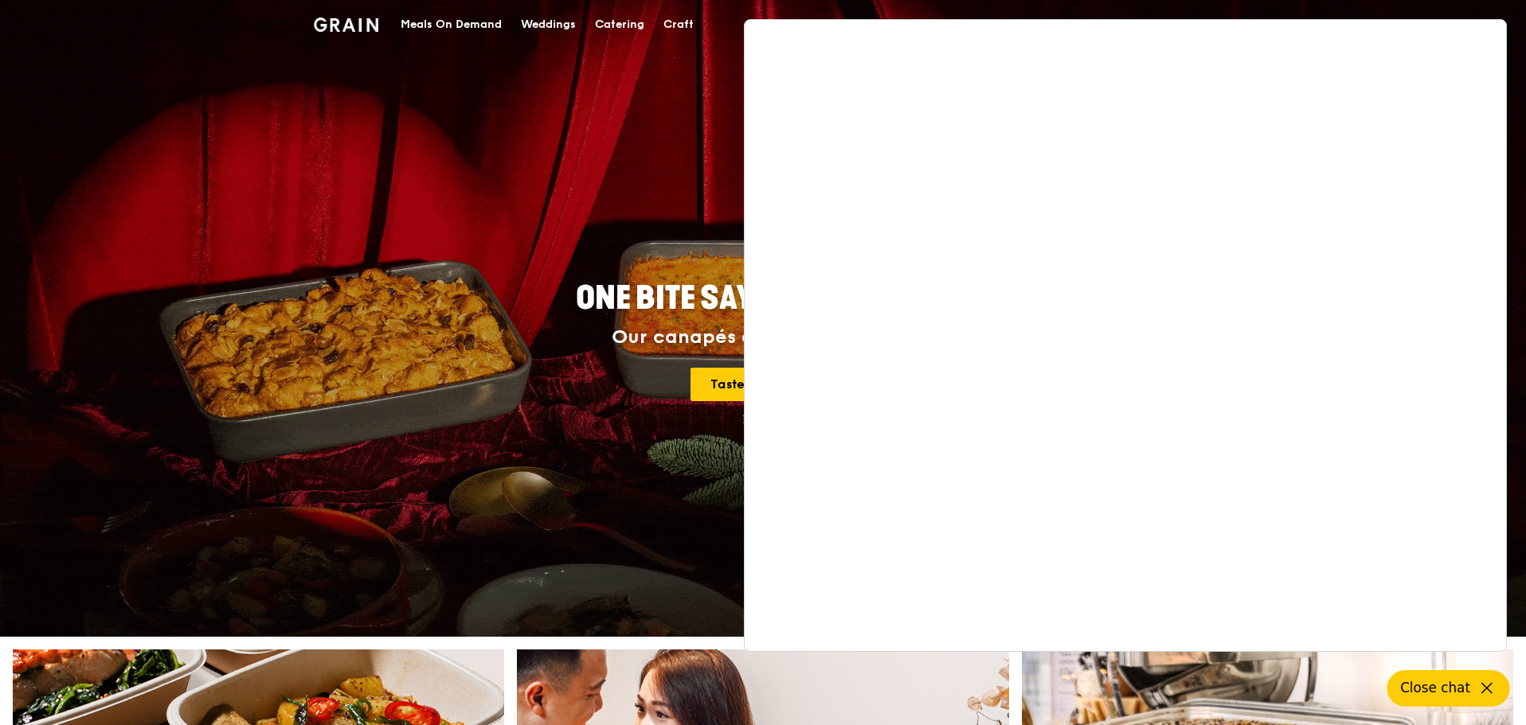
drag, startPoint x: 655, startPoint y: 265, endPoint x: 745, endPoint y: 162, distance: 137.7
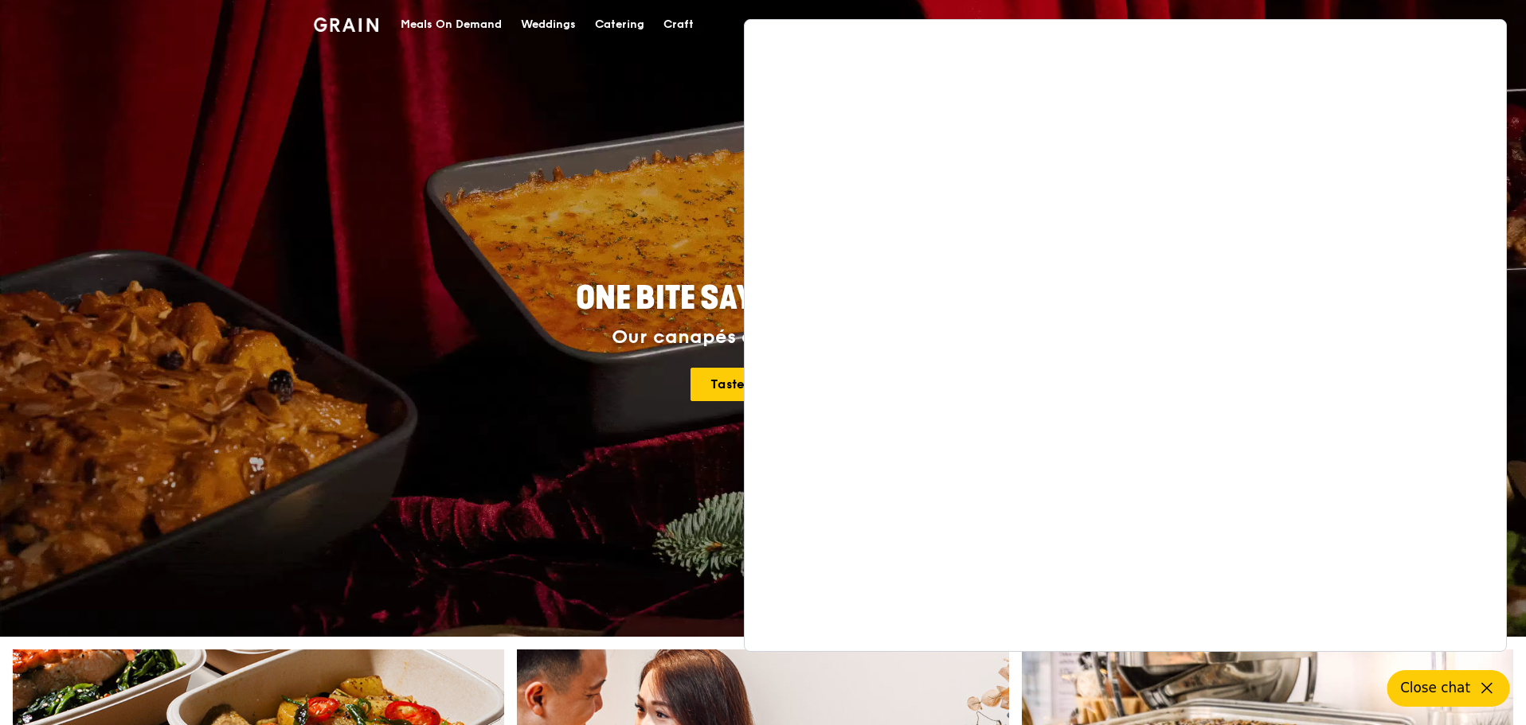
click at [655, 264] on div "ONE BITE SAYS EVERYTHING Our canapés do more with less. Taste the finesse" at bounding box center [763, 342] width 892 height 589
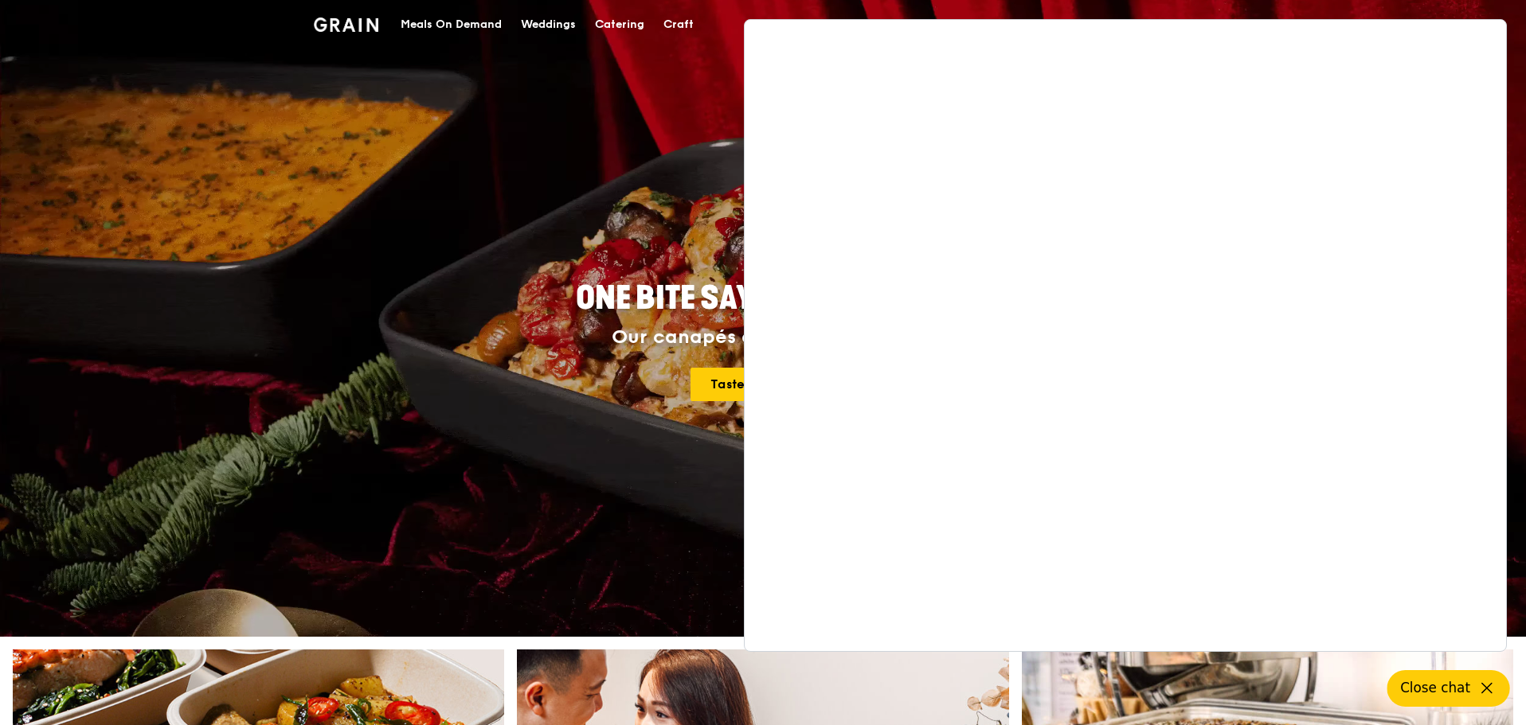
click at [676, 105] on div "ONE BITE SAYS EVERYTHING Our canapés do more with less. Taste the finesse" at bounding box center [763, 342] width 892 height 589
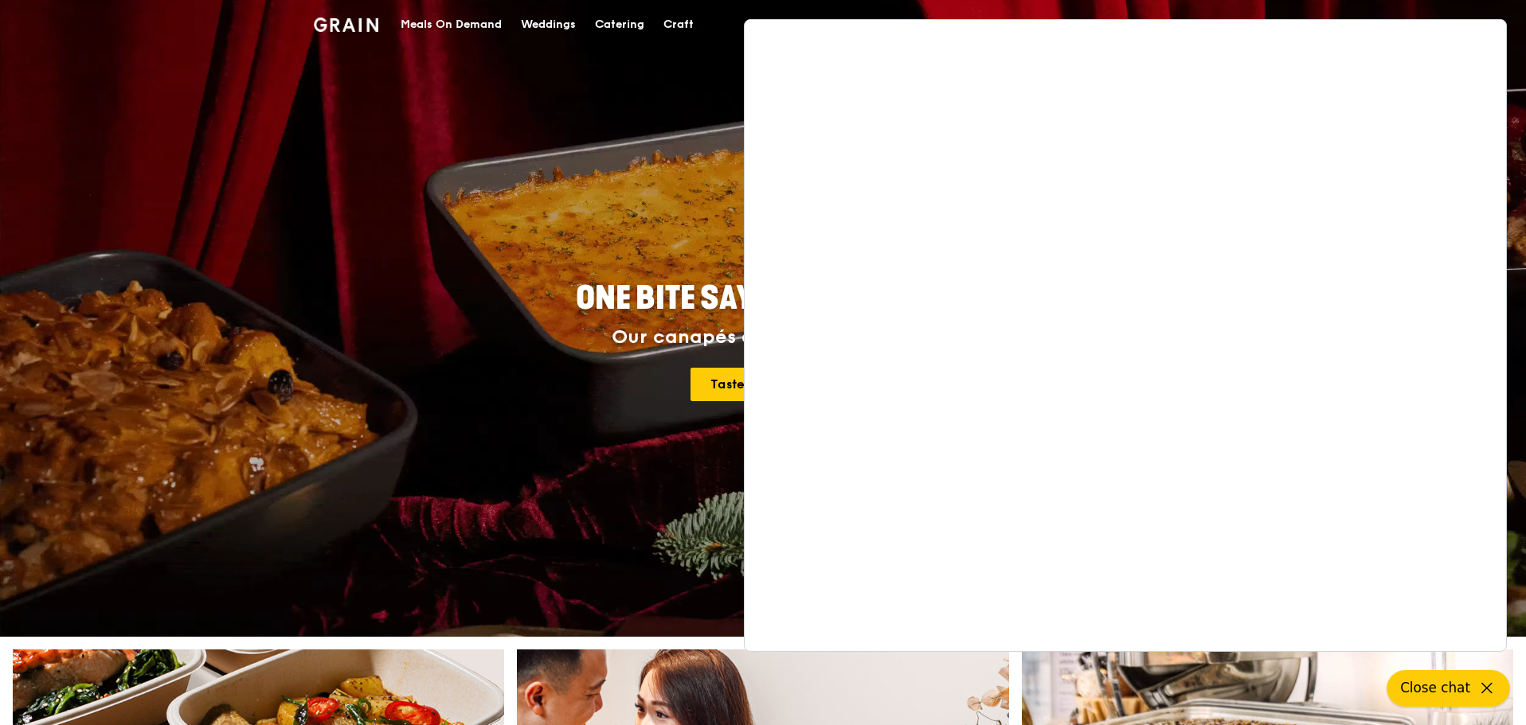
click at [1433, 687] on span "Close chat" at bounding box center [1435, 688] width 70 height 20
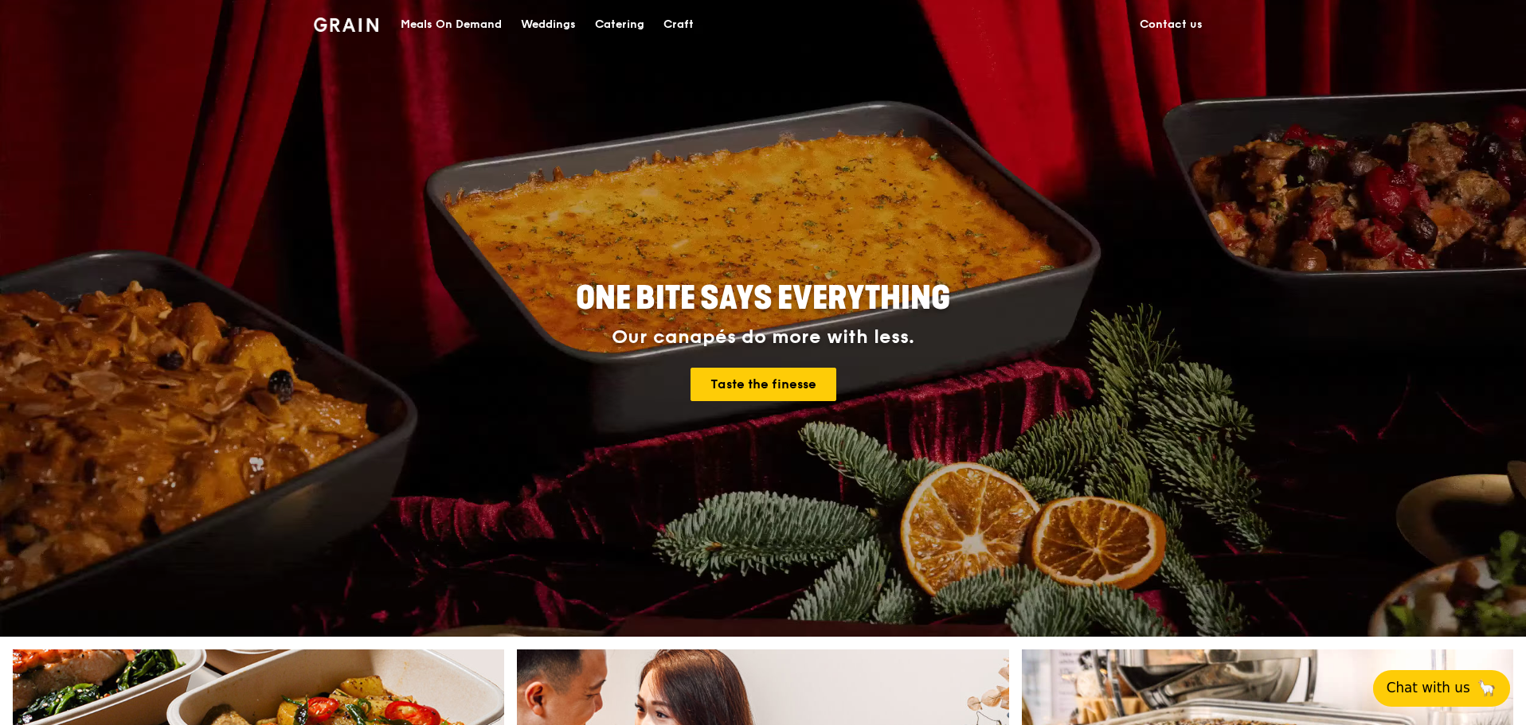
click at [1172, 22] on link "Contact us" at bounding box center [1171, 25] width 82 height 48
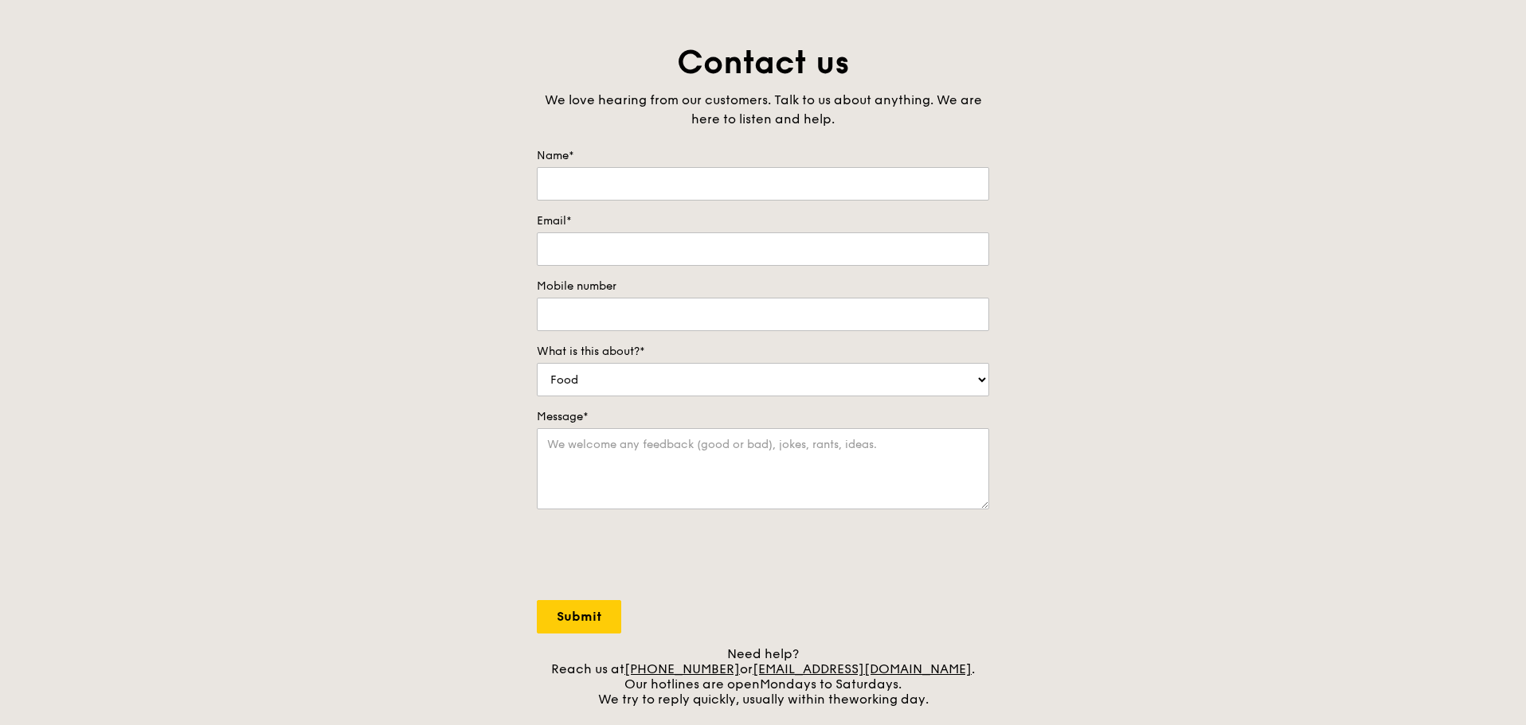
scroll to position [478, 0]
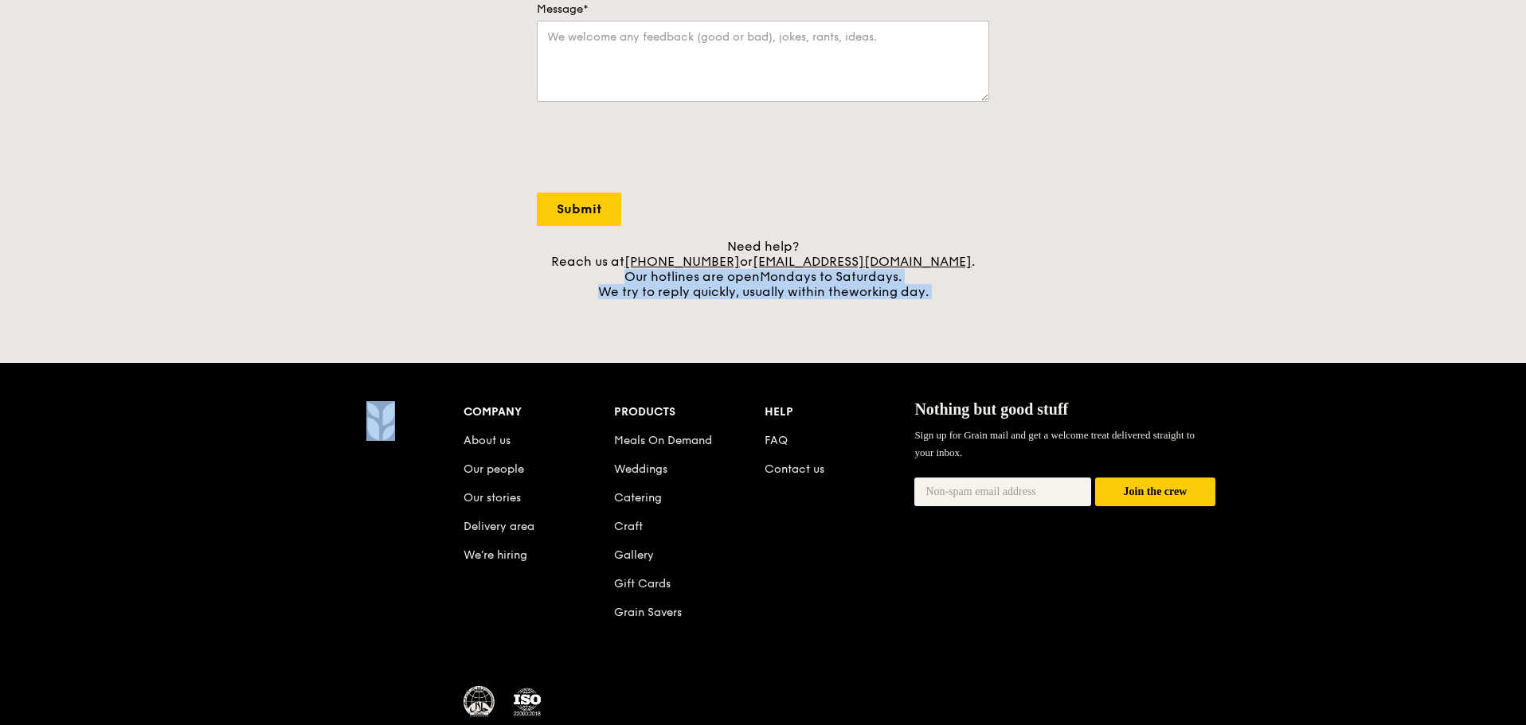
drag, startPoint x: 991, startPoint y: 302, endPoint x: 587, endPoint y: 280, distance: 405.1
click at [587, 280] on div "Grain logo Meals On Demand Weddings Catering Craft Contact us Log in Contact us…" at bounding box center [763, 178] width 1526 height 1312
click at [585, 331] on div "Grain logo Meals On Demand Weddings Catering Craft Contact us Log in Contact us…" at bounding box center [763, 178] width 1526 height 1312
drag, startPoint x: 589, startPoint y: 279, endPoint x: 890, endPoint y: 304, distance: 301.3
click at [890, 304] on div "Grain logo Meals On Demand Weddings Catering Craft Contact us Log in Contact us…" at bounding box center [763, 178] width 1526 height 1312
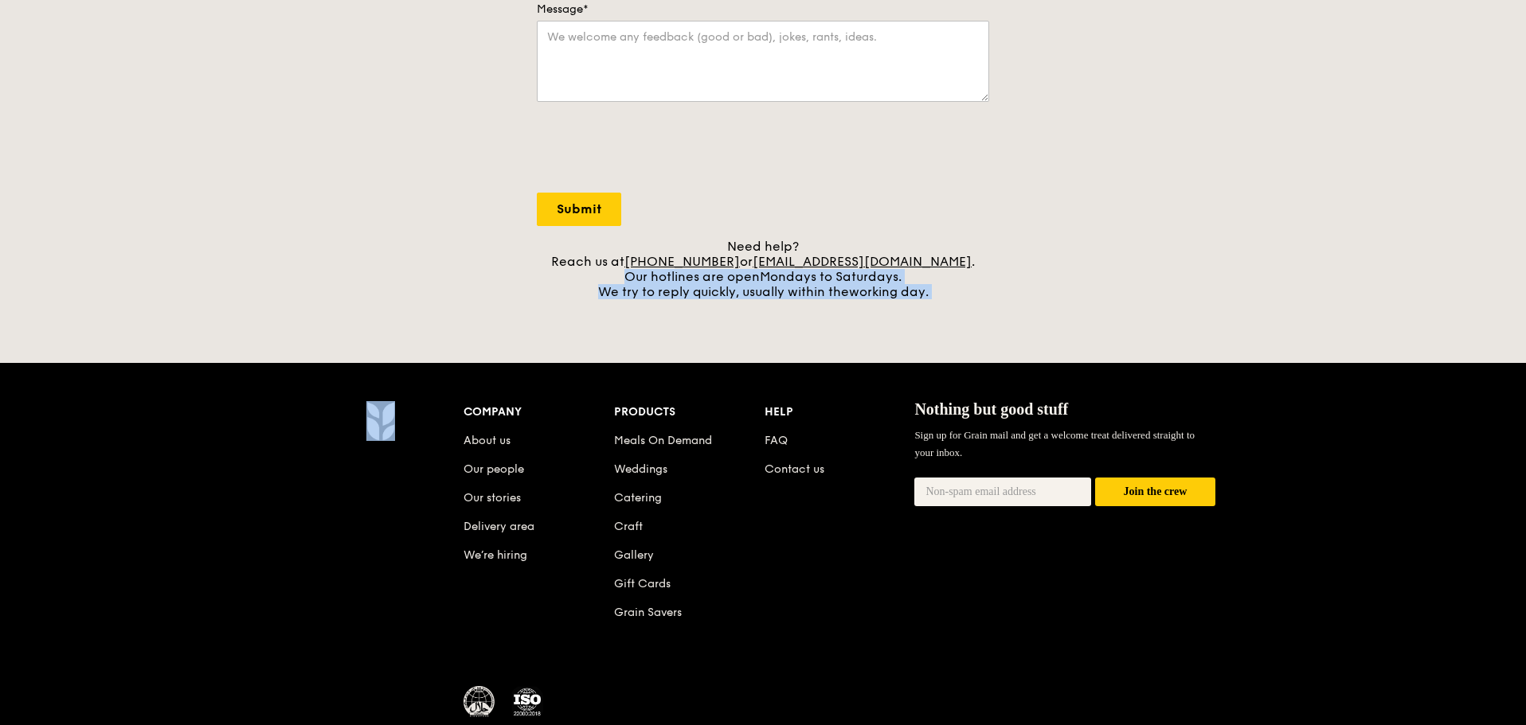
click at [964, 282] on div "Need help? Reach us at [PHONE_NUMBER] or [EMAIL_ADDRESS][DOMAIN_NAME] . Our hot…" at bounding box center [763, 269] width 452 height 61
drag, startPoint x: 965, startPoint y: 295, endPoint x: 570, endPoint y: 291, distance: 395.0
click at [570, 291] on div "Need help? Reach us at [PHONE_NUMBER] or [EMAIL_ADDRESS][DOMAIN_NAME] . Our hot…" at bounding box center [763, 269] width 452 height 61
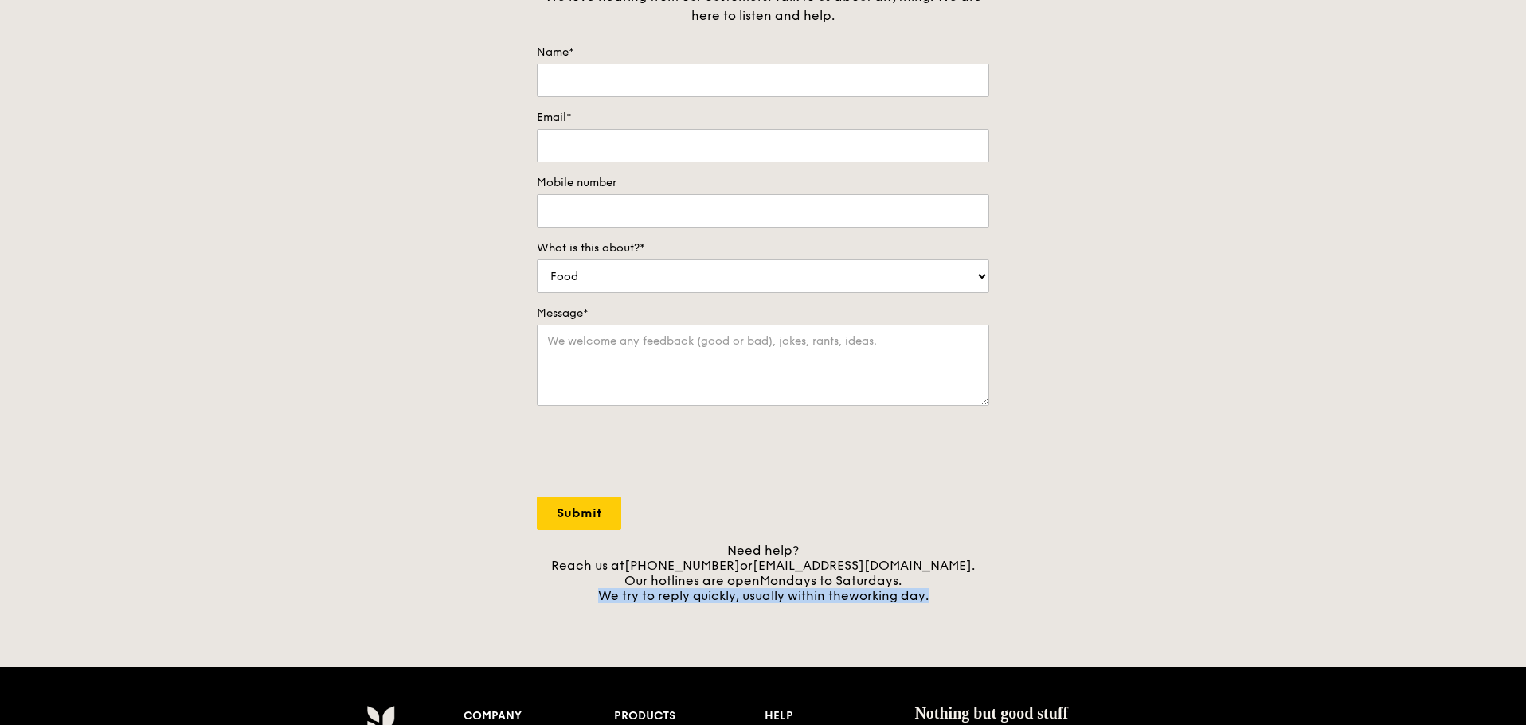
scroll to position [239, 0]
